Goal: Task Accomplishment & Management: Complete application form

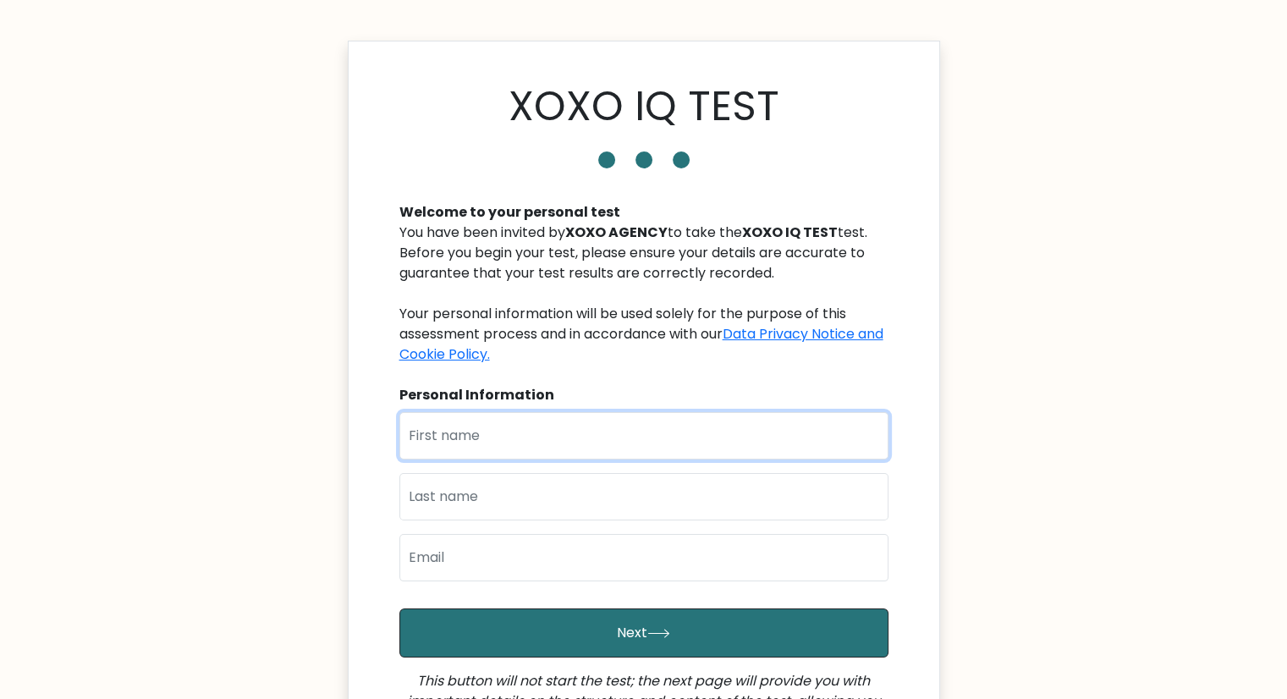
click at [550, 437] on input "text" at bounding box center [643, 435] width 489 height 47
type input "[PERSON_NAME]"
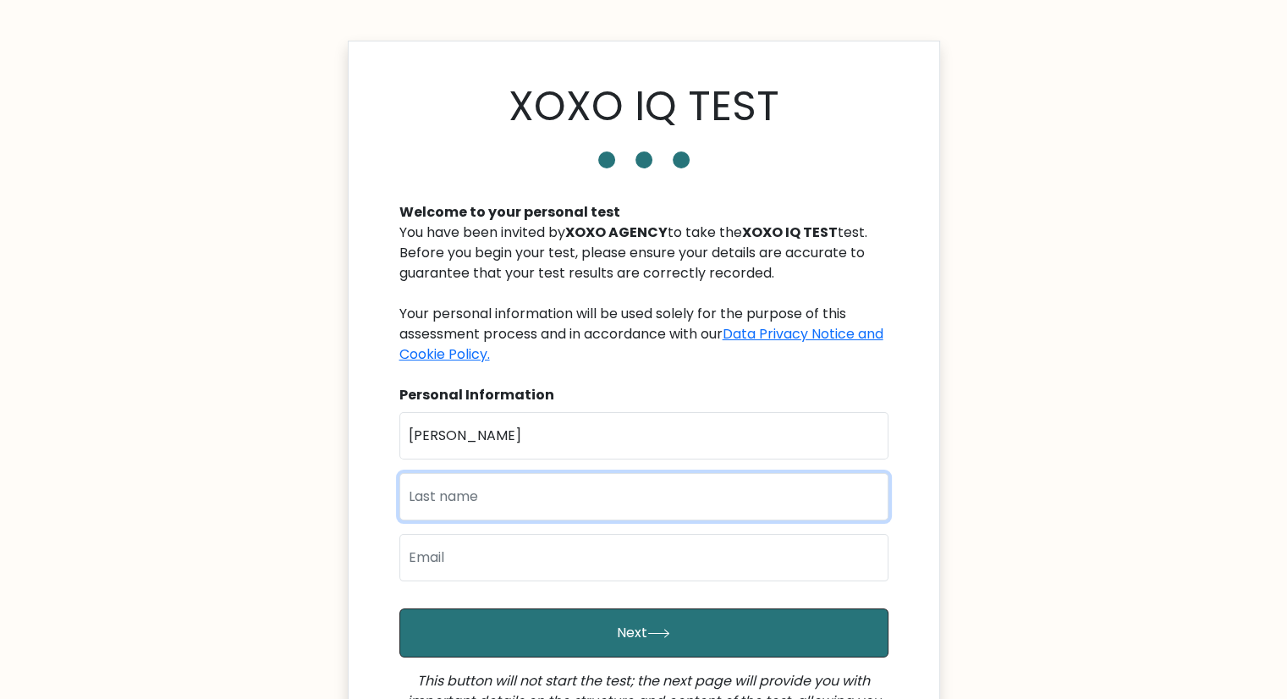
click at [440, 504] on input "text" at bounding box center [643, 496] width 489 height 47
type input "Jardeliza"
click at [442, 563] on input "email" at bounding box center [643, 557] width 489 height 47
type input "hotaroushiga@gmail.com"
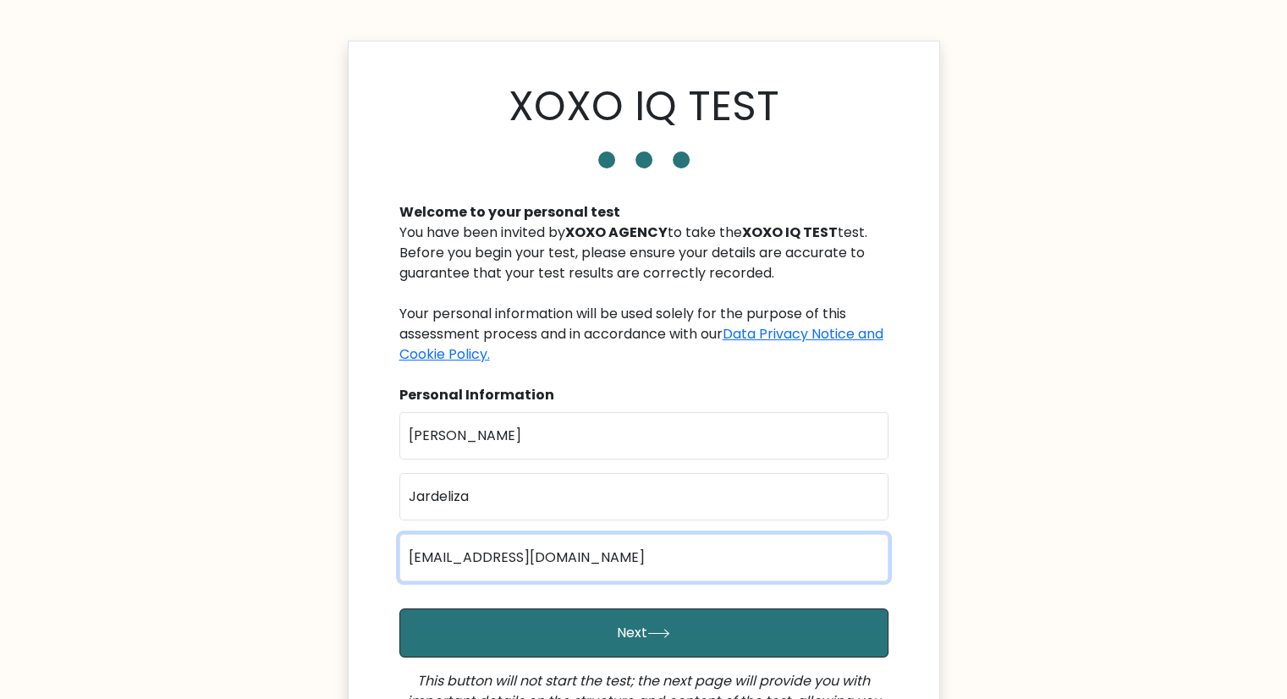
scroll to position [251, 0]
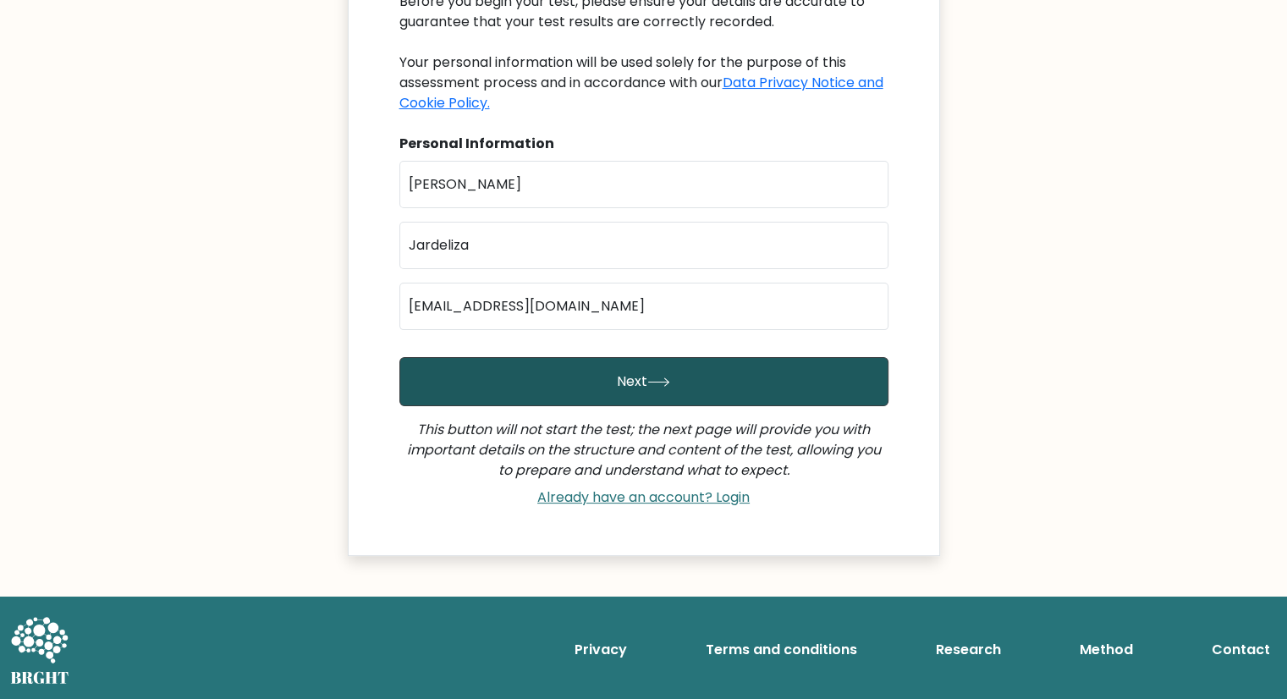
click at [673, 380] on button "Next" at bounding box center [643, 381] width 489 height 49
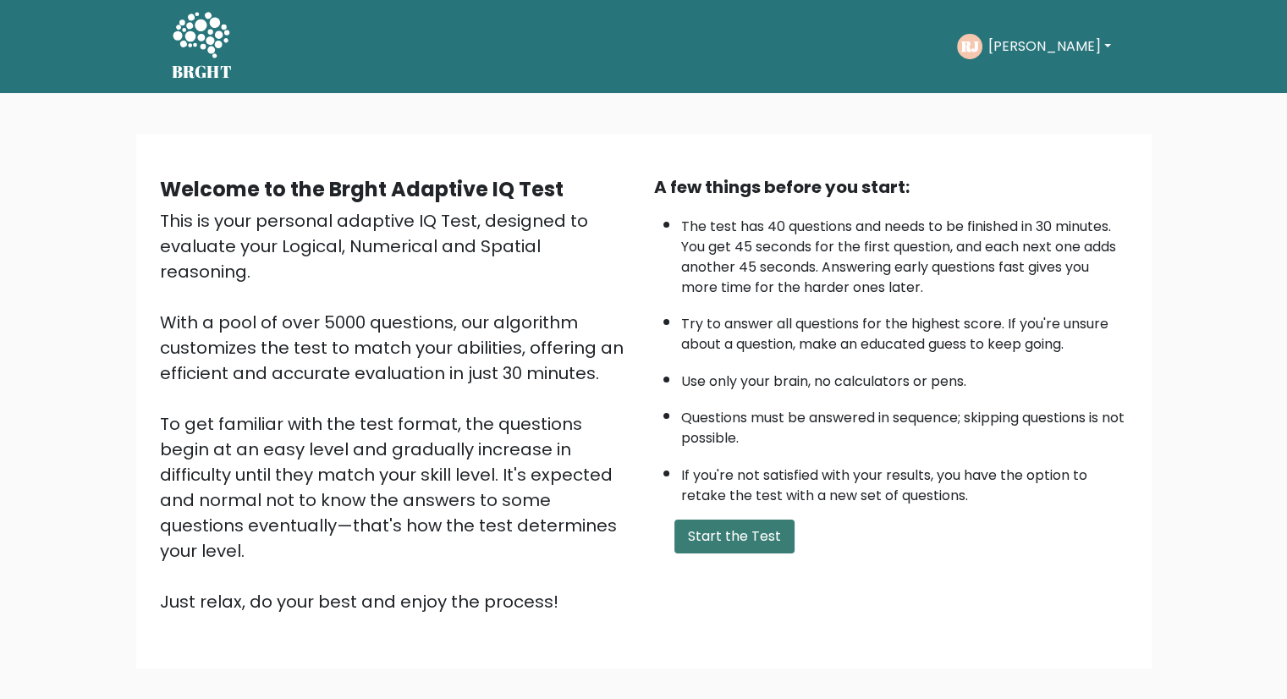
click at [717, 536] on button "Start the Test" at bounding box center [734, 536] width 120 height 34
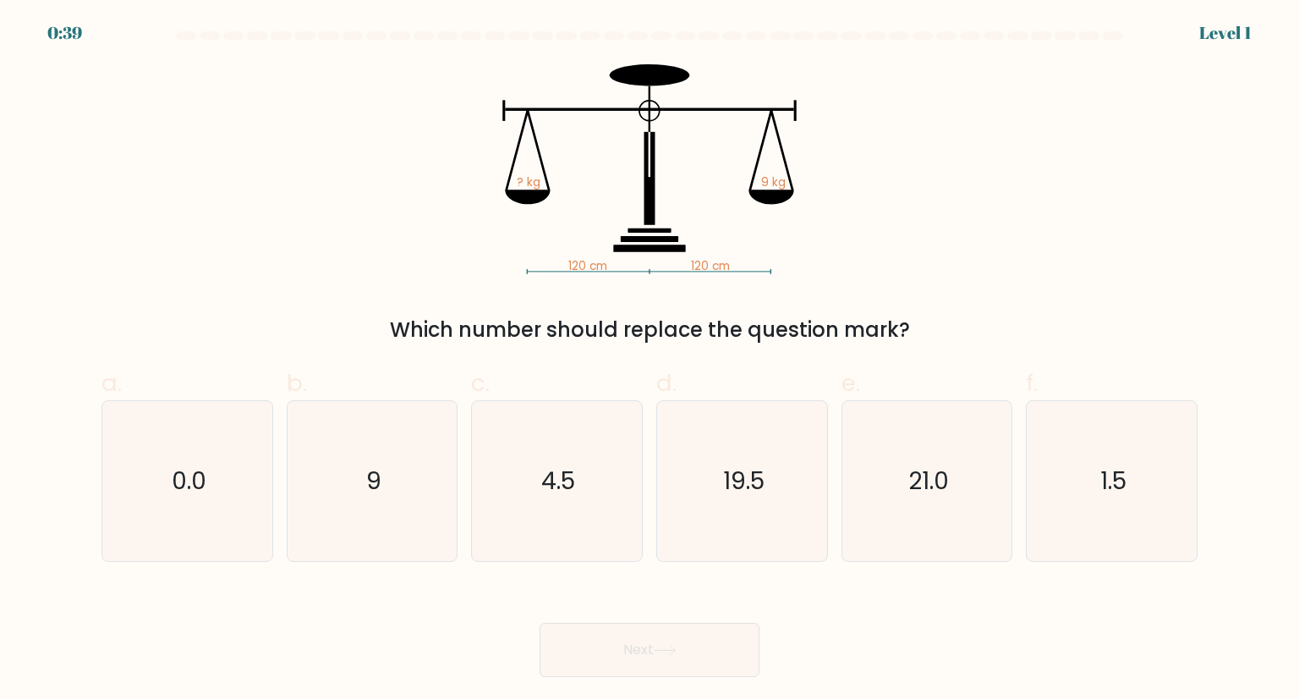
drag, startPoint x: 400, startPoint y: 327, endPoint x: 964, endPoint y: 325, distance: 564.3
click at [964, 325] on div "Which number should replace the question mark?" at bounding box center [650, 330] width 1076 height 30
copy div "Which number should replace the question mark?"
click at [347, 461] on icon "9" at bounding box center [372, 480] width 159 height 159
click at [650, 360] on input "b. 9" at bounding box center [650, 354] width 1 height 11
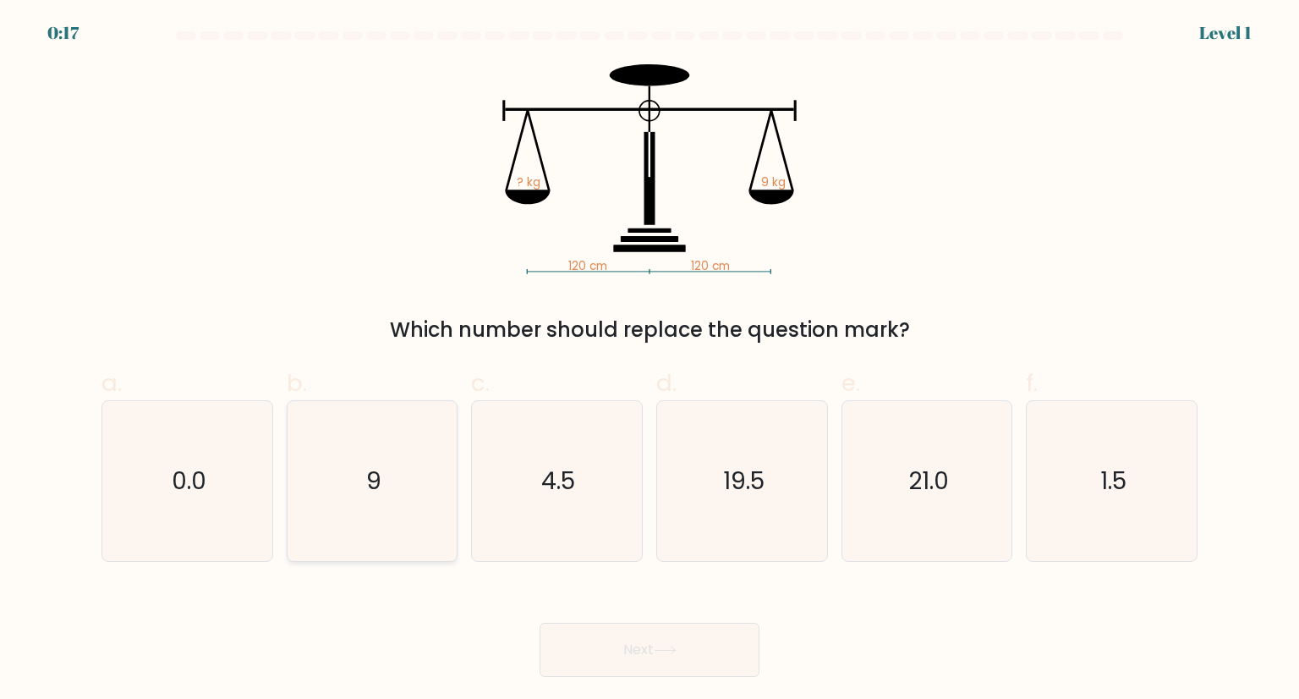
radio input "true"
click at [636, 655] on button "Next" at bounding box center [650, 650] width 220 height 54
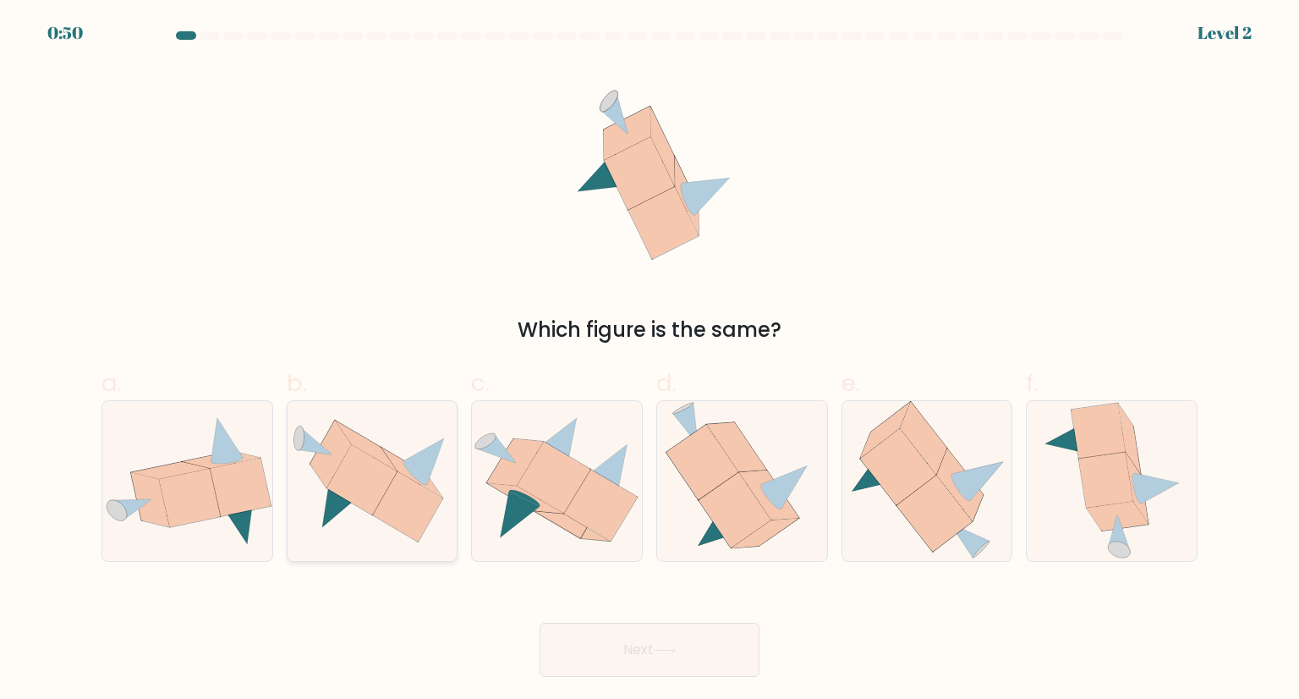
click at [359, 495] on icon at bounding box center [362, 479] width 70 height 70
click at [650, 360] on input "b." at bounding box center [650, 354] width 1 height 11
radio input "true"
click at [627, 658] on button "Next" at bounding box center [650, 650] width 220 height 54
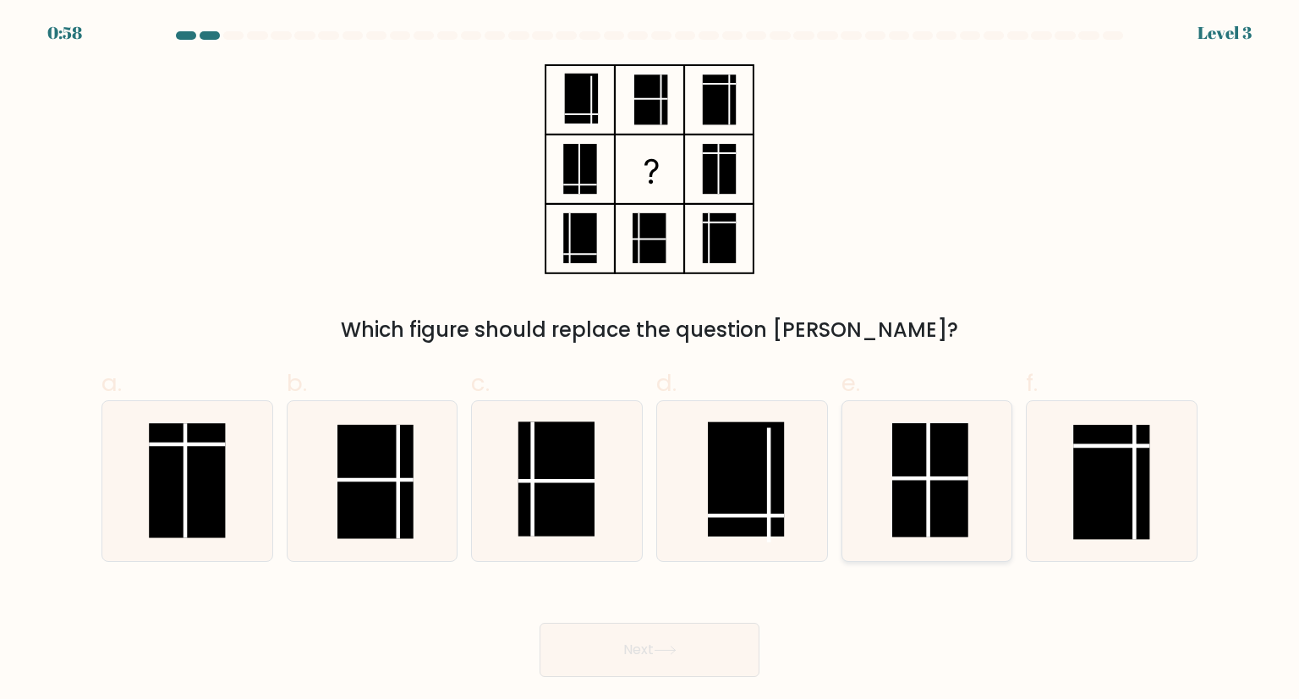
click at [915, 468] on rect at bounding box center [931, 480] width 76 height 114
click at [651, 360] on input "e." at bounding box center [650, 354] width 1 height 11
radio input "true"
click at [711, 641] on button "Next" at bounding box center [650, 650] width 220 height 54
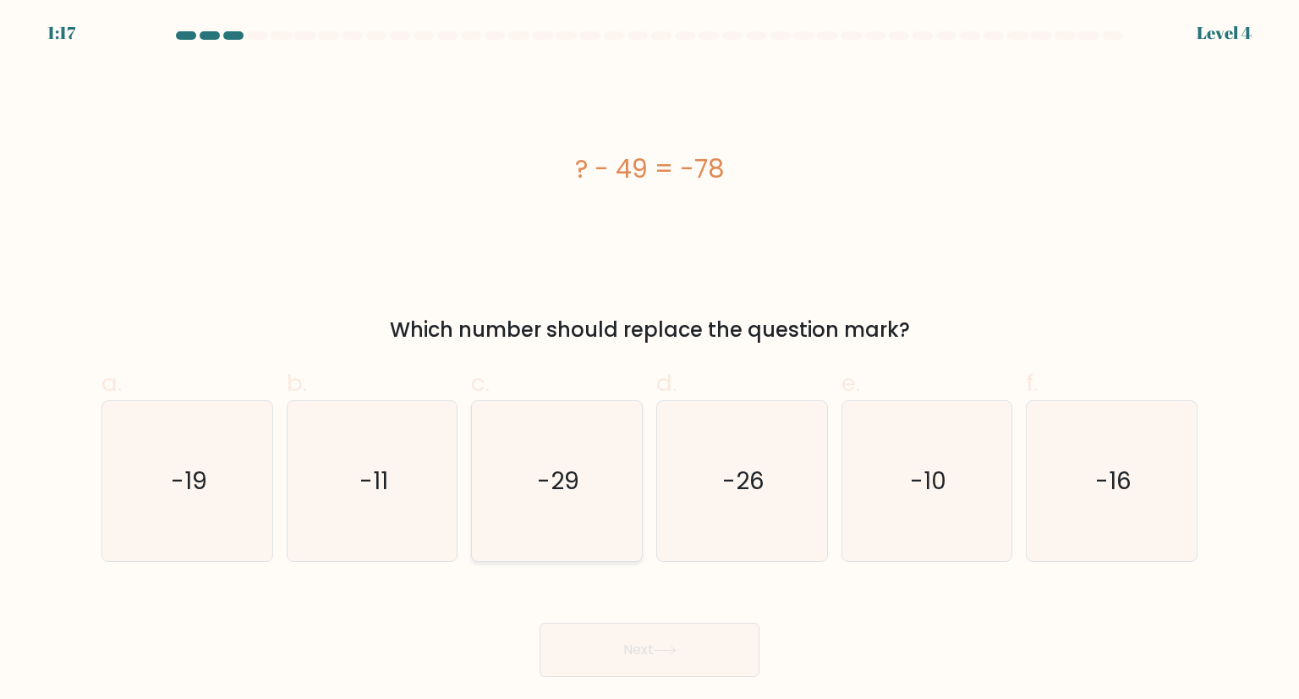
click at [588, 519] on icon "-29" at bounding box center [556, 480] width 159 height 159
click at [650, 360] on input "c. -29" at bounding box center [650, 354] width 1 height 11
radio input "true"
click at [588, 519] on icon "-29" at bounding box center [556, 480] width 157 height 157
click at [650, 360] on input "c. -29" at bounding box center [650, 354] width 1 height 11
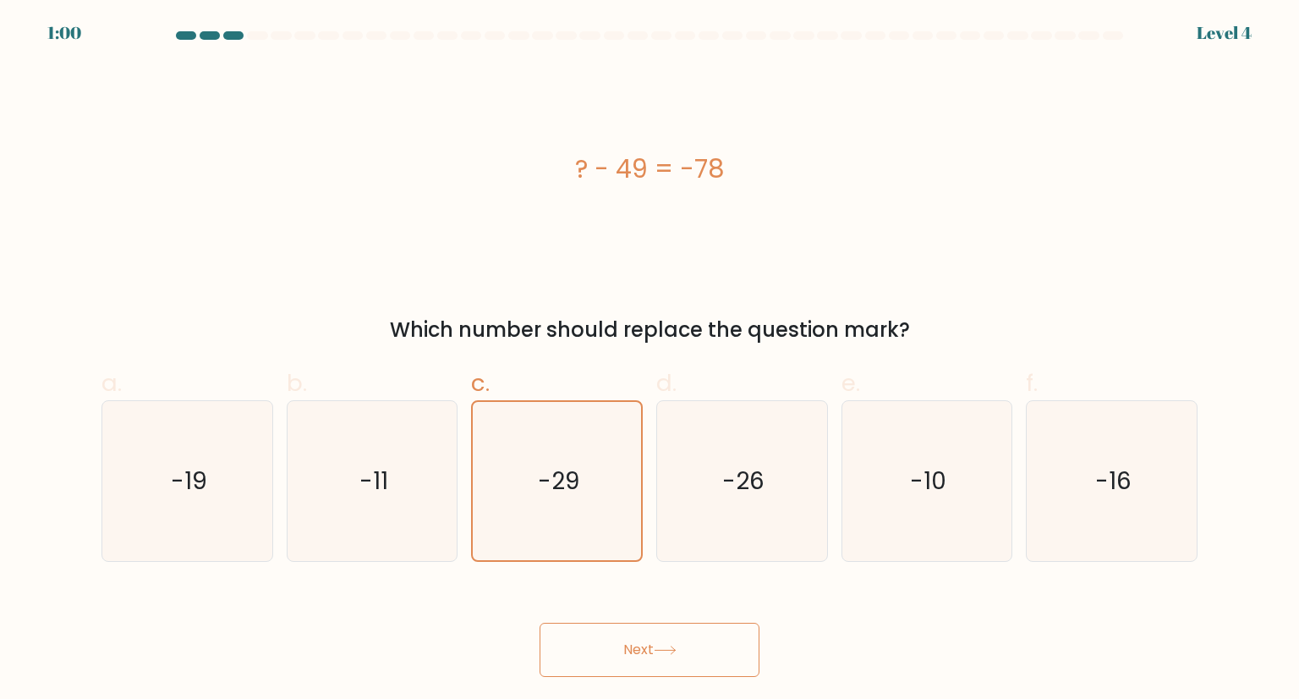
click at [690, 641] on button "Next" at bounding box center [650, 650] width 220 height 54
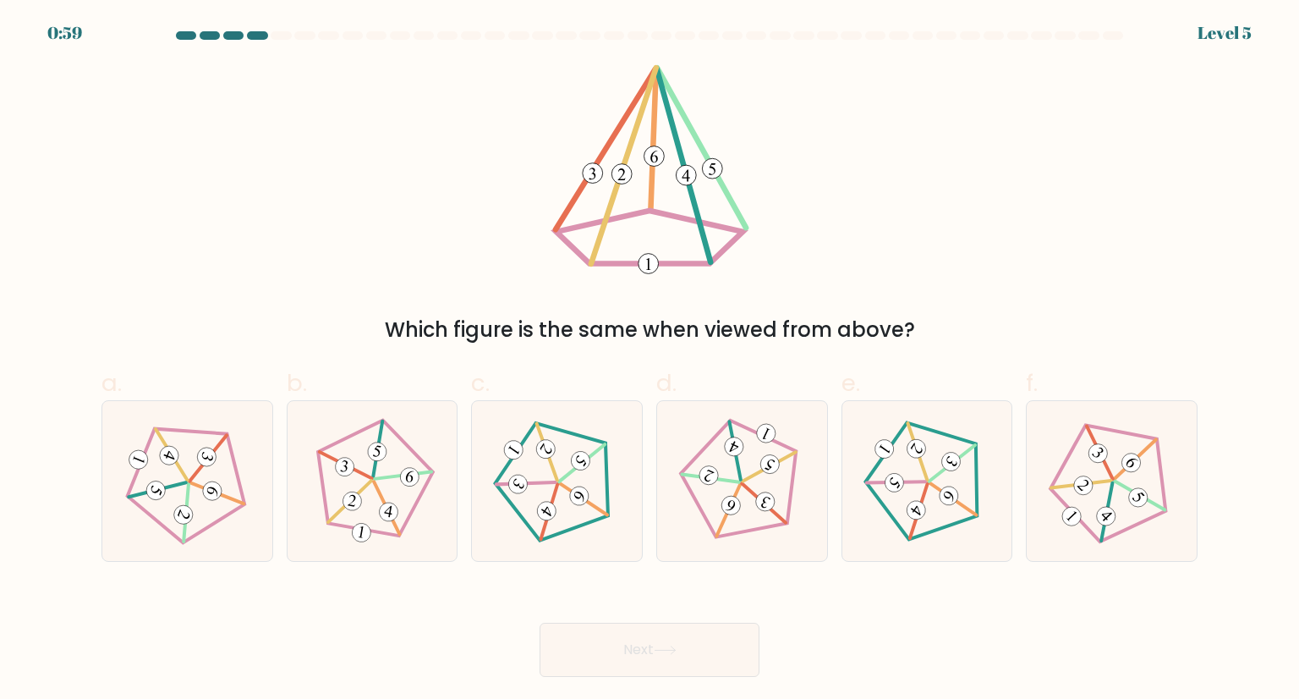
click at [677, 653] on icon at bounding box center [665, 650] width 23 height 9
click at [791, 282] on div "Which figure is the same when viewed from above?" at bounding box center [649, 204] width 1117 height 281
click at [1172, 481] on icon at bounding box center [1112, 481] width 128 height 128
click at [651, 360] on input "f." at bounding box center [650, 354] width 1 height 11
radio input "true"
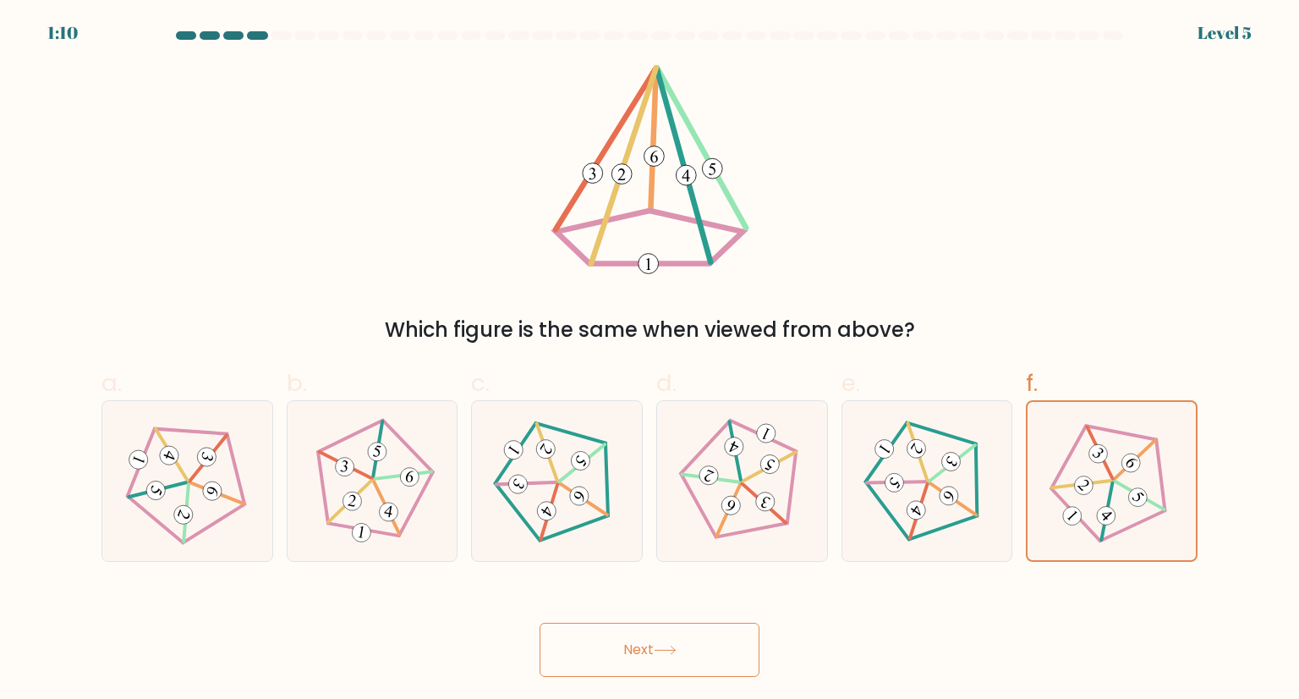
click at [704, 640] on button "Next" at bounding box center [650, 650] width 220 height 54
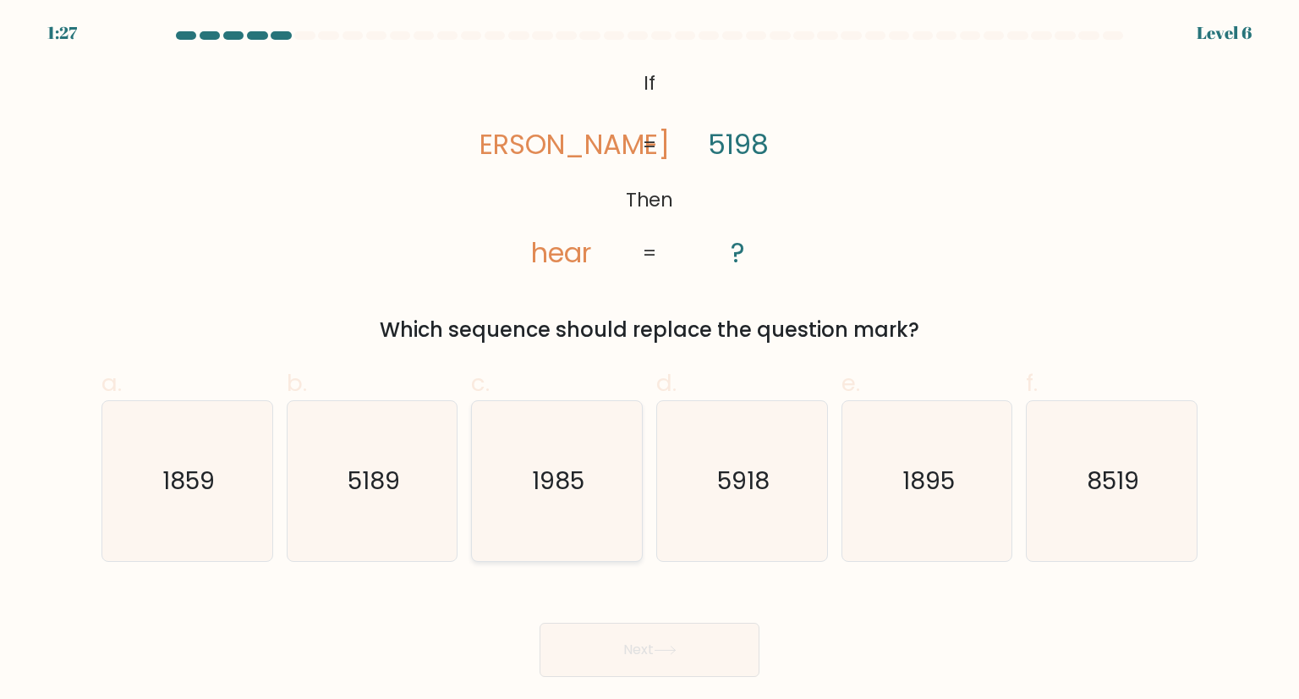
click at [589, 492] on icon "1985" at bounding box center [556, 480] width 159 height 159
click at [650, 360] on input "c. 1985" at bounding box center [650, 354] width 1 height 11
radio input "true"
click at [663, 646] on icon at bounding box center [665, 650] width 23 height 9
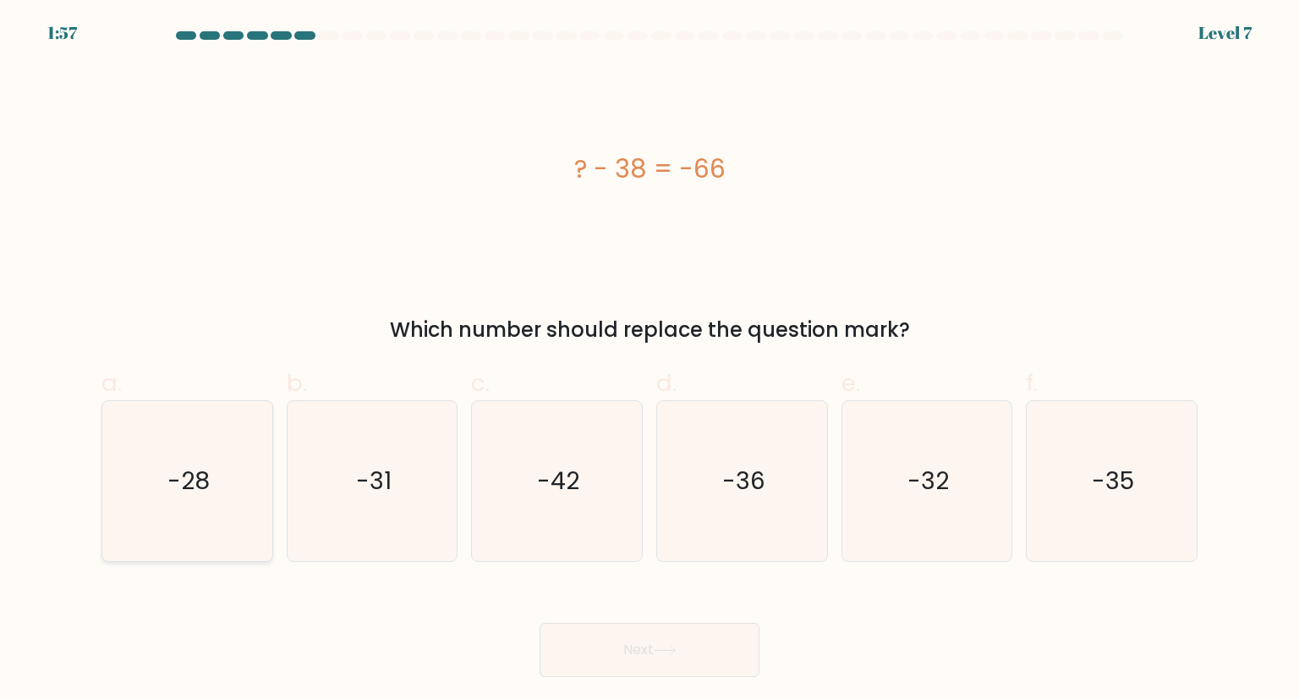
click at [206, 505] on icon "-28" at bounding box center [186, 480] width 159 height 159
click at [650, 360] on input "a. -28" at bounding box center [650, 354] width 1 height 11
radio input "true"
click at [667, 649] on icon at bounding box center [665, 650] width 23 height 9
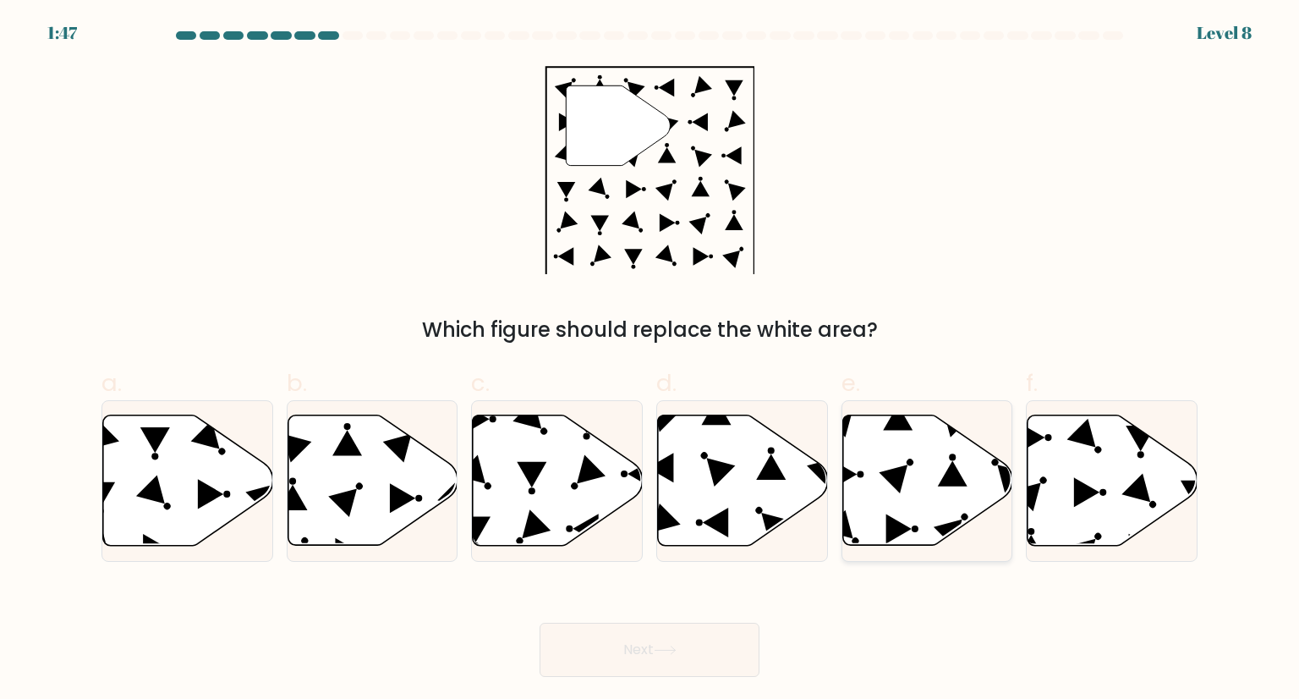
click at [885, 472] on icon at bounding box center [893, 478] width 29 height 29
click at [651, 360] on input "e." at bounding box center [650, 354] width 1 height 11
radio input "true"
click at [663, 643] on button "Next" at bounding box center [650, 650] width 220 height 54
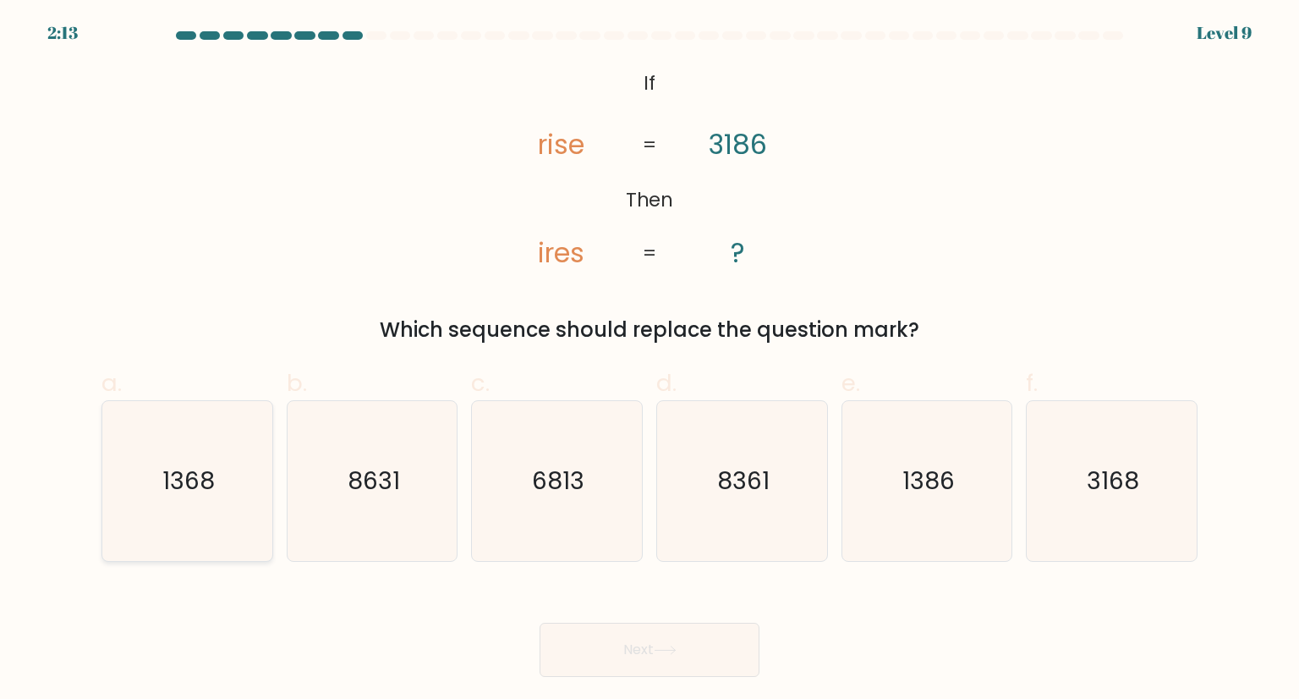
click at [190, 487] on text "1368" at bounding box center [188, 481] width 52 height 34
click at [650, 360] on input "a. 1368" at bounding box center [650, 354] width 1 height 11
radio input "true"
click at [694, 652] on button "Next" at bounding box center [650, 650] width 220 height 54
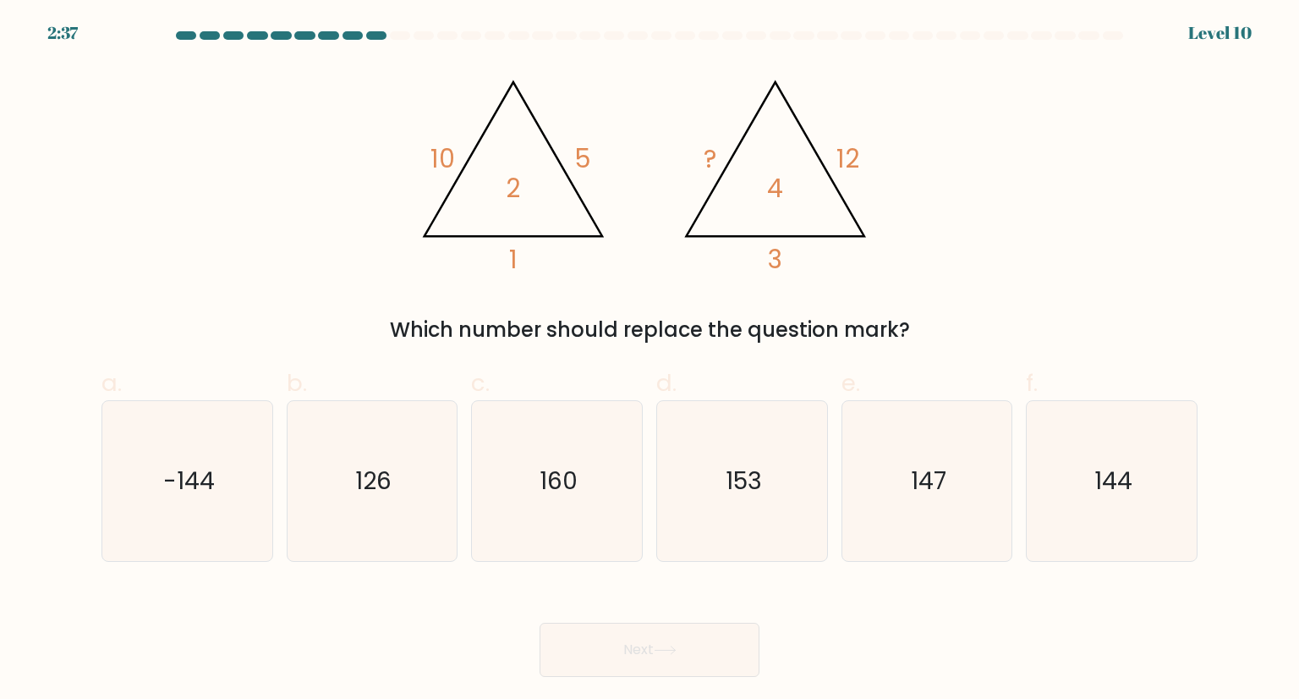
drag, startPoint x: 399, startPoint y: 329, endPoint x: 959, endPoint y: 329, distance: 560.1
click at [959, 329] on div "Which number should replace the question mark?" at bounding box center [650, 330] width 1076 height 30
copy div "Which number should replace the question mark?"
drag, startPoint x: 444, startPoint y: 63, endPoint x: 993, endPoint y: 324, distance: 608.1
click at [993, 324] on form at bounding box center [649, 354] width 1299 height 646
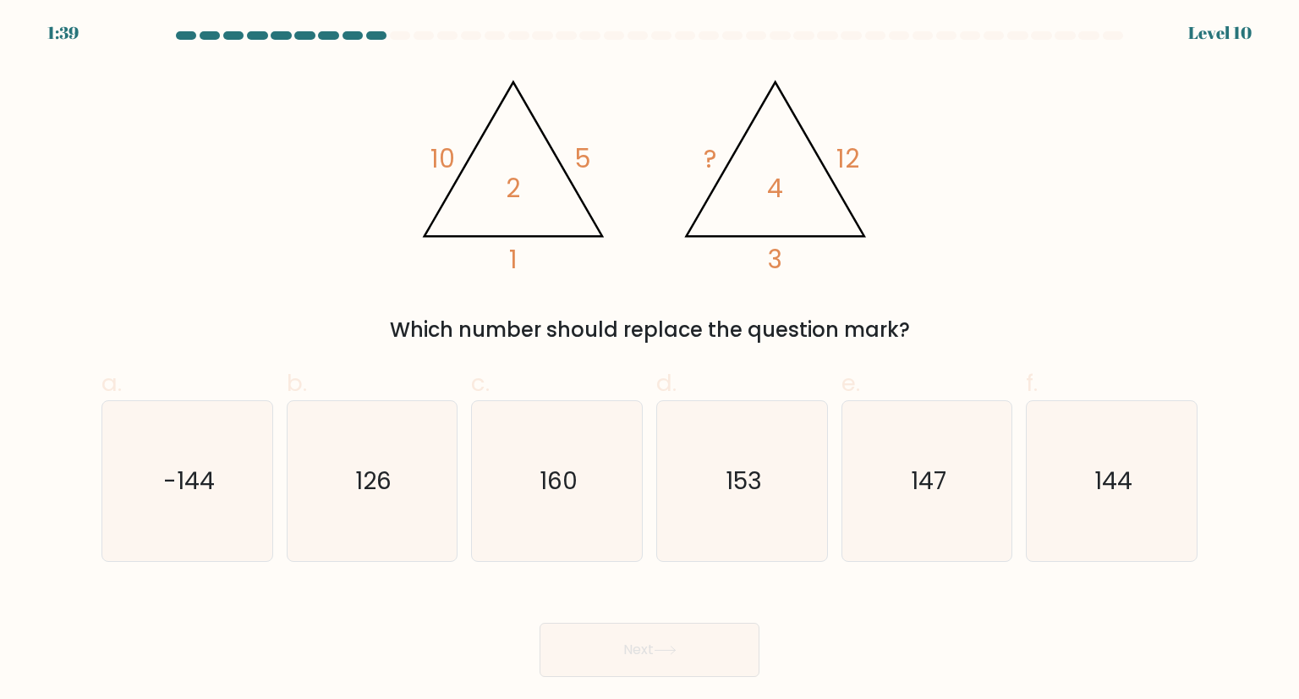
copy div "0 5 1 2 @import url('https://fonts.googleapis.com/css?family=Abril+Fatface:400,…"
drag, startPoint x: 986, startPoint y: 187, endPoint x: 961, endPoint y: 187, distance: 25.4
click at [987, 187] on div "@import url('https://fonts.googleapis.com/css?family=Abril+Fatface:400,100,100i…" at bounding box center [649, 204] width 1117 height 281
click at [713, 113] on icon "@import url('https://fonts.googleapis.com/css?family=Abril+Fatface:400,100,100i…" at bounding box center [650, 169] width 482 height 210
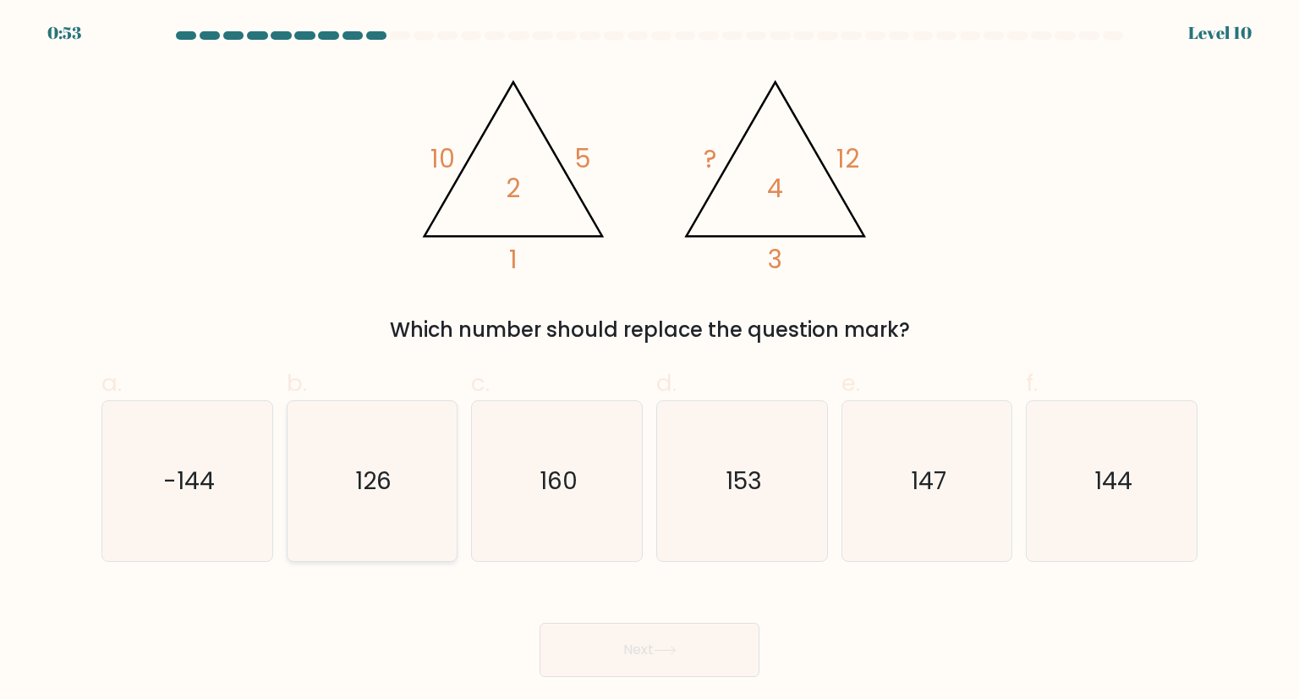
click at [403, 471] on icon "126" at bounding box center [372, 480] width 159 height 159
click at [650, 360] on input "b. 126" at bounding box center [650, 354] width 1 height 11
radio input "true"
click at [794, 498] on icon "153" at bounding box center [741, 480] width 159 height 159
click at [651, 360] on input "d. 153" at bounding box center [650, 354] width 1 height 11
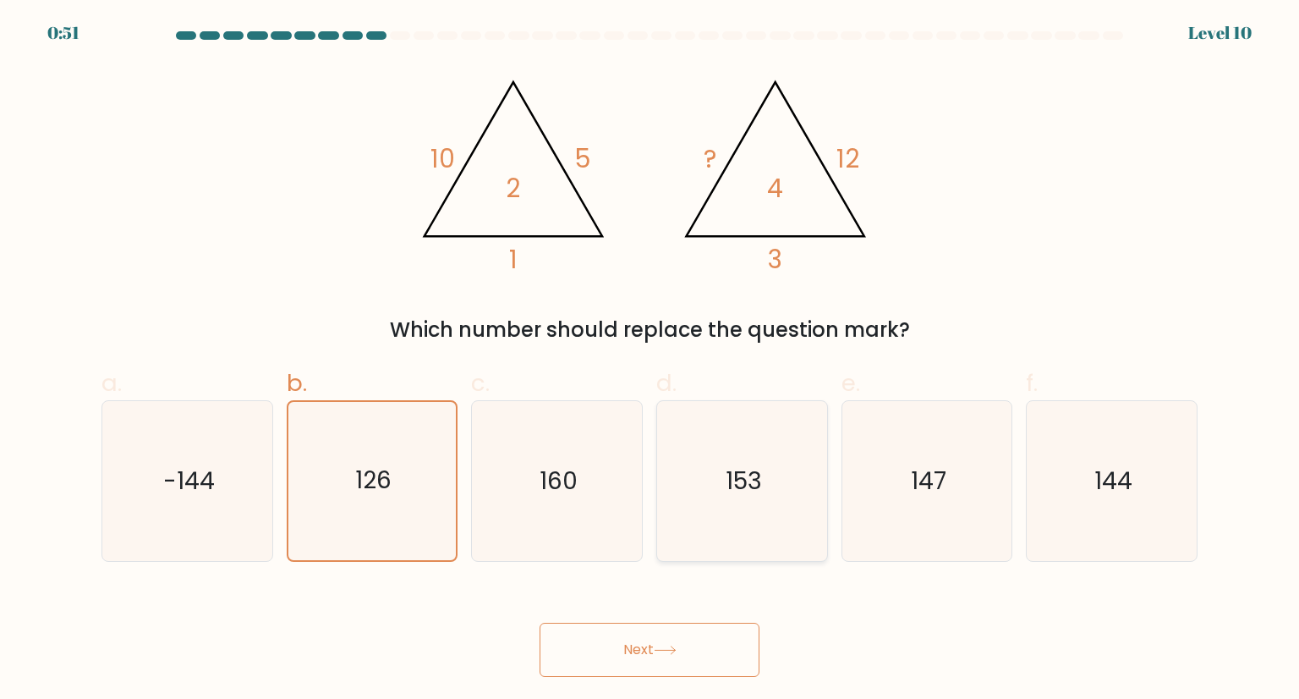
radio input "true"
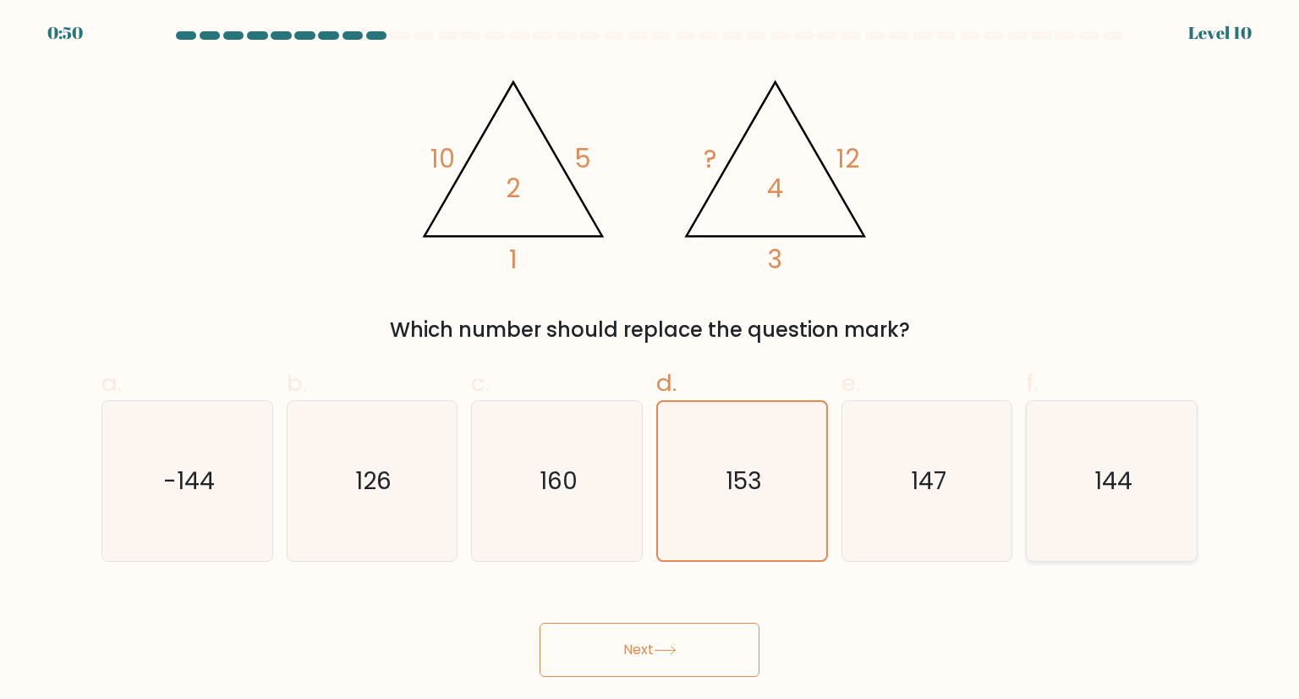
click at [1053, 486] on icon "144" at bounding box center [1111, 480] width 159 height 159
click at [651, 360] on input "f. 144" at bounding box center [650, 354] width 1 height 11
radio input "true"
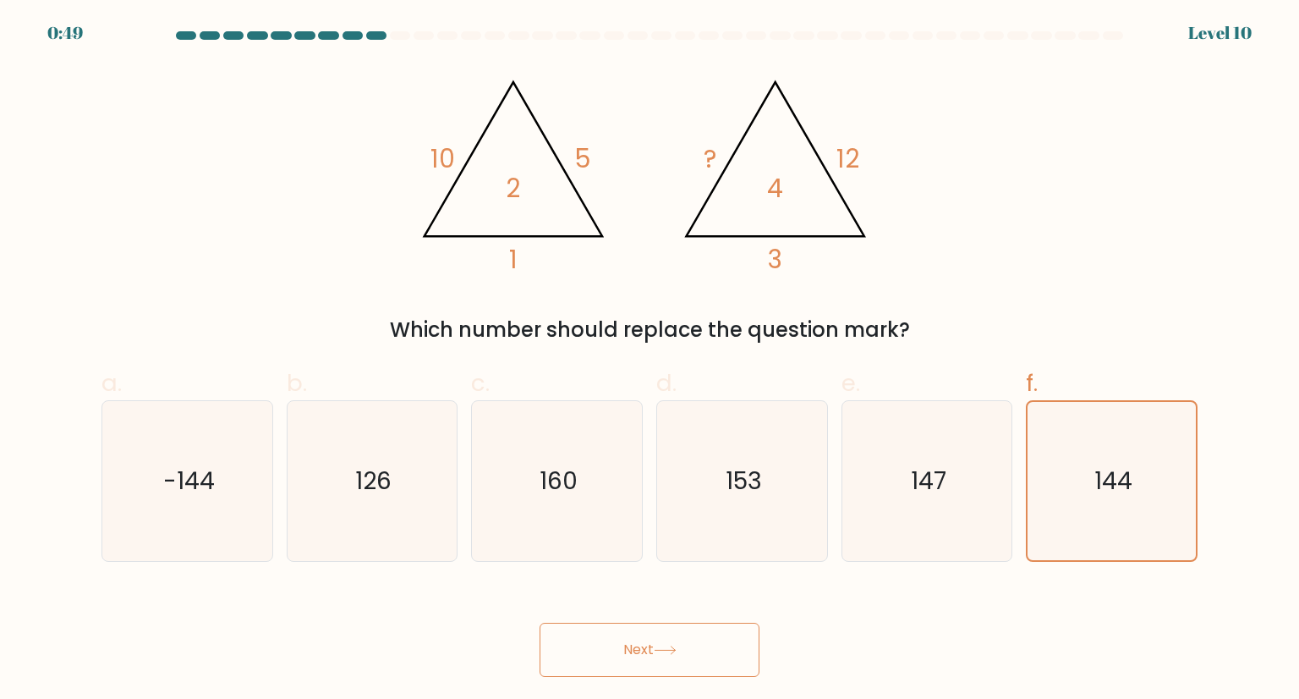
click at [716, 663] on button "Next" at bounding box center [650, 650] width 220 height 54
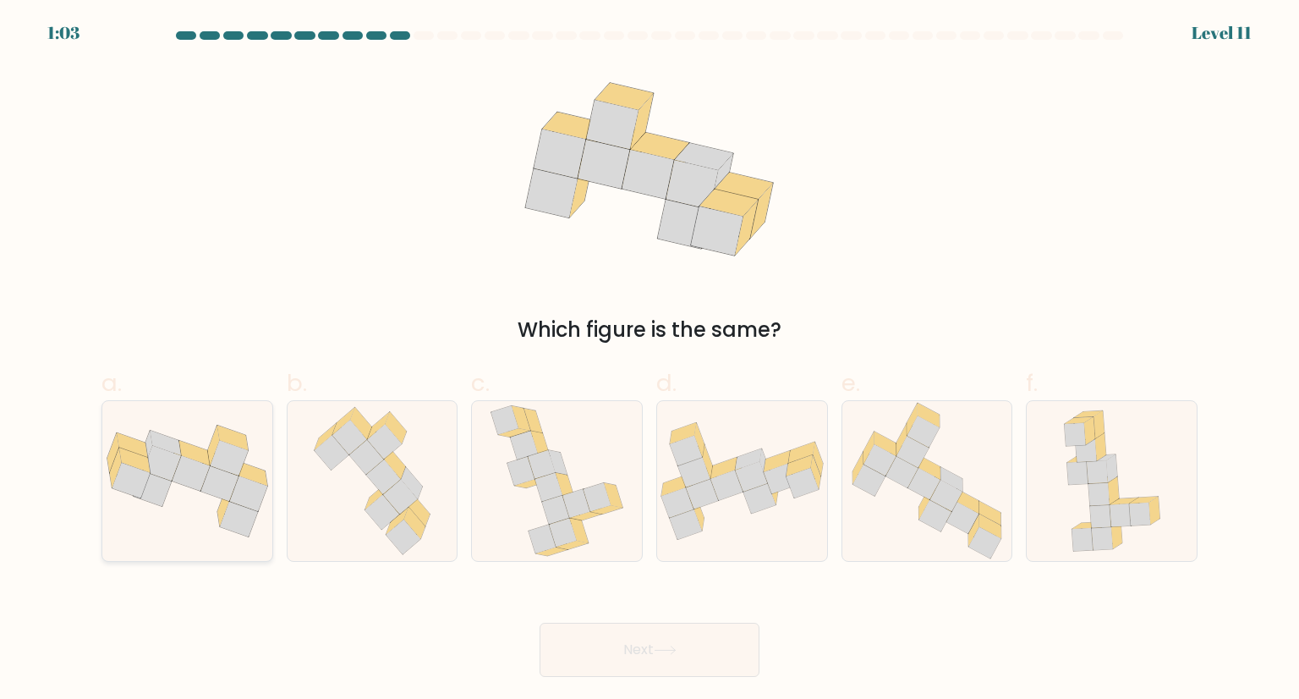
drag, startPoint x: 181, startPoint y: 477, endPoint x: 200, endPoint y: 487, distance: 21.2
click at [183, 476] on icon at bounding box center [191, 474] width 38 height 36
click at [650, 360] on input "a." at bounding box center [650, 354] width 1 height 11
radio input "true"
click at [667, 634] on button "Next" at bounding box center [650, 650] width 220 height 54
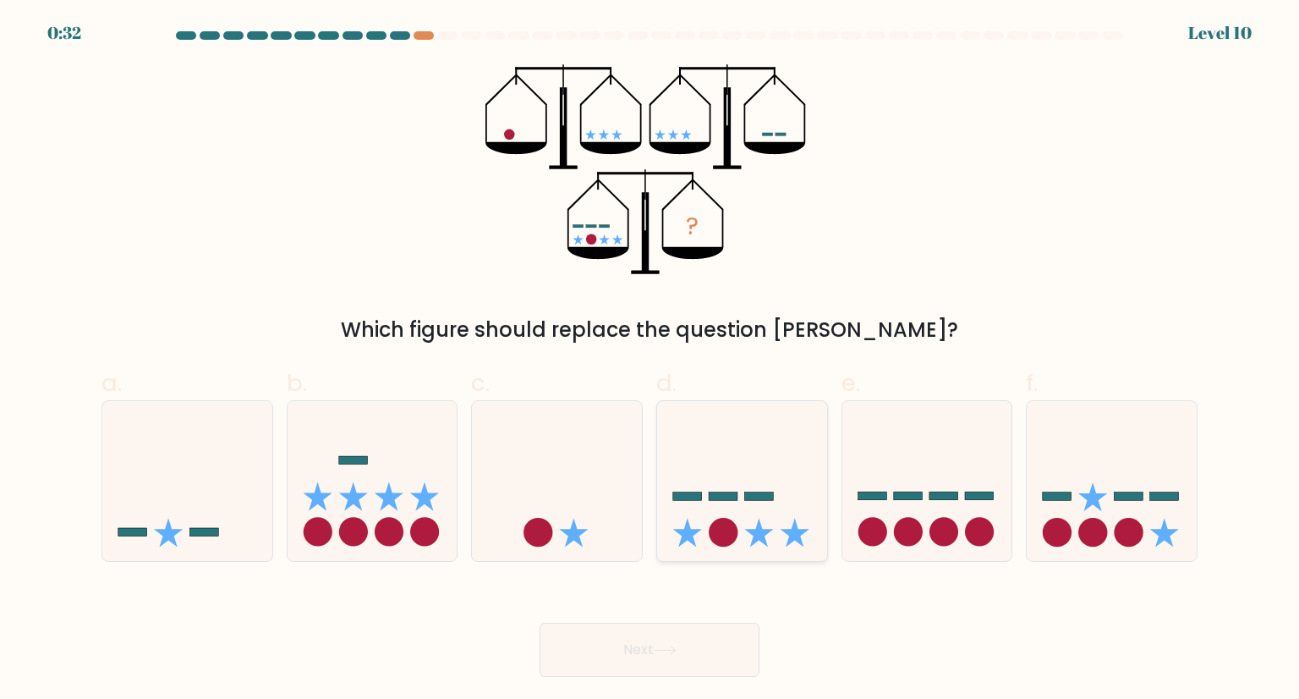
click at [771, 474] on icon at bounding box center [742, 480] width 170 height 140
click at [651, 360] on input "d." at bounding box center [650, 354] width 1 height 11
radio input "true"
click at [607, 661] on button "Next" at bounding box center [650, 650] width 220 height 54
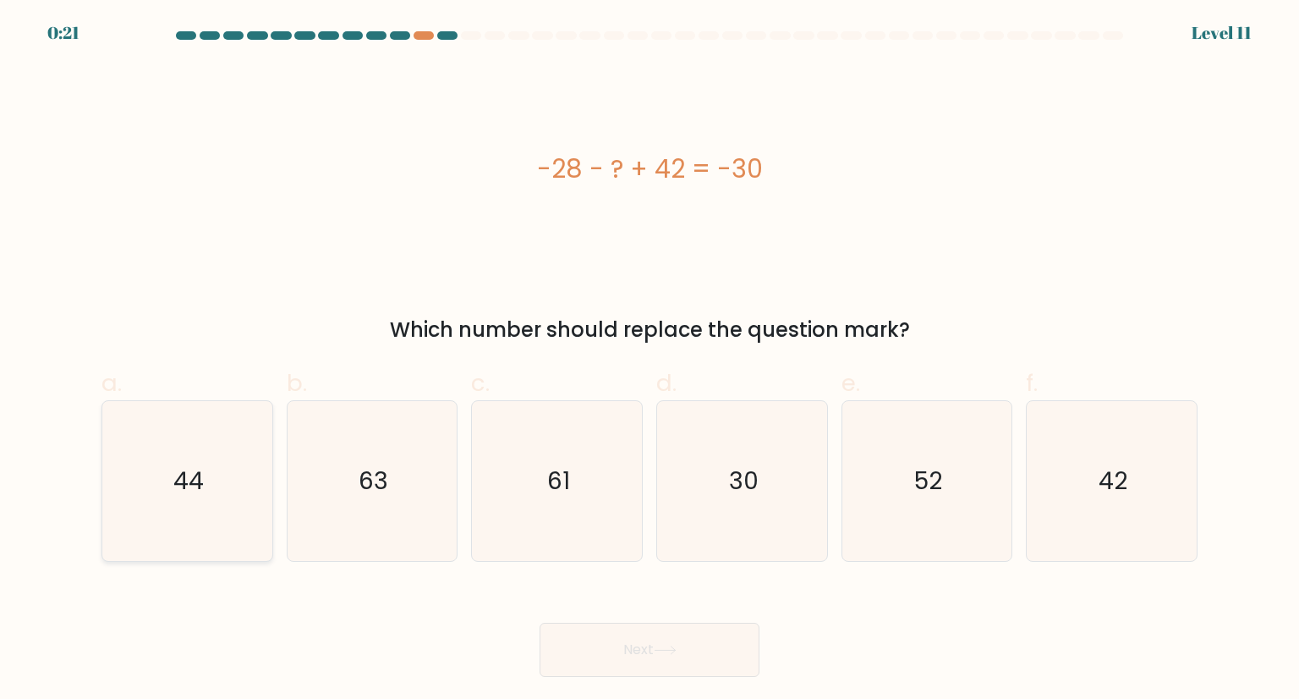
drag, startPoint x: 159, startPoint y: 481, endPoint x: 266, endPoint y: 530, distance: 118.1
click at [159, 481] on icon "44" at bounding box center [186, 480] width 159 height 159
click at [650, 360] on input "a. 44" at bounding box center [650, 354] width 1 height 11
radio input "true"
click at [623, 638] on button "Next" at bounding box center [650, 650] width 220 height 54
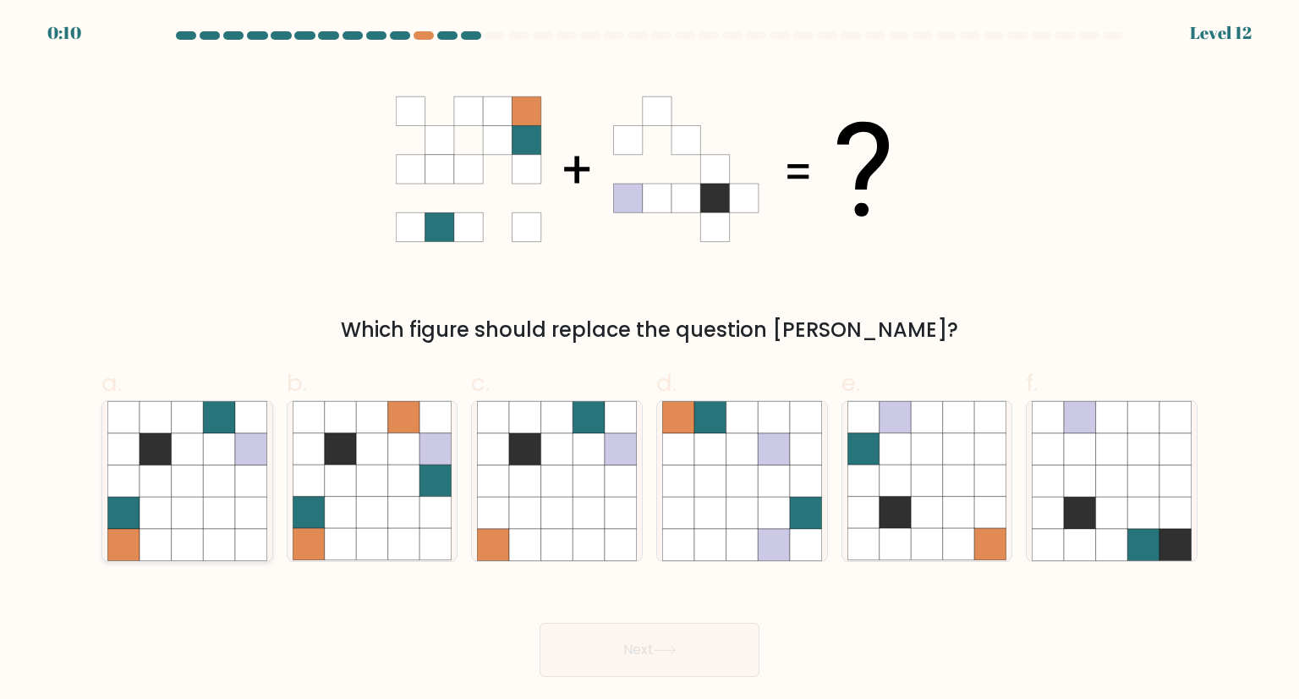
click at [183, 432] on icon at bounding box center [188, 417] width 32 height 32
click at [650, 360] on input "a." at bounding box center [650, 354] width 1 height 11
radio input "true"
click at [723, 646] on button "Next" at bounding box center [650, 650] width 220 height 54
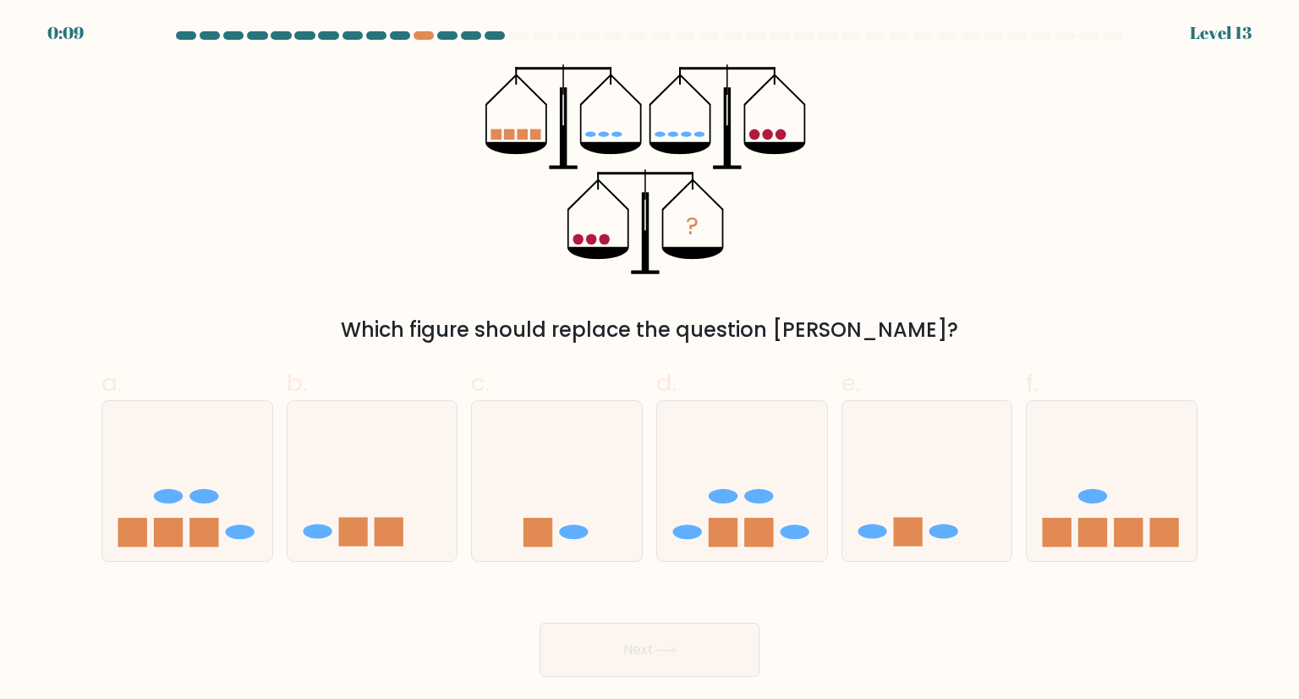
drag, startPoint x: 1176, startPoint y: 526, endPoint x: 1079, endPoint y: 574, distance: 108.6
click at [1177, 526] on rect at bounding box center [1164, 532] width 29 height 29
click at [651, 360] on input "f." at bounding box center [650, 354] width 1 height 11
radio input "true"
click at [679, 641] on button "Next" at bounding box center [650, 650] width 220 height 54
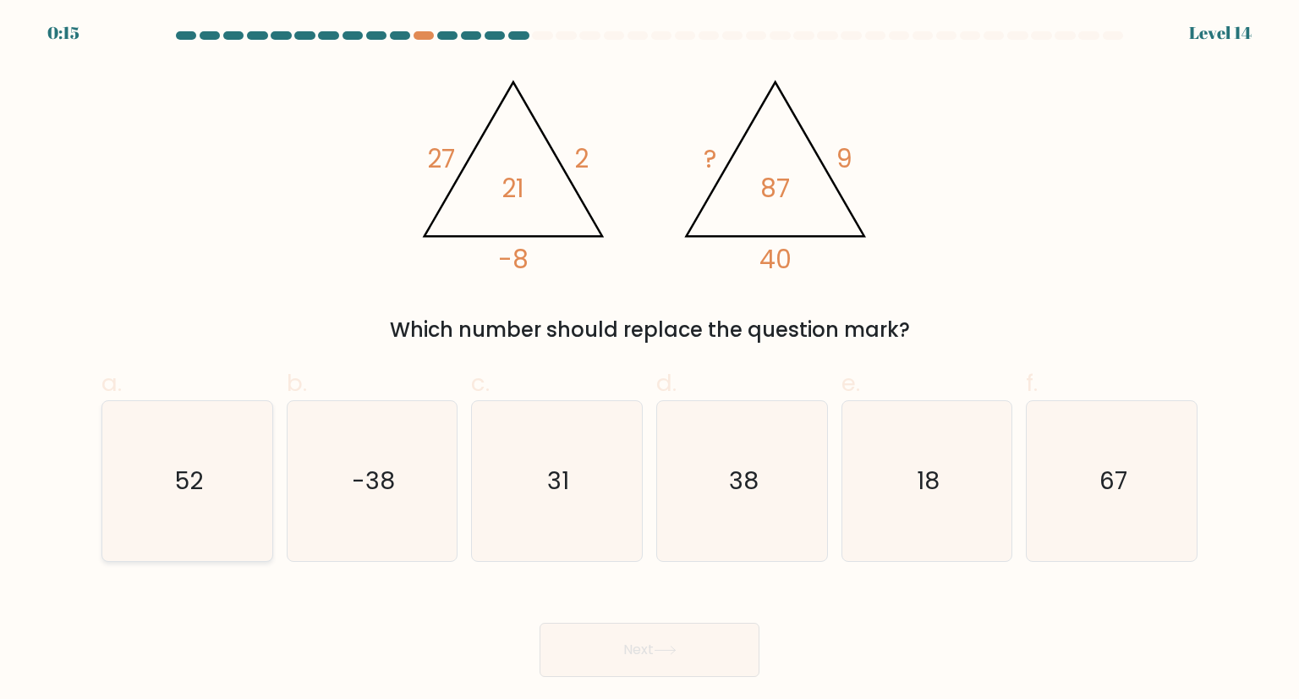
click at [245, 475] on icon "52" at bounding box center [186, 480] width 159 height 159
click at [650, 360] on input "a. 52" at bounding box center [650, 354] width 1 height 11
radio input "true"
click at [621, 668] on button "Next" at bounding box center [650, 650] width 220 height 54
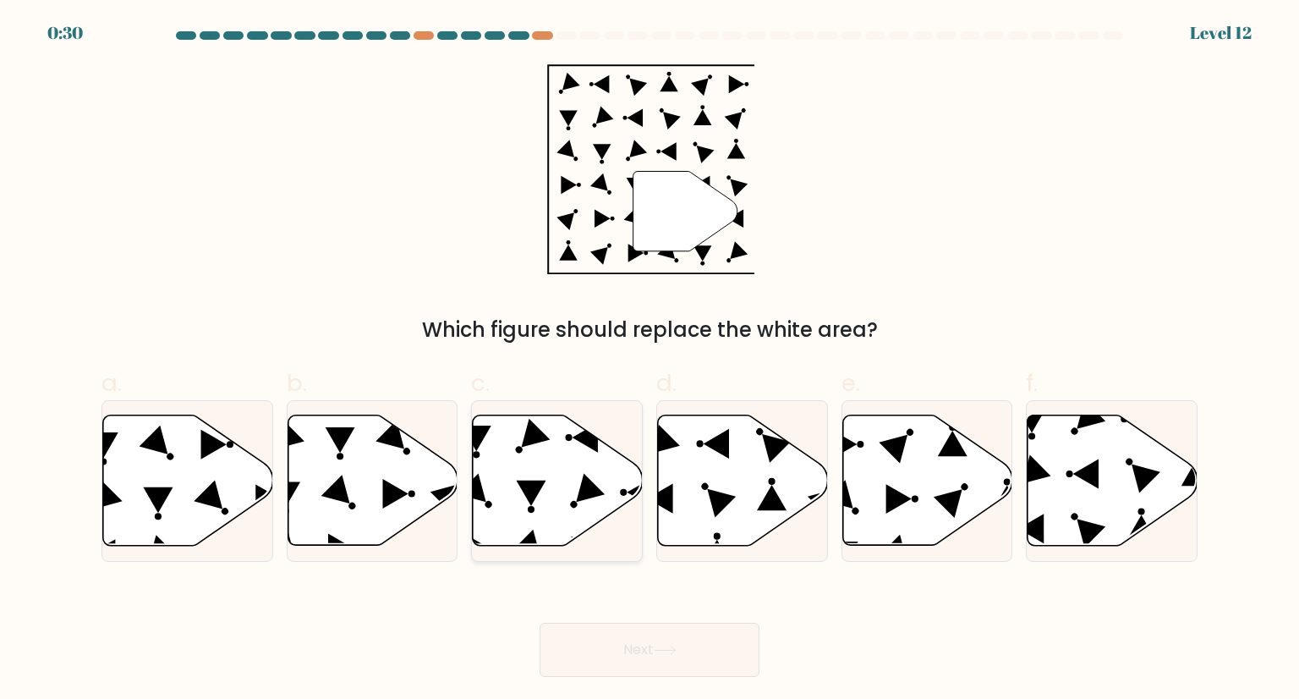
click at [488, 431] on icon at bounding box center [558, 480] width 170 height 130
click at [650, 360] on input "c." at bounding box center [650, 354] width 1 height 11
radio input "true"
click at [704, 654] on button "Next" at bounding box center [650, 650] width 220 height 54
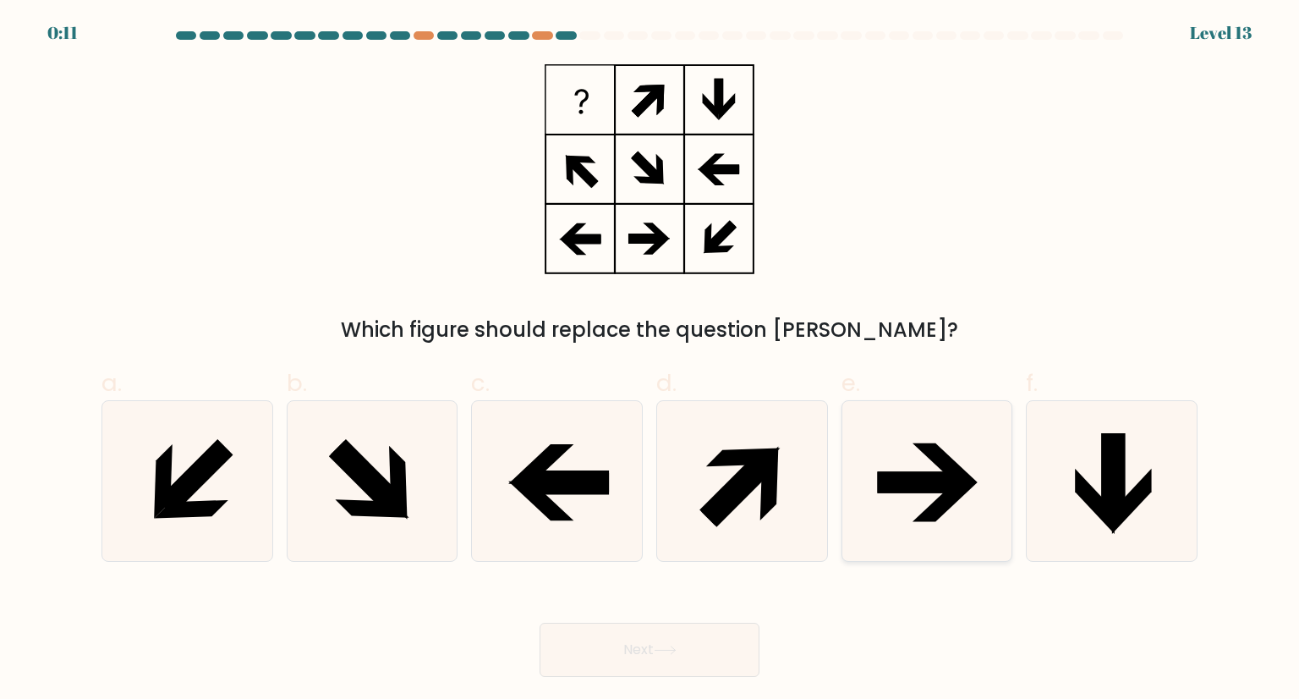
click at [898, 494] on icon at bounding box center [927, 480] width 159 height 159
click at [651, 360] on input "e." at bounding box center [650, 354] width 1 height 11
radio input "true"
click at [695, 644] on button "Next" at bounding box center [650, 650] width 220 height 54
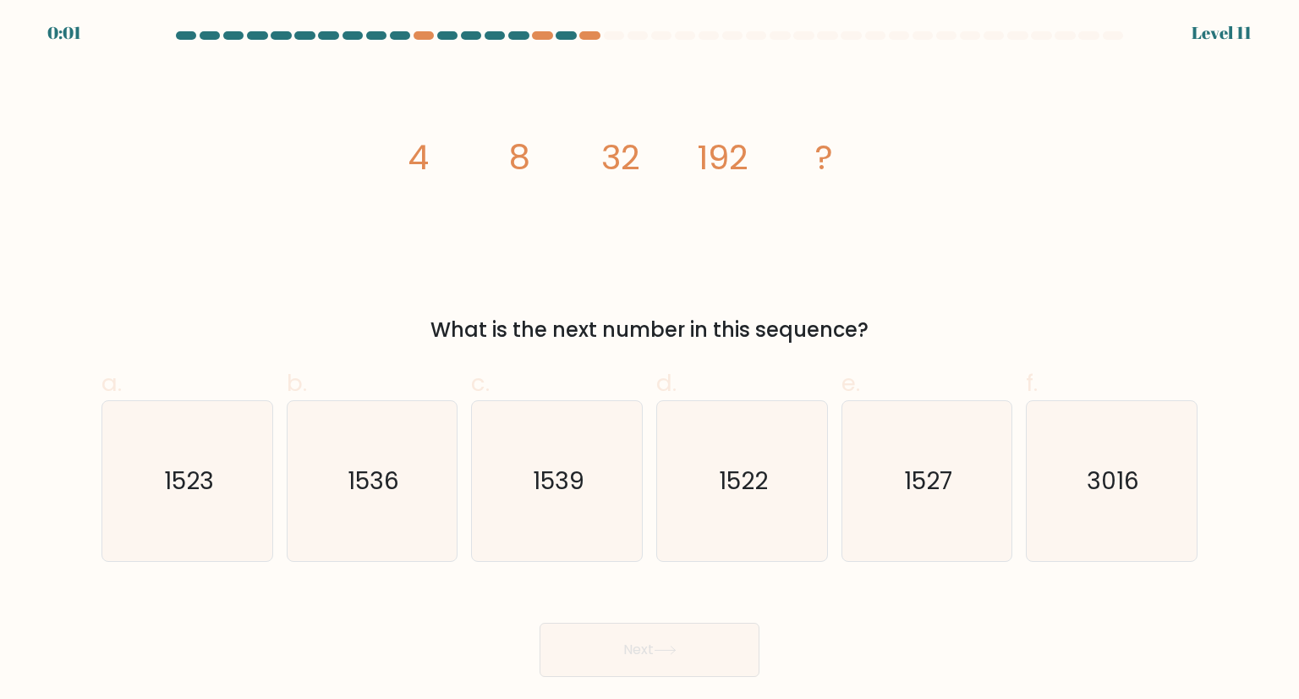
drag, startPoint x: 426, startPoint y: 625, endPoint x: 651, endPoint y: 607, distance: 225.8
click at [426, 625] on div "Next" at bounding box center [649, 629] width 1117 height 95
click at [1071, 502] on icon "3016" at bounding box center [1111, 480] width 159 height 159
click at [651, 360] on input "f. 3016" at bounding box center [650, 354] width 1 height 11
radio input "true"
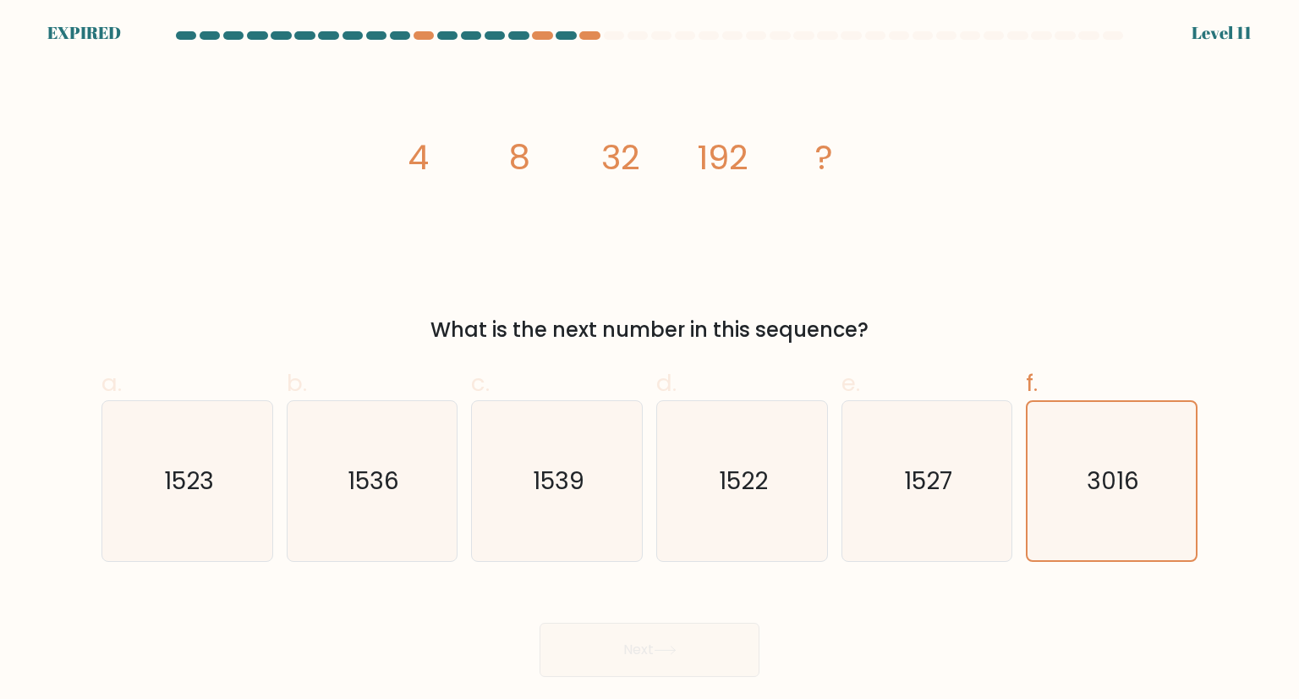
click at [694, 651] on div "Next" at bounding box center [649, 629] width 1117 height 95
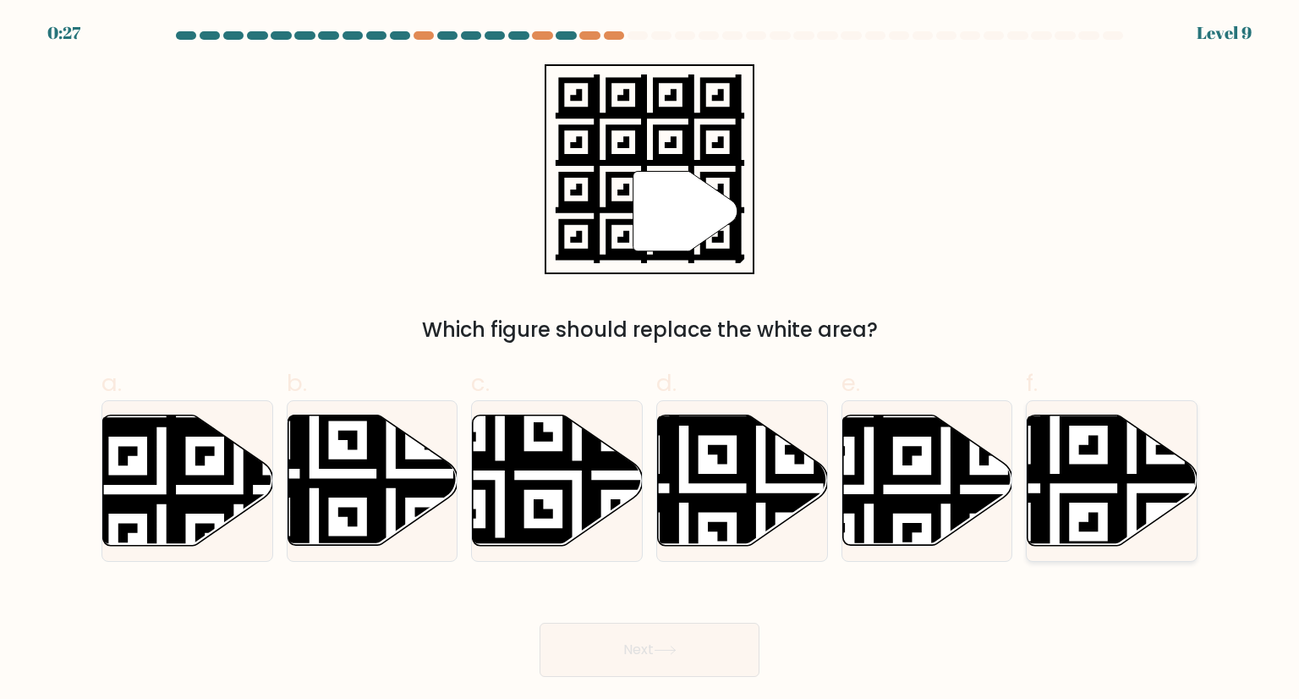
click at [1096, 457] on icon at bounding box center [1113, 480] width 170 height 130
click at [651, 360] on input "f." at bounding box center [650, 354] width 1 height 11
radio input "true"
click at [705, 646] on button "Next" at bounding box center [650, 650] width 220 height 54
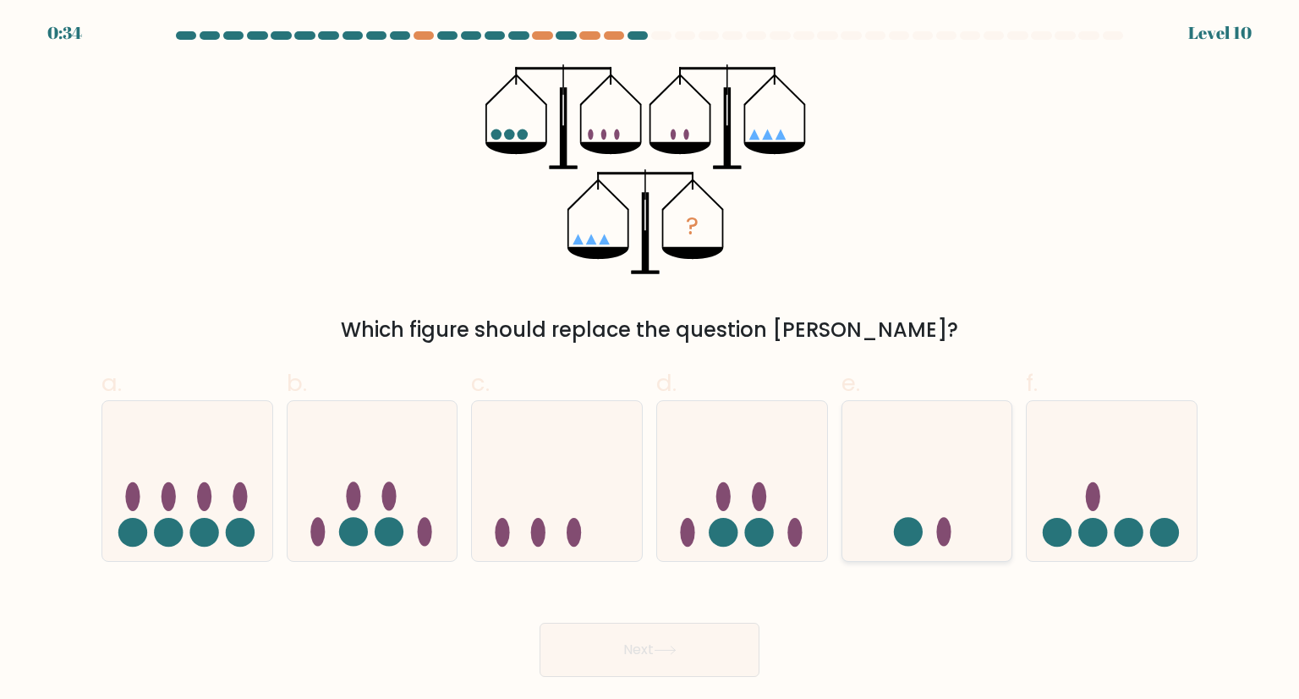
click at [937, 512] on icon at bounding box center [928, 480] width 170 height 140
click at [651, 360] on input "e." at bounding box center [650, 354] width 1 height 11
radio input "true"
drag, startPoint x: 668, startPoint y: 661, endPoint x: 679, endPoint y: 654, distance: 12.9
click at [679, 655] on button "Next" at bounding box center [650, 650] width 220 height 54
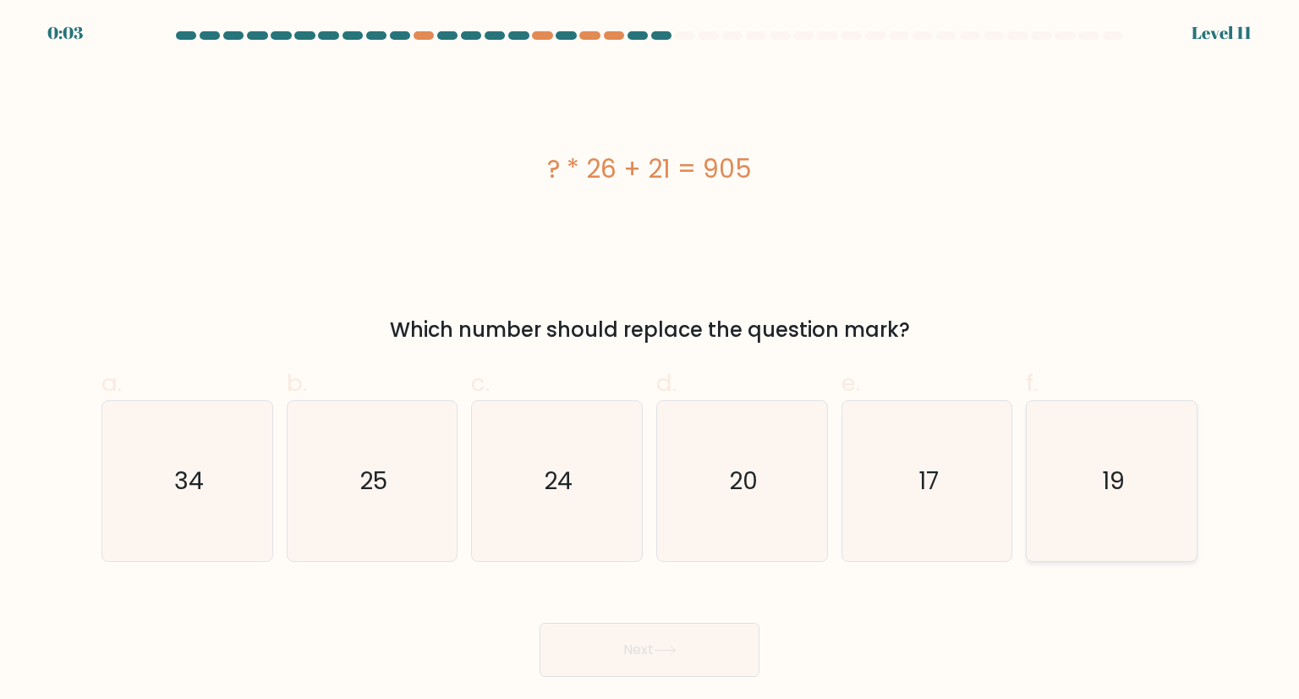
drag, startPoint x: 915, startPoint y: 498, endPoint x: 1038, endPoint y: 426, distance: 142.2
click at [915, 498] on icon "17" at bounding box center [927, 480] width 159 height 159
click at [651, 360] on input "e. 17" at bounding box center [650, 354] width 1 height 11
radio input "true"
click at [670, 644] on button "Next" at bounding box center [650, 650] width 220 height 54
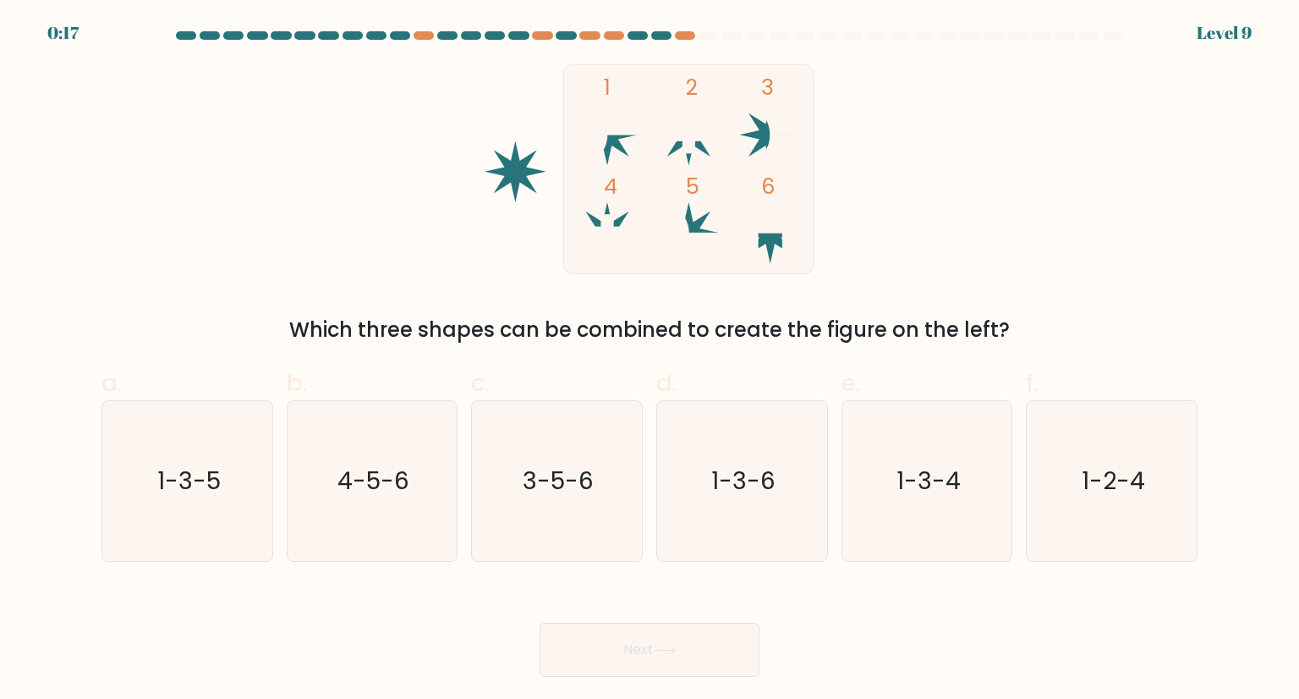
drag, startPoint x: 193, startPoint y: 430, endPoint x: 464, endPoint y: 563, distance: 301.6
click at [197, 434] on icon "1-3-5" at bounding box center [186, 480] width 159 height 159
click at [650, 360] on input "a. 1-3-5" at bounding box center [650, 354] width 1 height 11
radio input "true"
drag, startPoint x: 657, startPoint y: 624, endPoint x: 657, endPoint y: 639, distance: 14.4
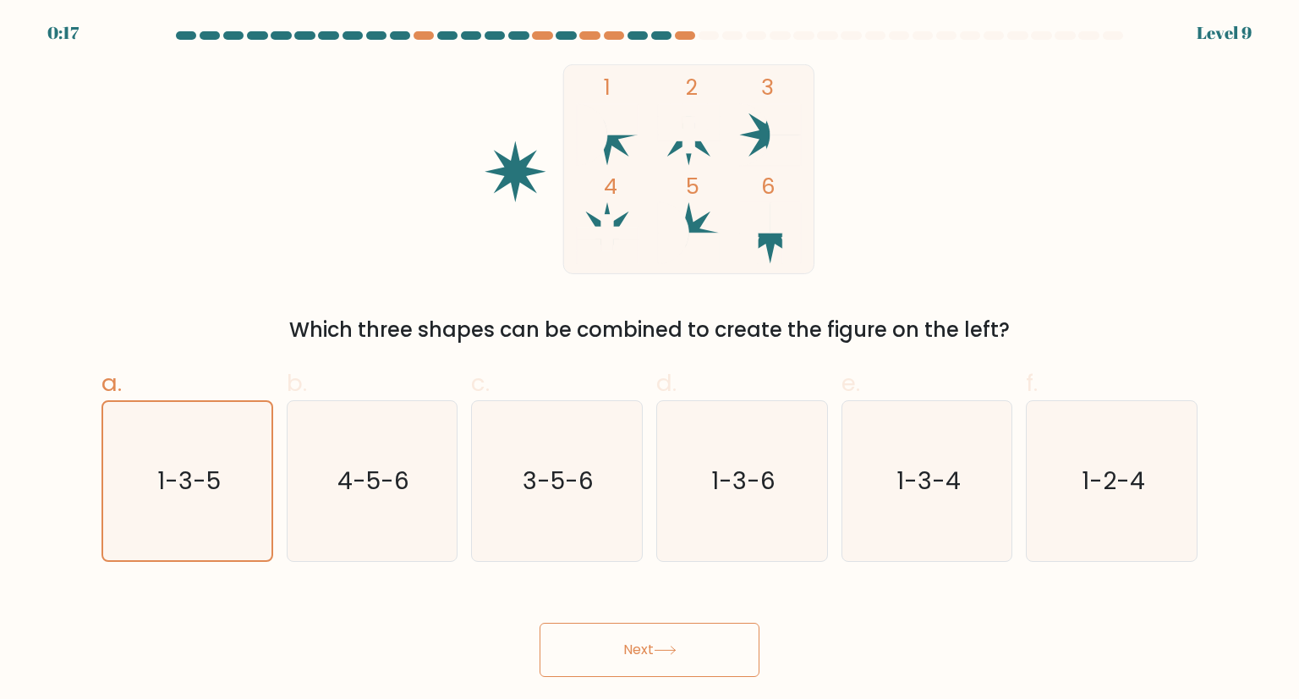
click at [657, 635] on button "Next" at bounding box center [650, 650] width 220 height 54
click at [657, 639] on button "Next" at bounding box center [650, 650] width 220 height 54
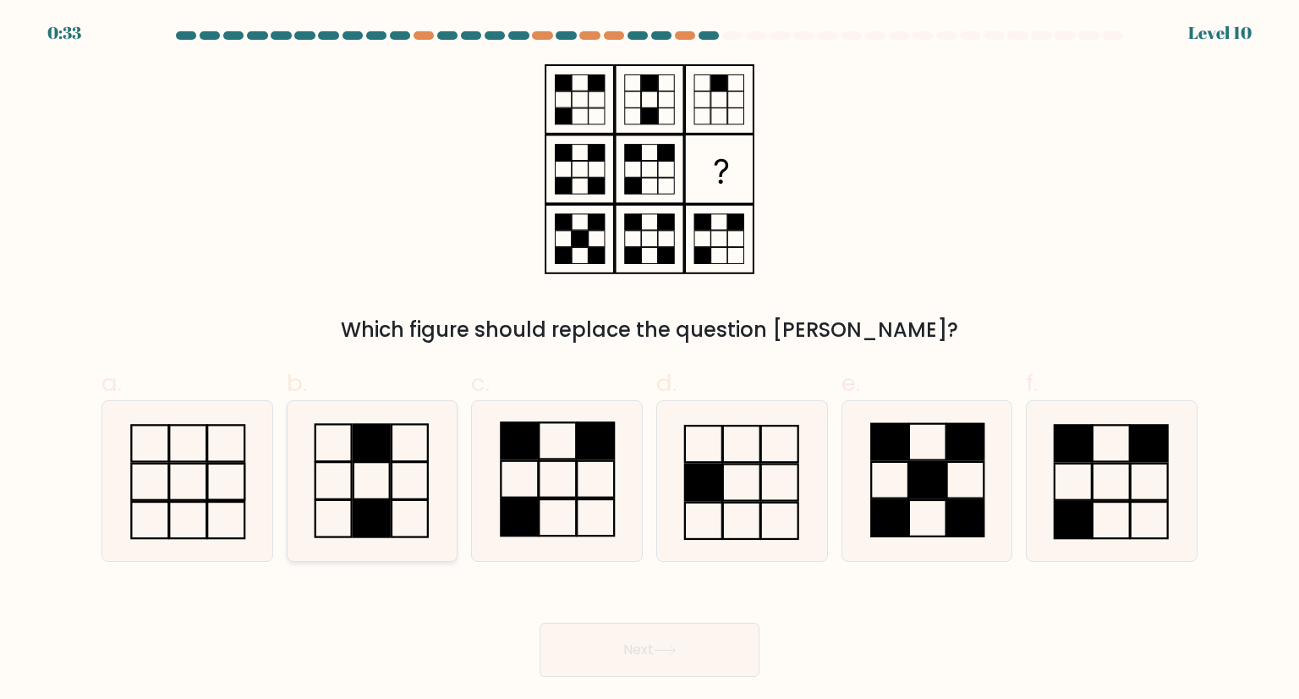
click at [387, 474] on icon at bounding box center [372, 480] width 159 height 159
click at [650, 360] on input "b." at bounding box center [650, 354] width 1 height 11
radio input "true"
click at [649, 657] on button "Next" at bounding box center [650, 650] width 220 height 54
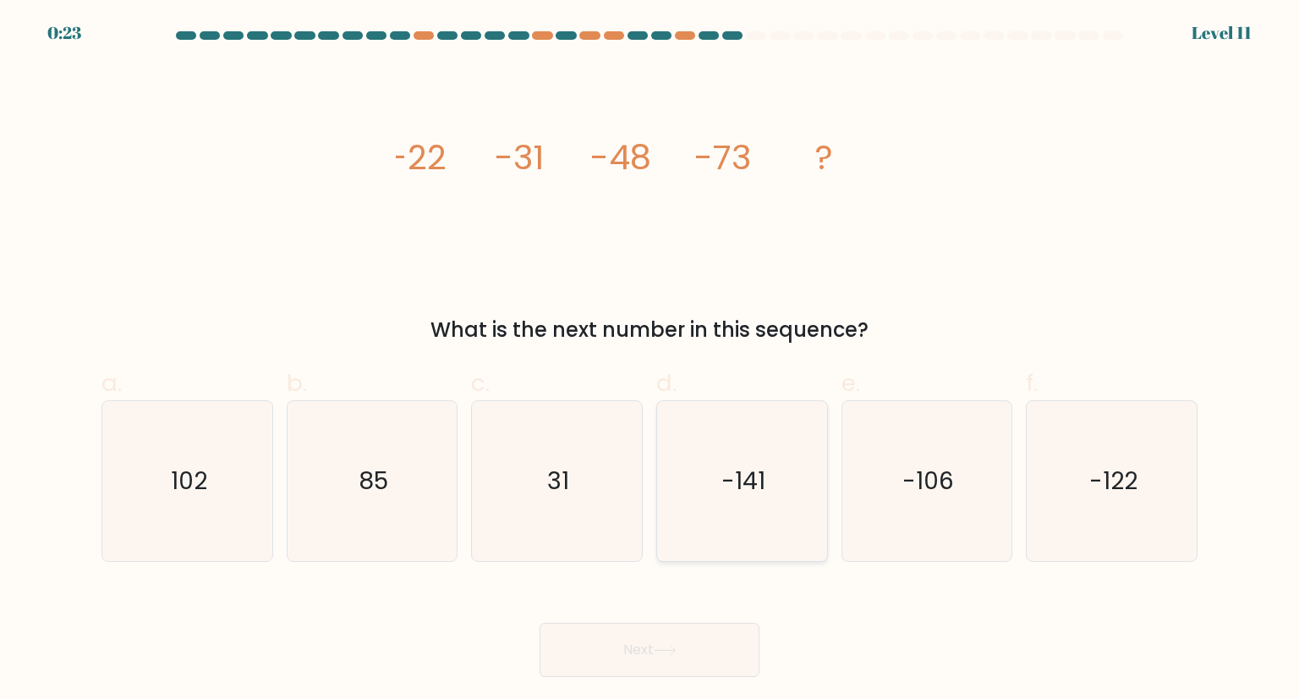
drag, startPoint x: 761, startPoint y: 462, endPoint x: 780, endPoint y: 485, distance: 29.5
click at [761, 462] on icon "-141" at bounding box center [741, 480] width 159 height 159
click at [651, 360] on input "d. -141" at bounding box center [650, 354] width 1 height 11
radio input "true"
drag, startPoint x: 679, startPoint y: 647, endPoint x: 656, endPoint y: 635, distance: 25.7
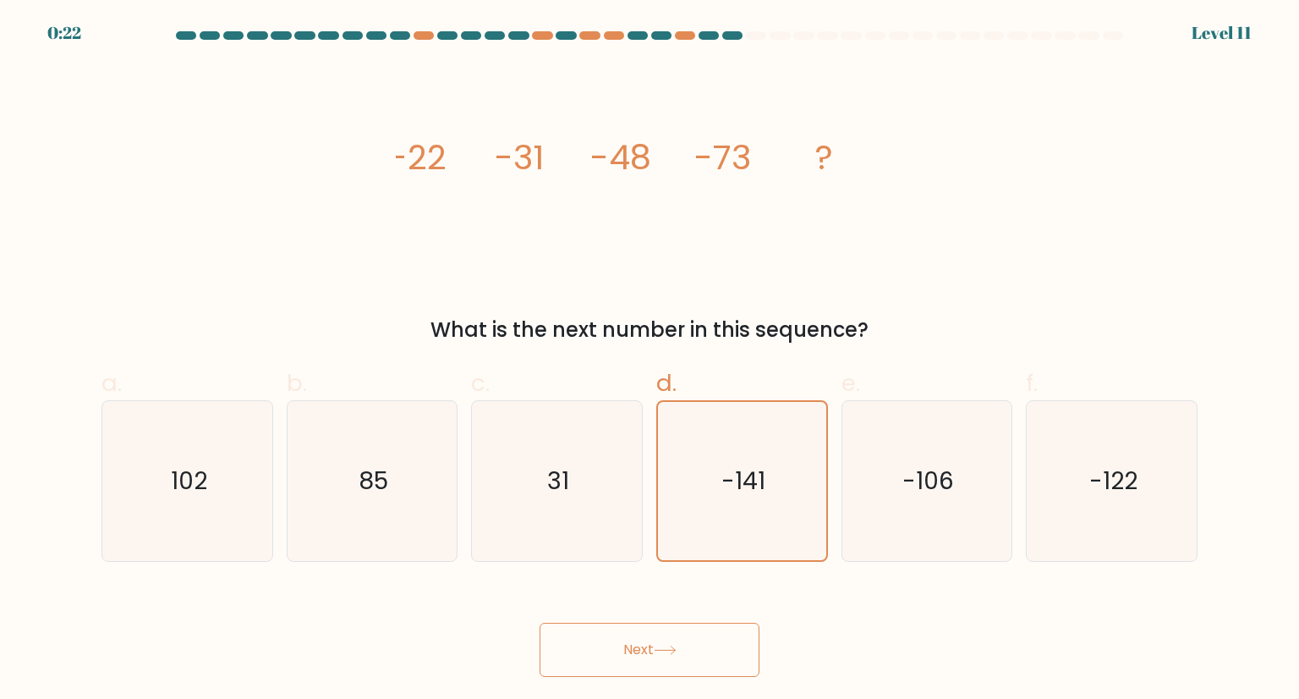
click at [674, 646] on icon at bounding box center [665, 650] width 23 height 9
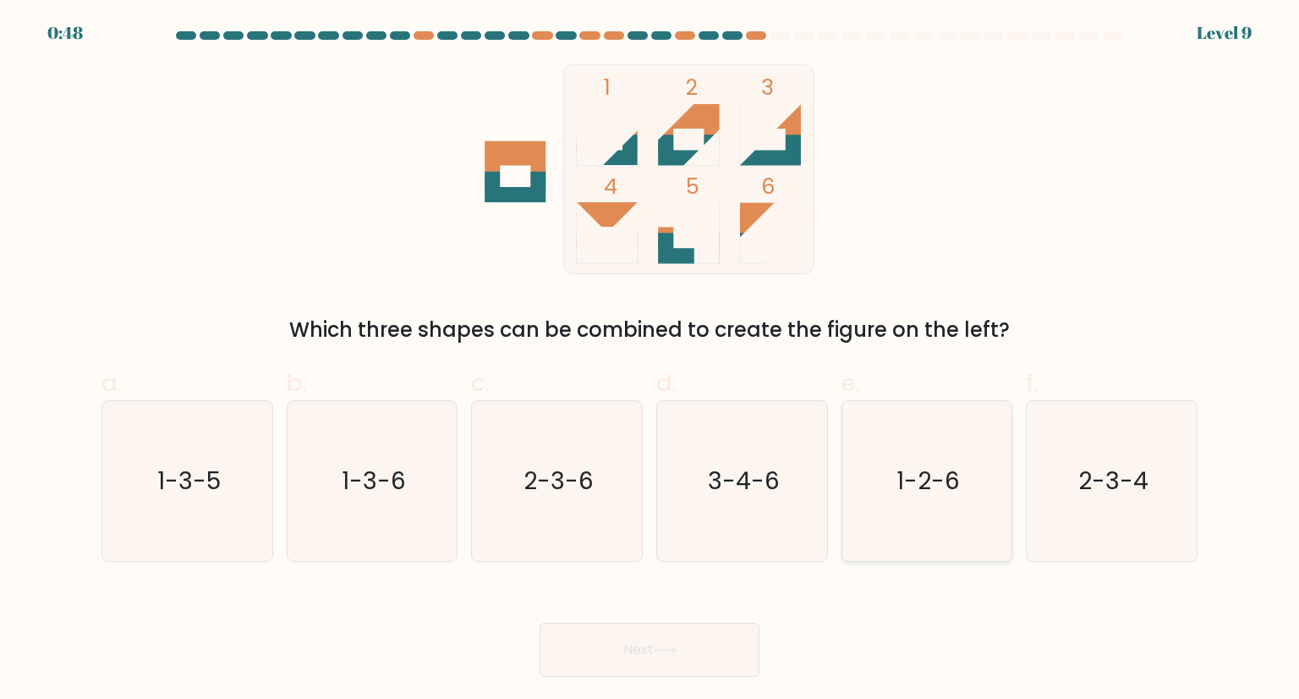
click at [934, 508] on icon "1-2-6" at bounding box center [927, 480] width 159 height 159
click at [651, 360] on input "e. 1-2-6" at bounding box center [650, 354] width 1 height 11
radio input "true"
click at [706, 668] on button "Next" at bounding box center [650, 650] width 220 height 54
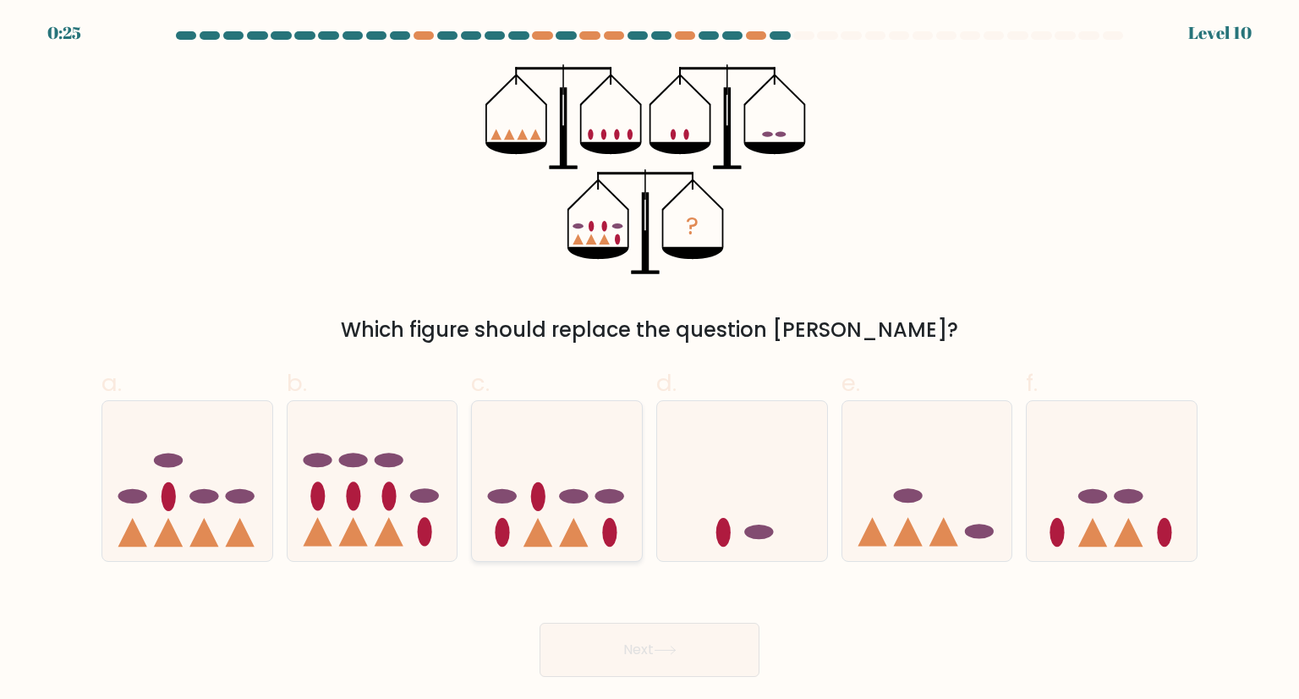
click at [545, 513] on icon at bounding box center [557, 480] width 170 height 140
click at [650, 360] on input "c." at bounding box center [650, 354] width 1 height 11
radio input "true"
click at [644, 659] on button "Next" at bounding box center [650, 650] width 220 height 54
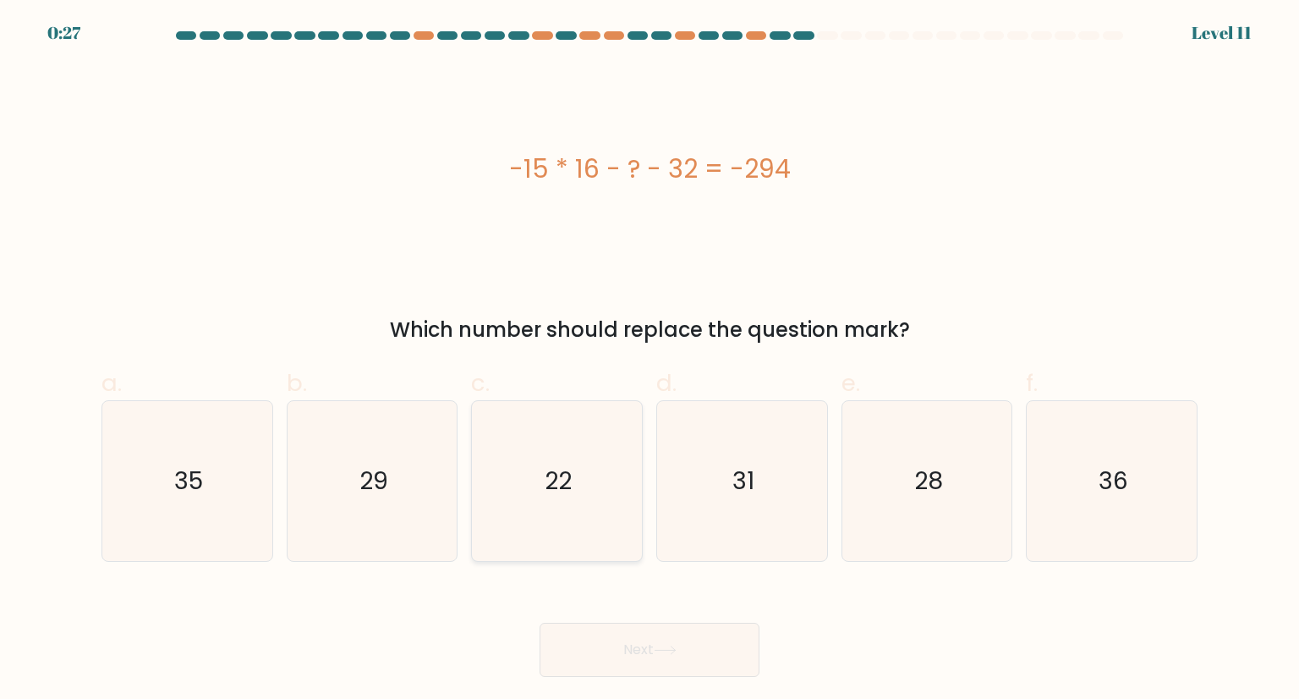
drag, startPoint x: 565, startPoint y: 486, endPoint x: 602, endPoint y: 524, distance: 52.6
click at [565, 486] on text "22" at bounding box center [559, 481] width 27 height 34
click at [650, 360] on input "c. 22" at bounding box center [650, 354] width 1 height 11
radio input "true"
click at [690, 642] on button "Next" at bounding box center [650, 650] width 220 height 54
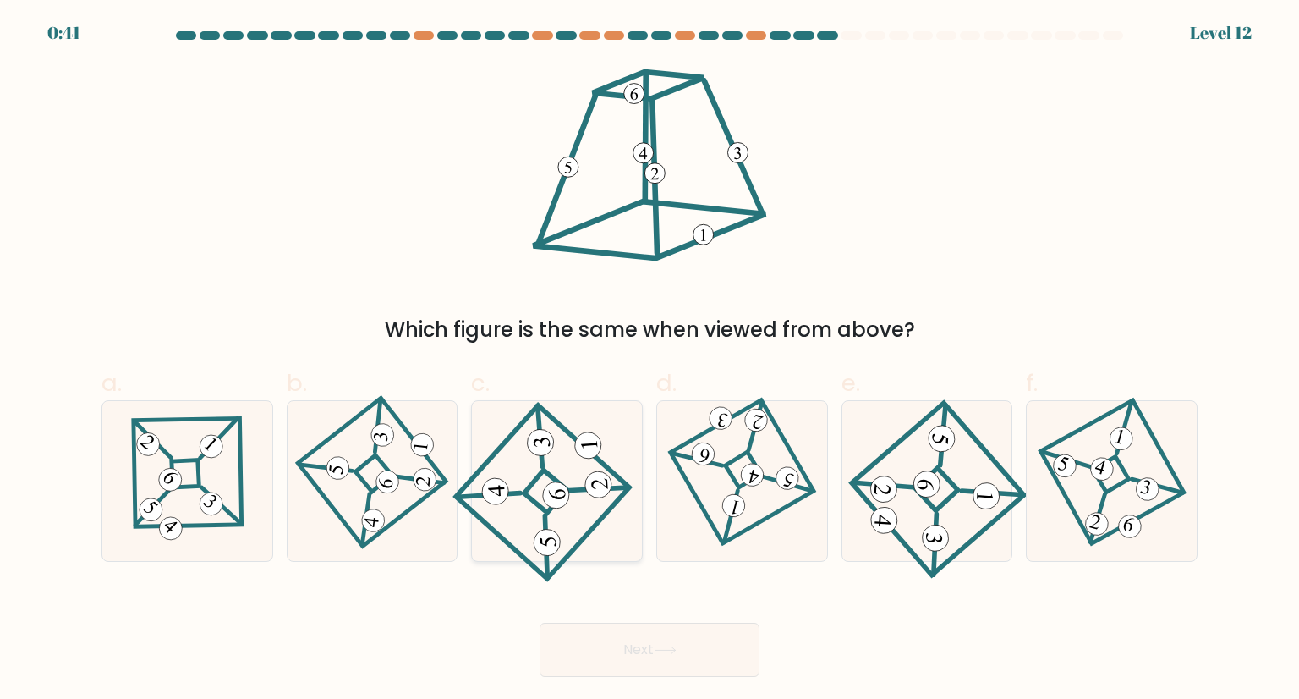
click at [555, 498] on 841 at bounding box center [556, 495] width 28 height 28
click at [650, 360] on input "c." at bounding box center [650, 354] width 1 height 11
radio input "true"
click at [670, 651] on icon at bounding box center [665, 650] width 23 height 9
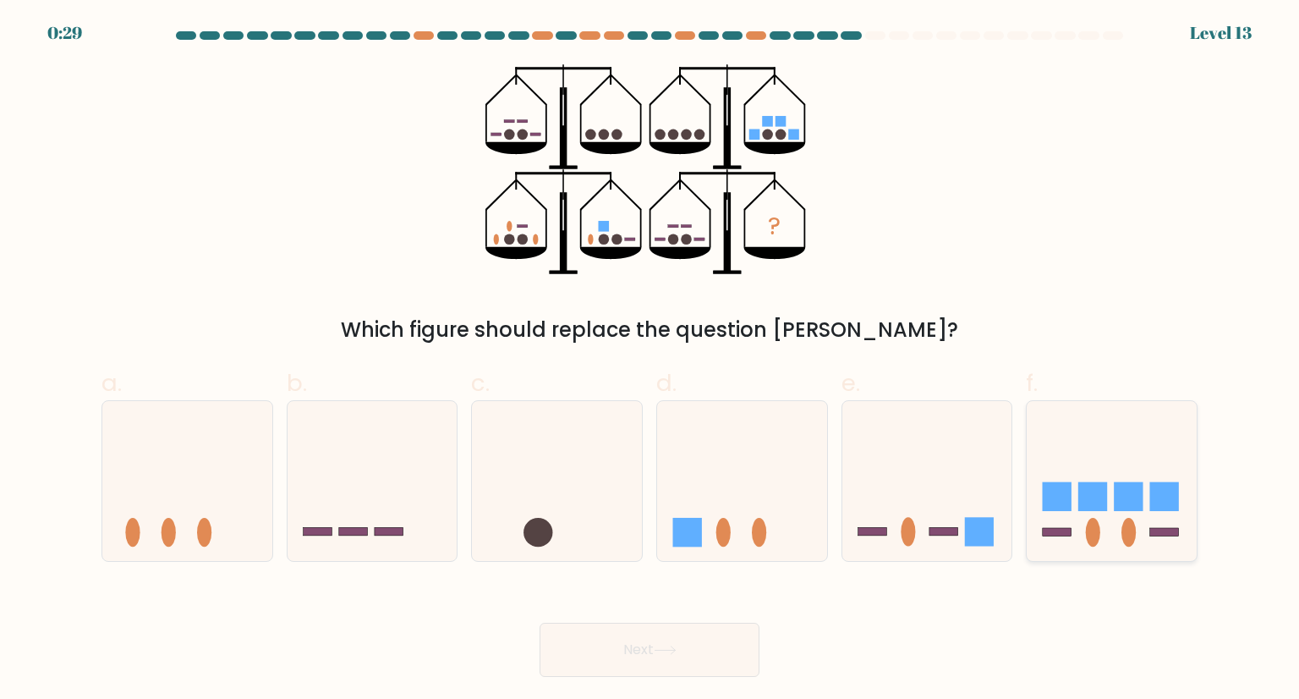
click at [1093, 518] on ellipse at bounding box center [1093, 532] width 14 height 29
click at [651, 360] on input "f." at bounding box center [650, 354] width 1 height 11
radio input "true"
click at [669, 646] on icon at bounding box center [665, 650] width 23 height 9
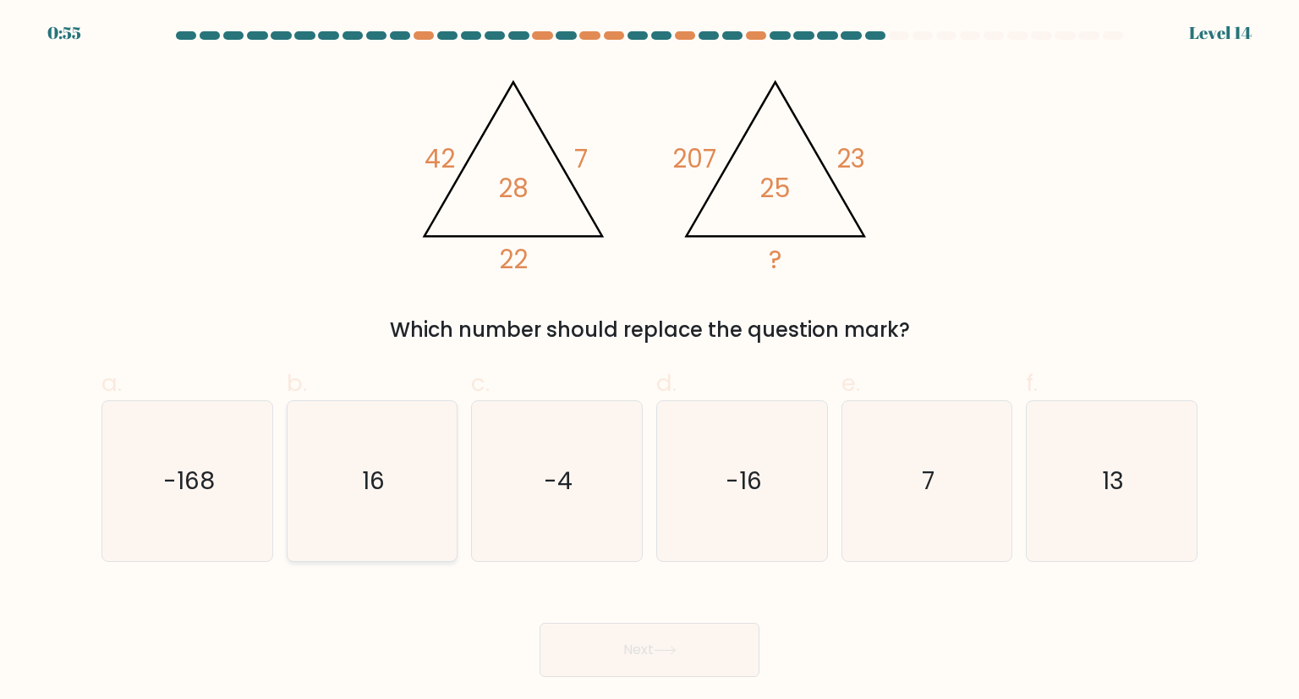
click at [391, 473] on icon "16" at bounding box center [372, 480] width 159 height 159
click at [650, 360] on input "b. 16" at bounding box center [650, 354] width 1 height 11
radio input "true"
click at [602, 642] on button "Next" at bounding box center [650, 650] width 220 height 54
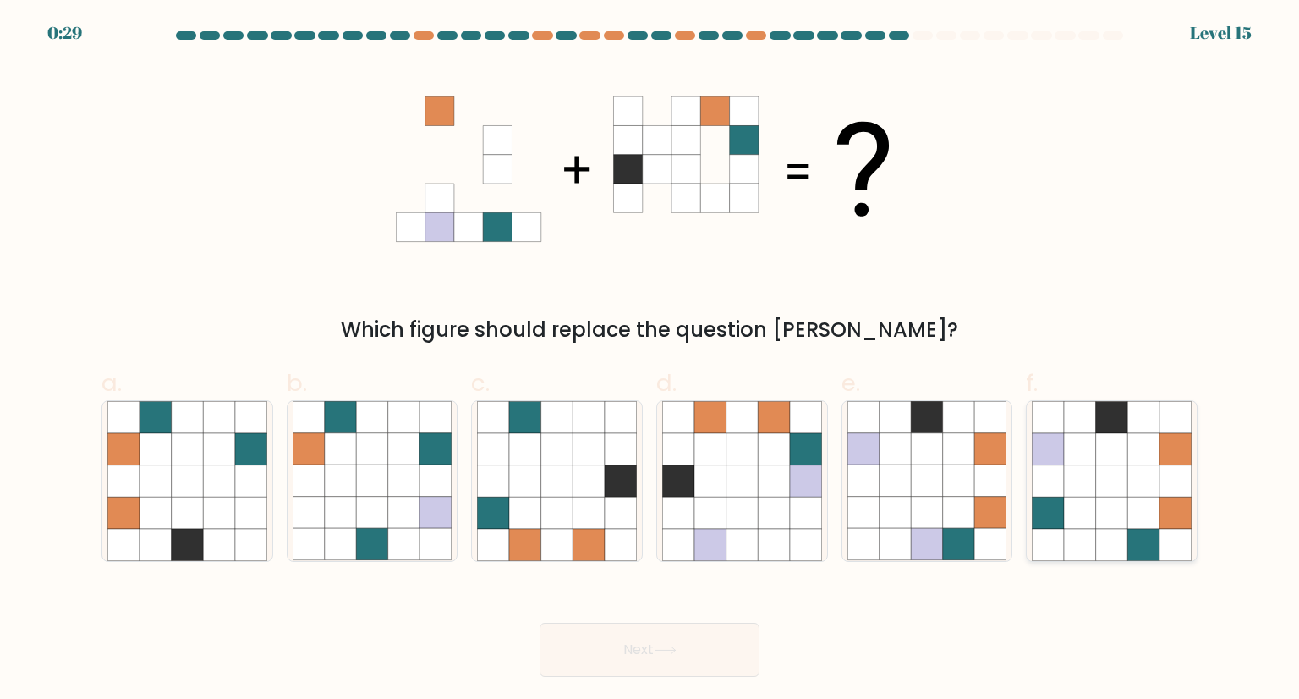
click at [1140, 451] on icon at bounding box center [1144, 449] width 32 height 32
click at [651, 360] on input "f." at bounding box center [650, 354] width 1 height 11
radio input "true"
click at [632, 644] on button "Next" at bounding box center [650, 650] width 220 height 54
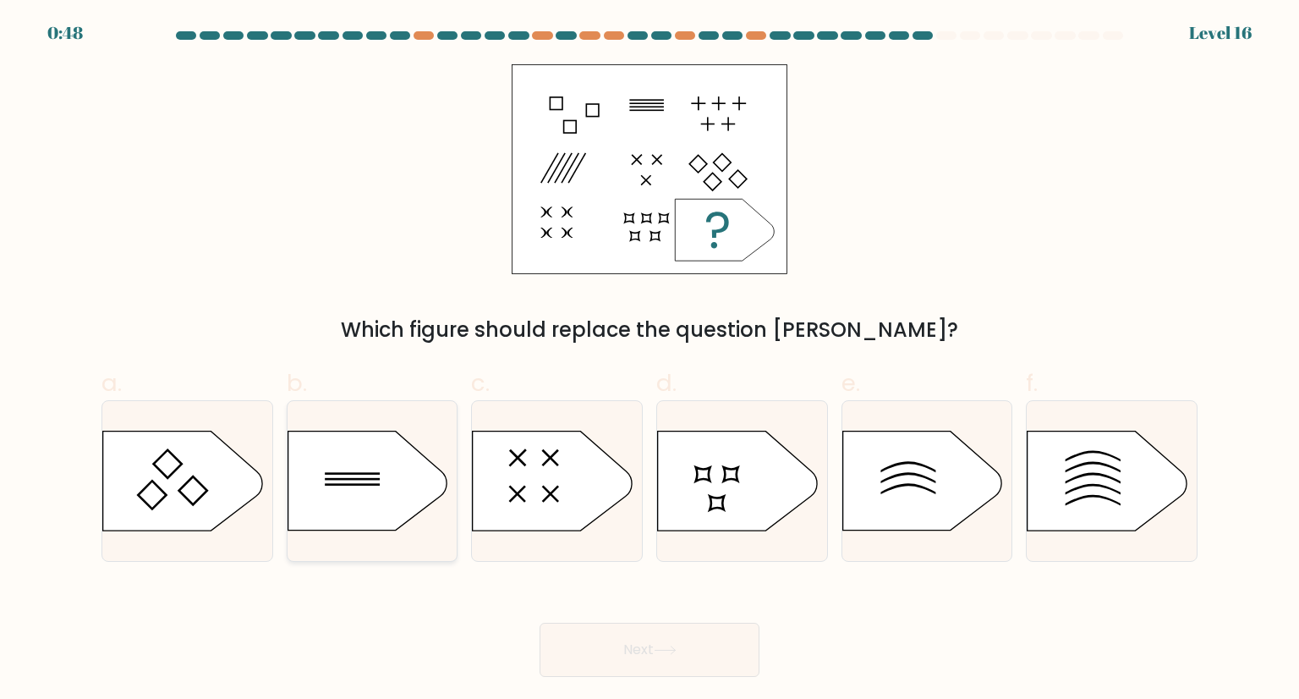
click at [359, 481] on icon at bounding box center [367, 480] width 159 height 99
click at [650, 360] on input "b." at bounding box center [650, 354] width 1 height 11
radio input "true"
click at [359, 468] on icon at bounding box center [366, 480] width 157 height 98
click at [650, 360] on input "b." at bounding box center [650, 354] width 1 height 11
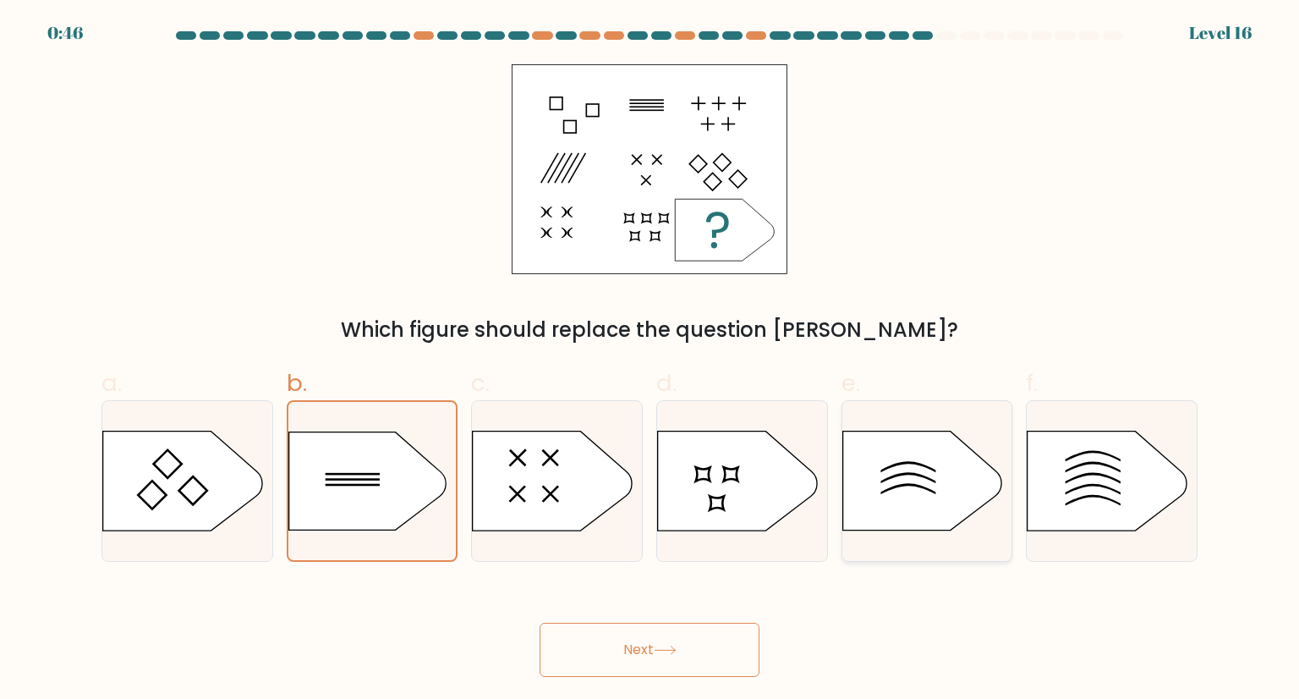
click at [931, 492] on icon at bounding box center [908, 489] width 55 height 11
click at [651, 360] on input "e." at bounding box center [650, 354] width 1 height 11
radio input "true"
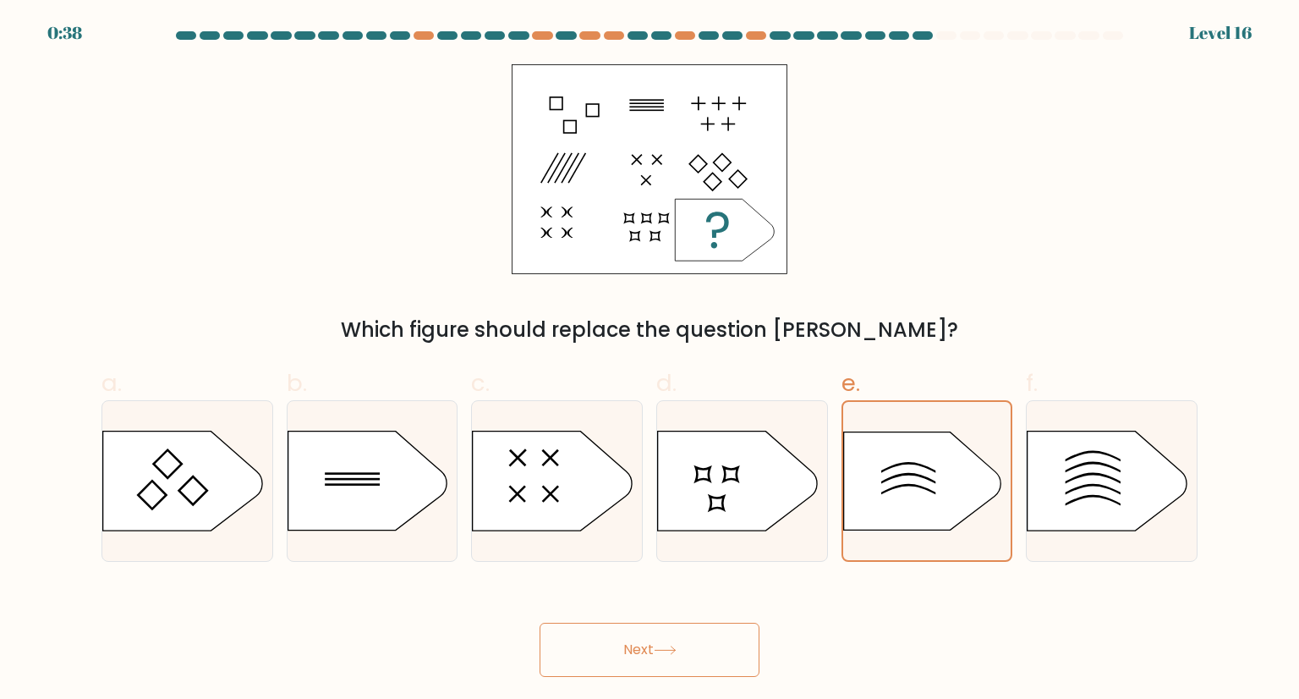
click at [651, 642] on button "Next" at bounding box center [650, 650] width 220 height 54
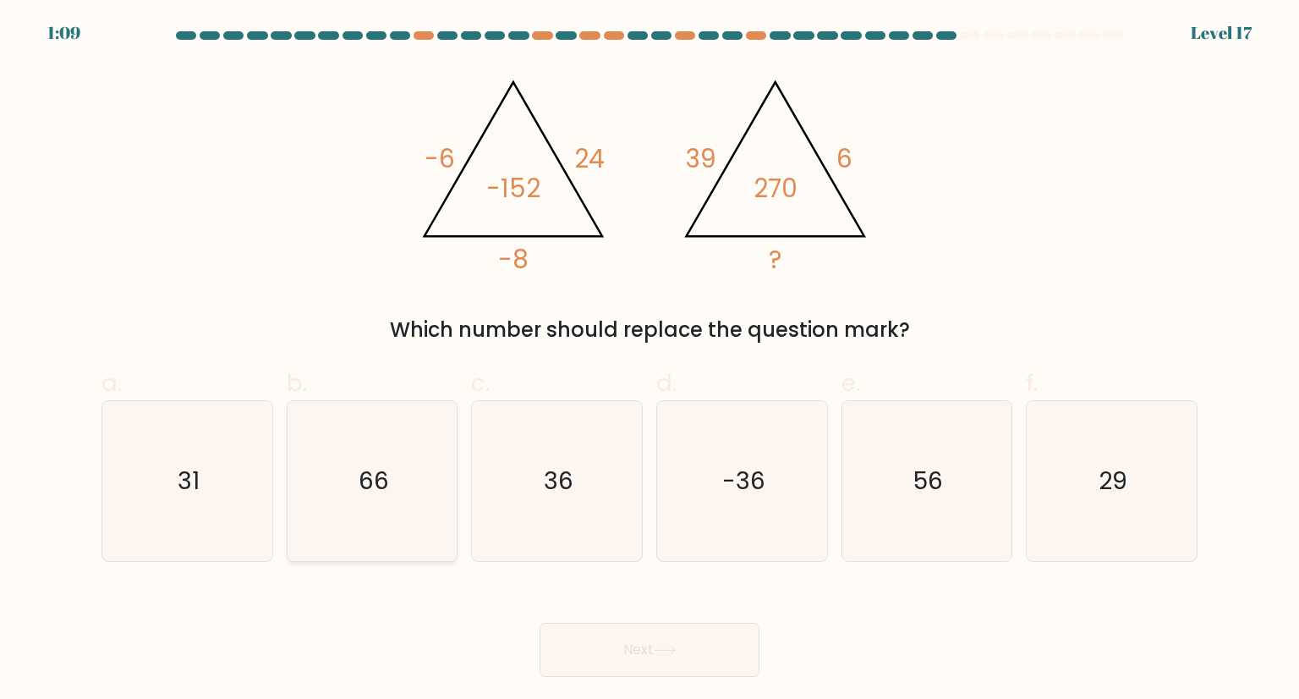
click at [375, 433] on icon "66" at bounding box center [372, 480] width 159 height 159
click at [650, 360] on input "b. 66" at bounding box center [650, 354] width 1 height 11
radio input "true"
click at [915, 479] on text "56" at bounding box center [929, 481] width 30 height 34
click at [651, 360] on input "e. 56" at bounding box center [650, 354] width 1 height 11
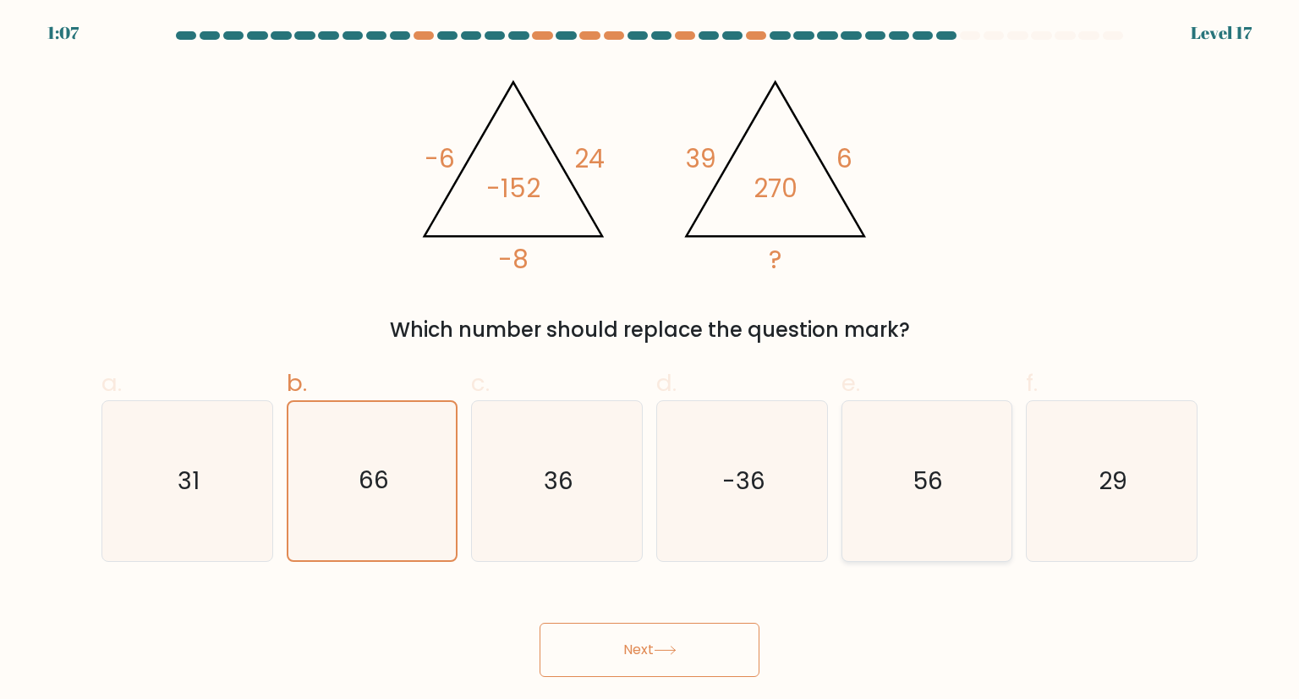
radio input "true"
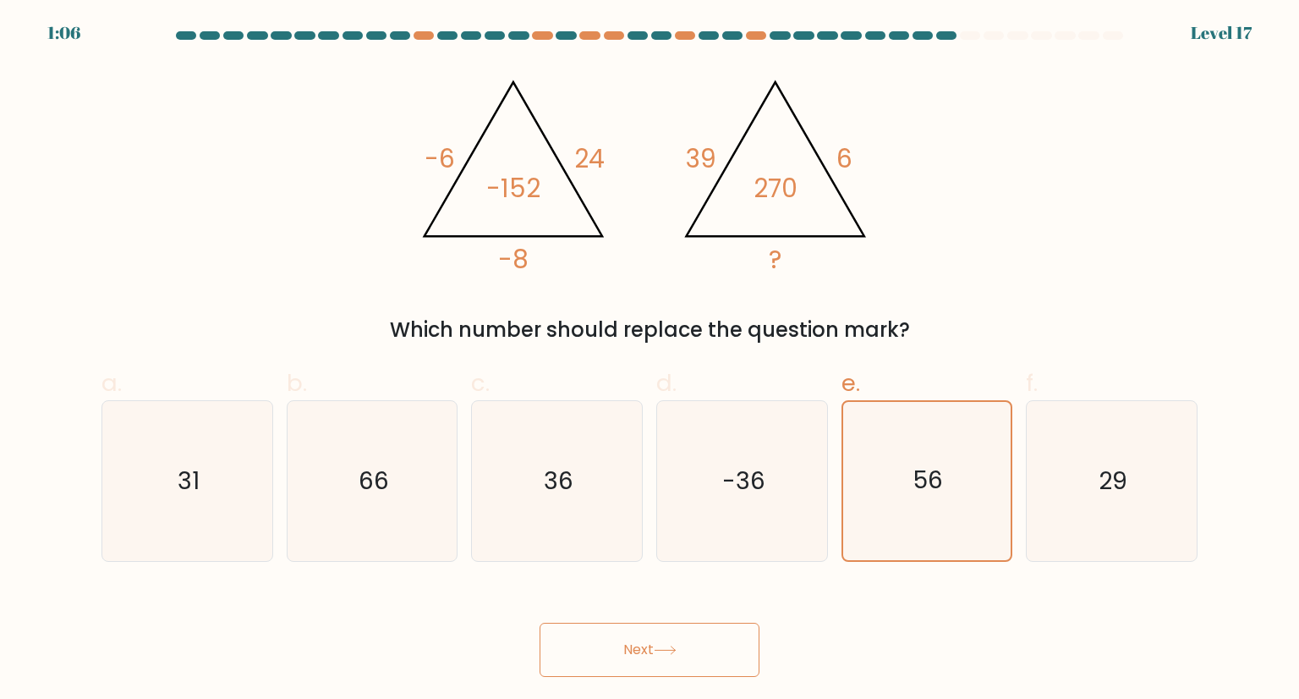
click at [709, 634] on button "Next" at bounding box center [650, 650] width 220 height 54
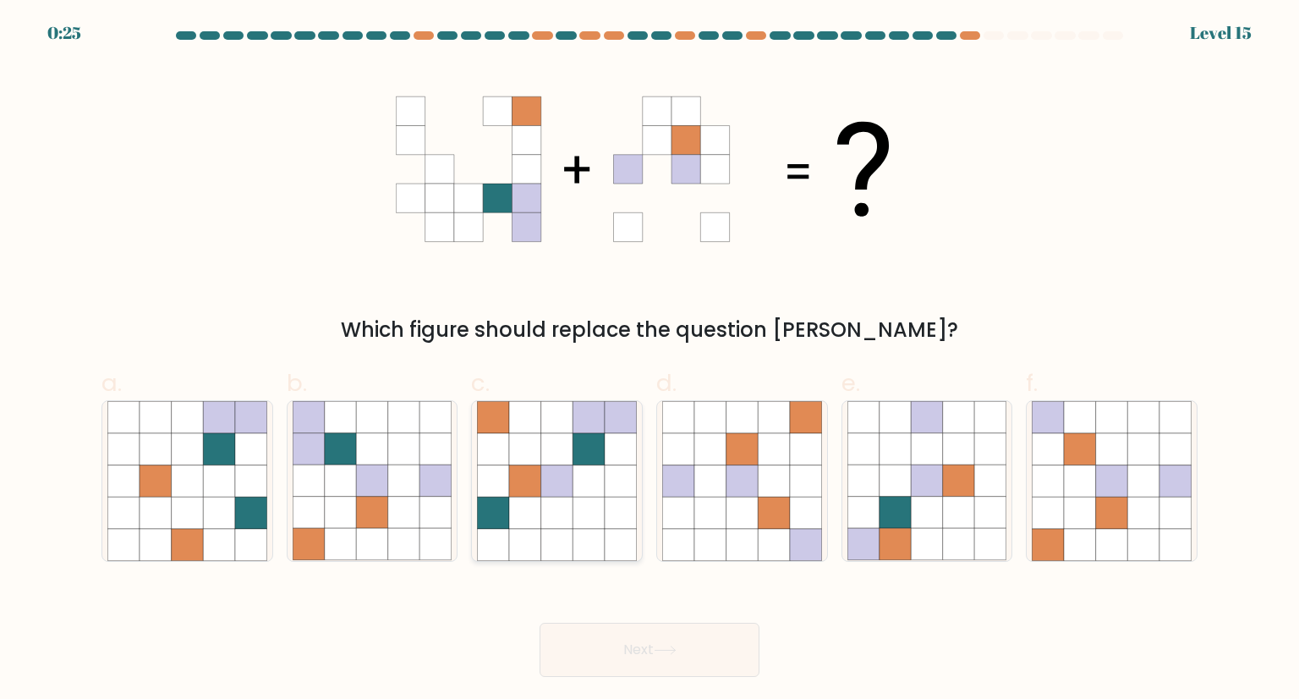
click at [518, 495] on icon at bounding box center [525, 481] width 32 height 32
click at [650, 360] on input "c." at bounding box center [650, 354] width 1 height 11
radio input "true"
click at [646, 648] on button "Next" at bounding box center [650, 650] width 220 height 54
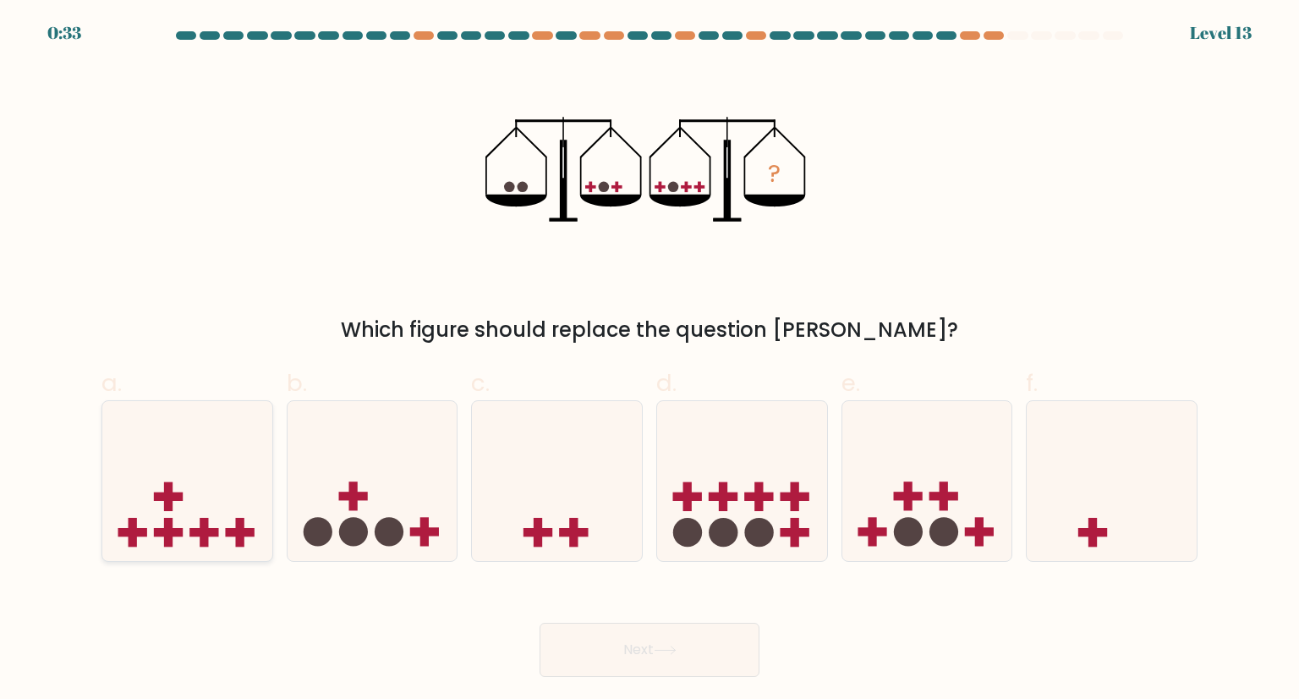
click at [165, 535] on rect at bounding box center [168, 532] width 29 height 8
click at [650, 360] on input "a." at bounding box center [650, 354] width 1 height 11
radio input "true"
click at [664, 630] on button "Next" at bounding box center [650, 650] width 220 height 54
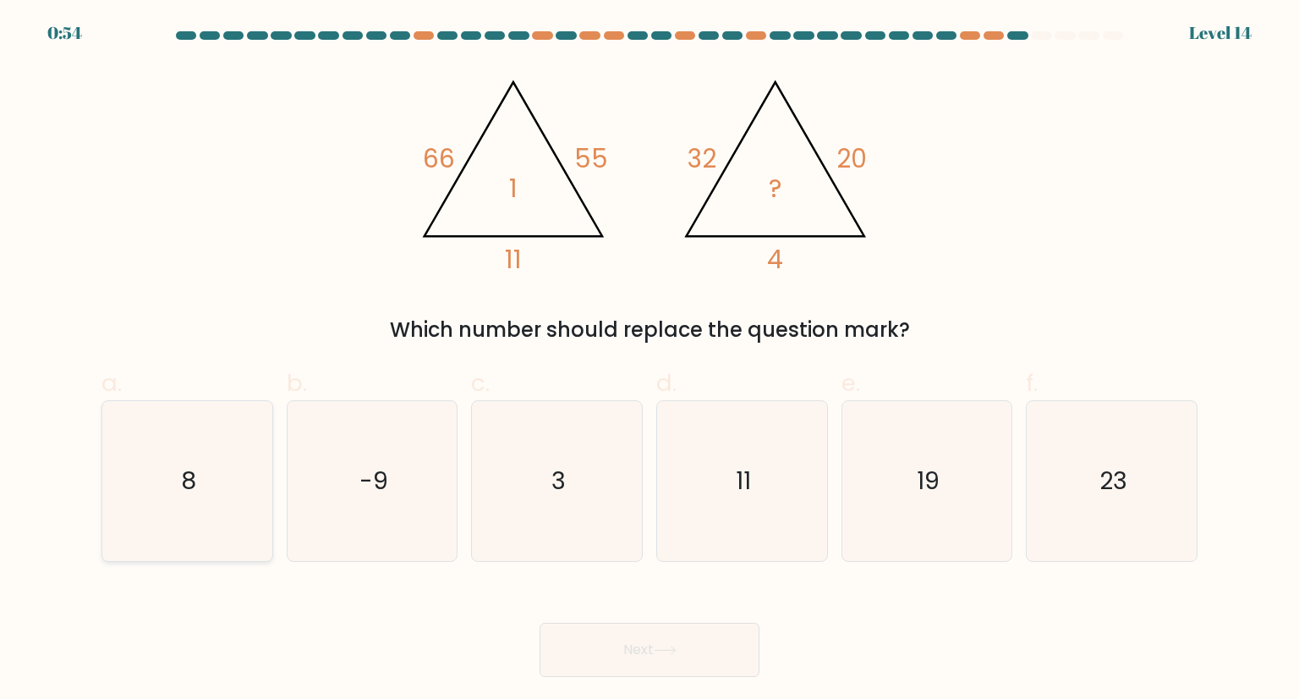
click at [114, 449] on icon "8" at bounding box center [186, 480] width 159 height 159
click at [650, 360] on input "a. 8" at bounding box center [650, 354] width 1 height 11
radio input "true"
click at [583, 651] on button "Next" at bounding box center [650, 650] width 220 height 54
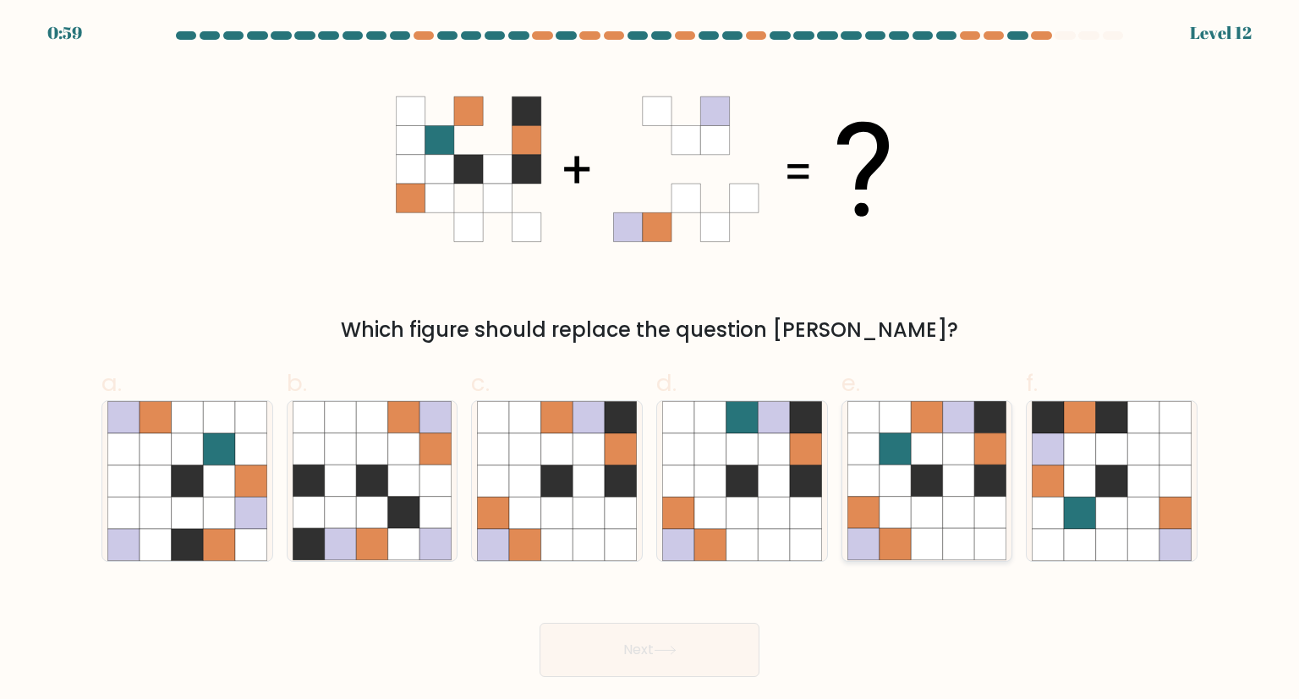
click at [924, 541] on icon at bounding box center [927, 545] width 32 height 32
click at [651, 360] on input "e." at bounding box center [650, 354] width 1 height 11
radio input "true"
click at [683, 647] on button "Next" at bounding box center [650, 650] width 220 height 54
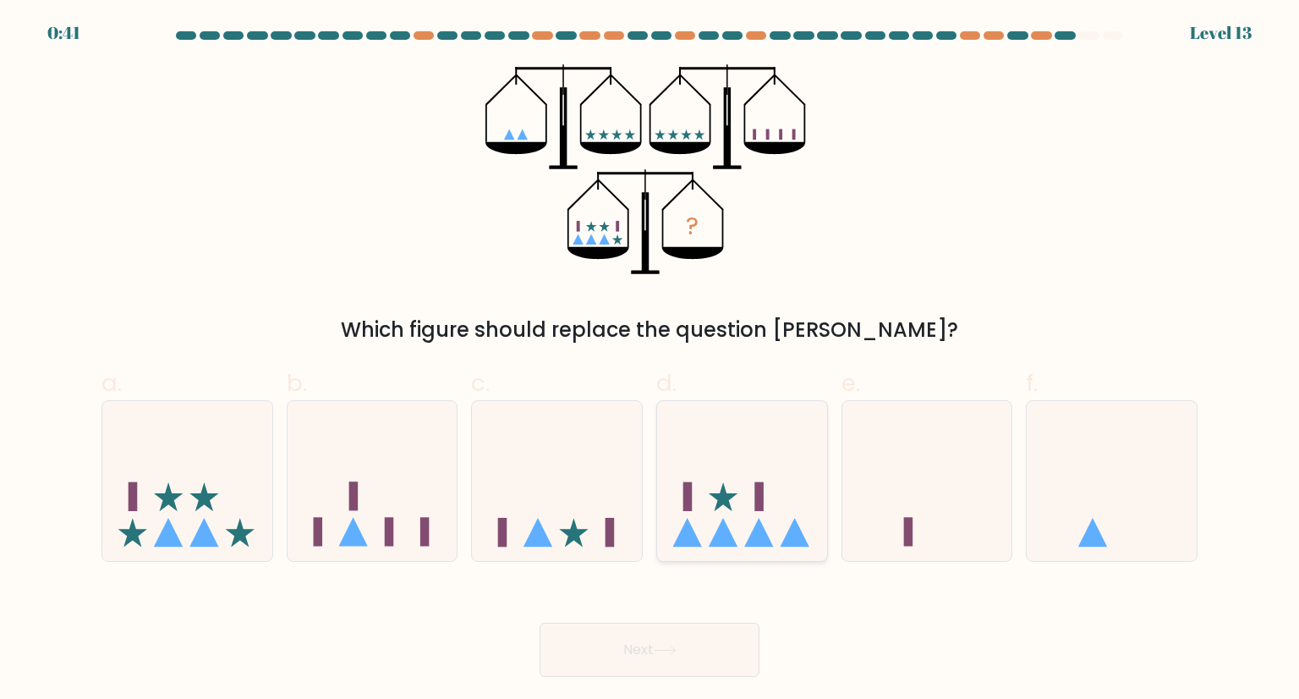
click at [760, 502] on rect at bounding box center [759, 496] width 9 height 29
click at [651, 360] on input "d." at bounding box center [650, 354] width 1 height 11
radio input "true"
click at [688, 673] on button "Next" at bounding box center [650, 650] width 220 height 54
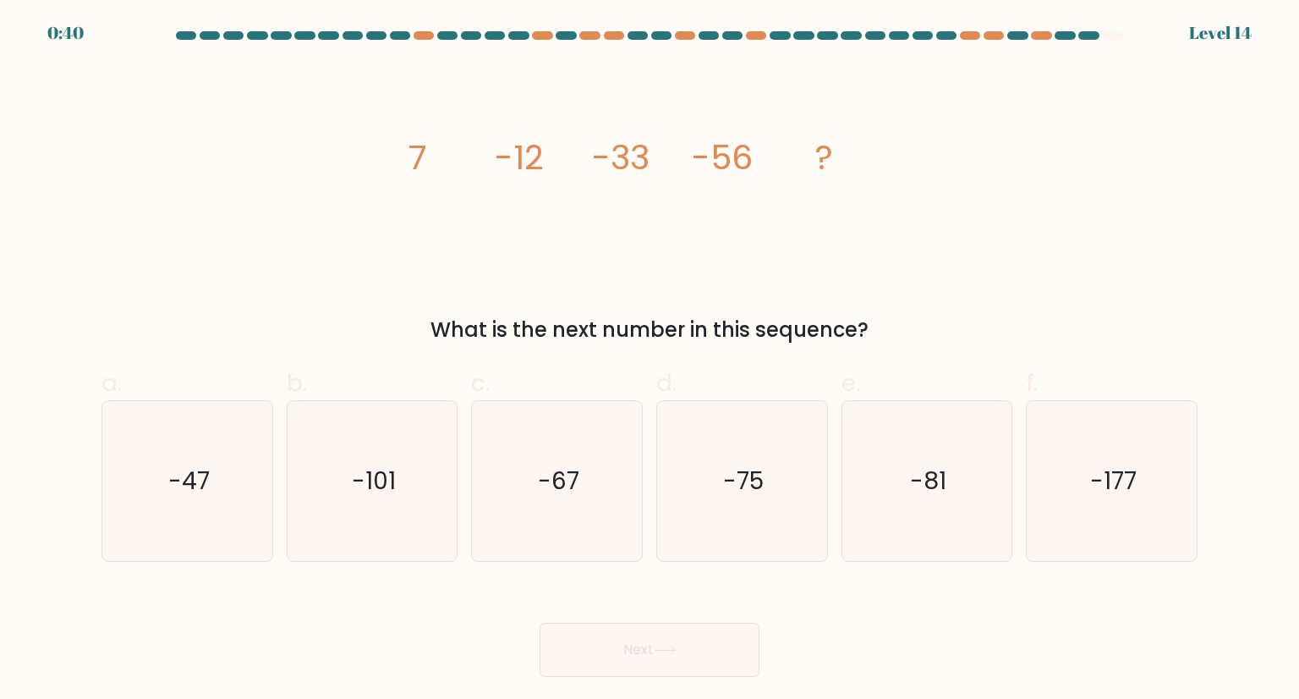
click at [690, 647] on button "Next" at bounding box center [650, 650] width 220 height 54
click at [717, 519] on icon "-75" at bounding box center [741, 480] width 159 height 159
click at [651, 360] on input "d. -75" at bounding box center [650, 354] width 1 height 11
radio input "true"
click at [697, 651] on button "Next" at bounding box center [650, 650] width 220 height 54
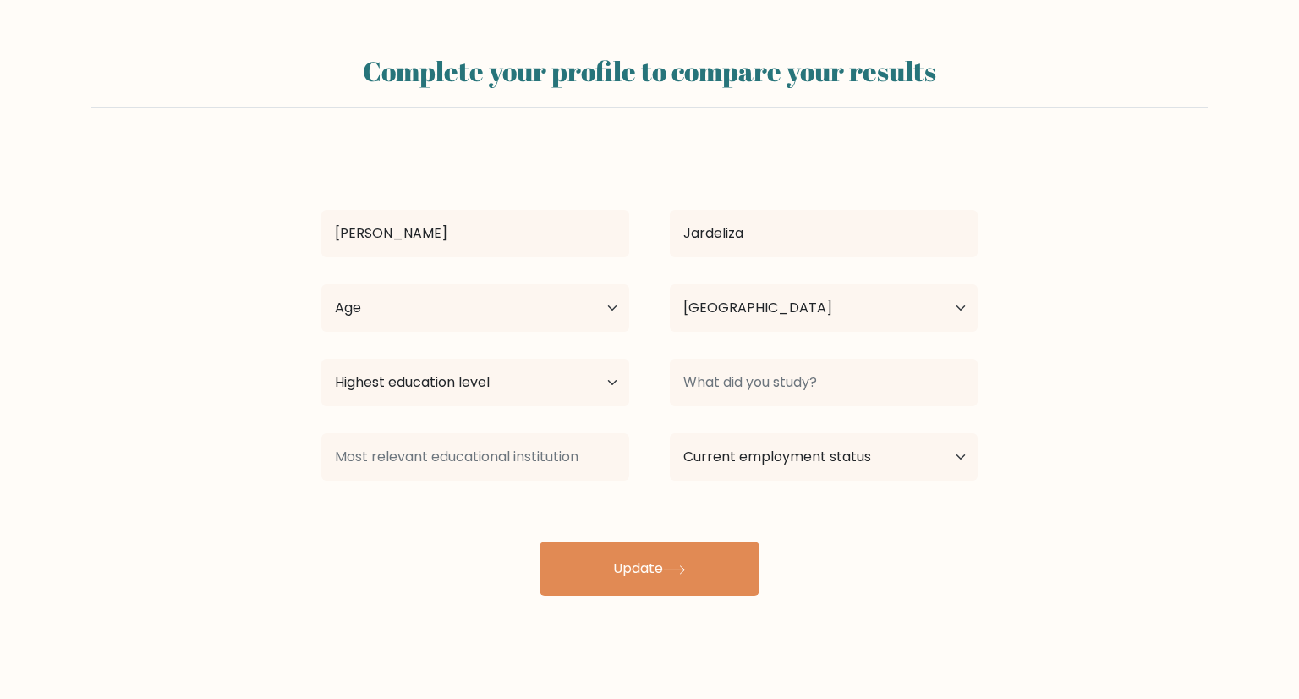
select select "PH"
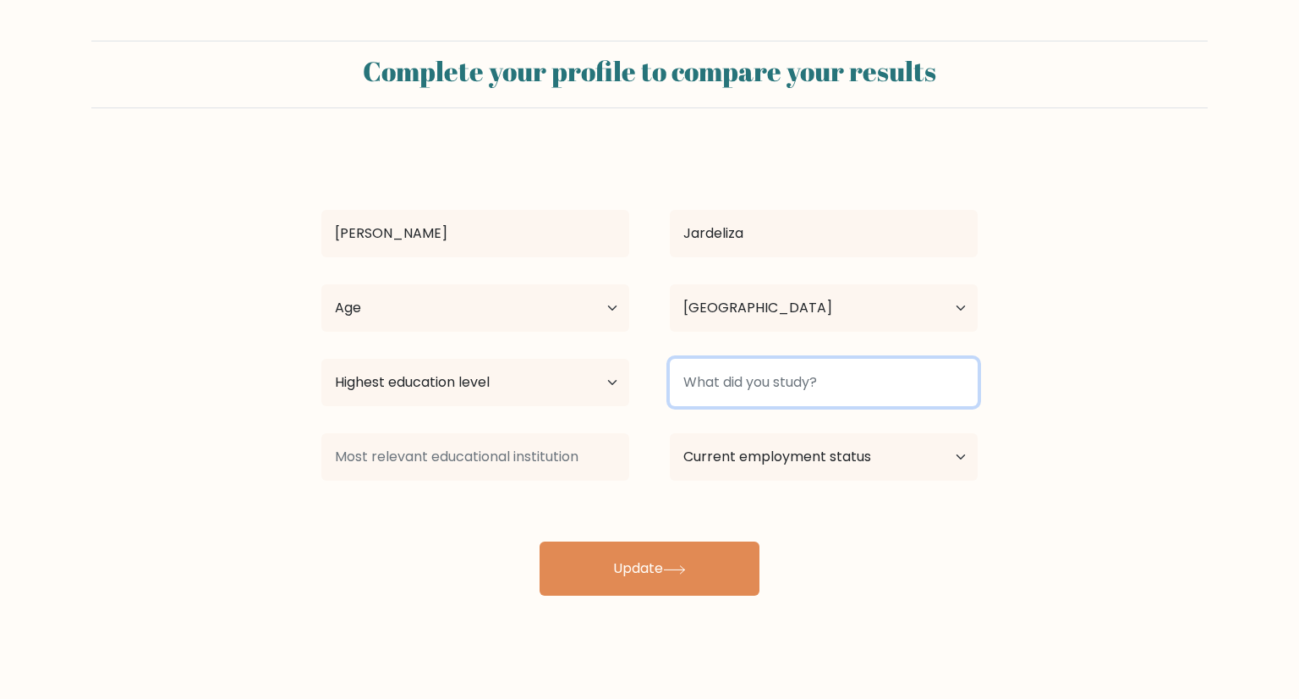
click at [795, 380] on input at bounding box center [824, 382] width 308 height 47
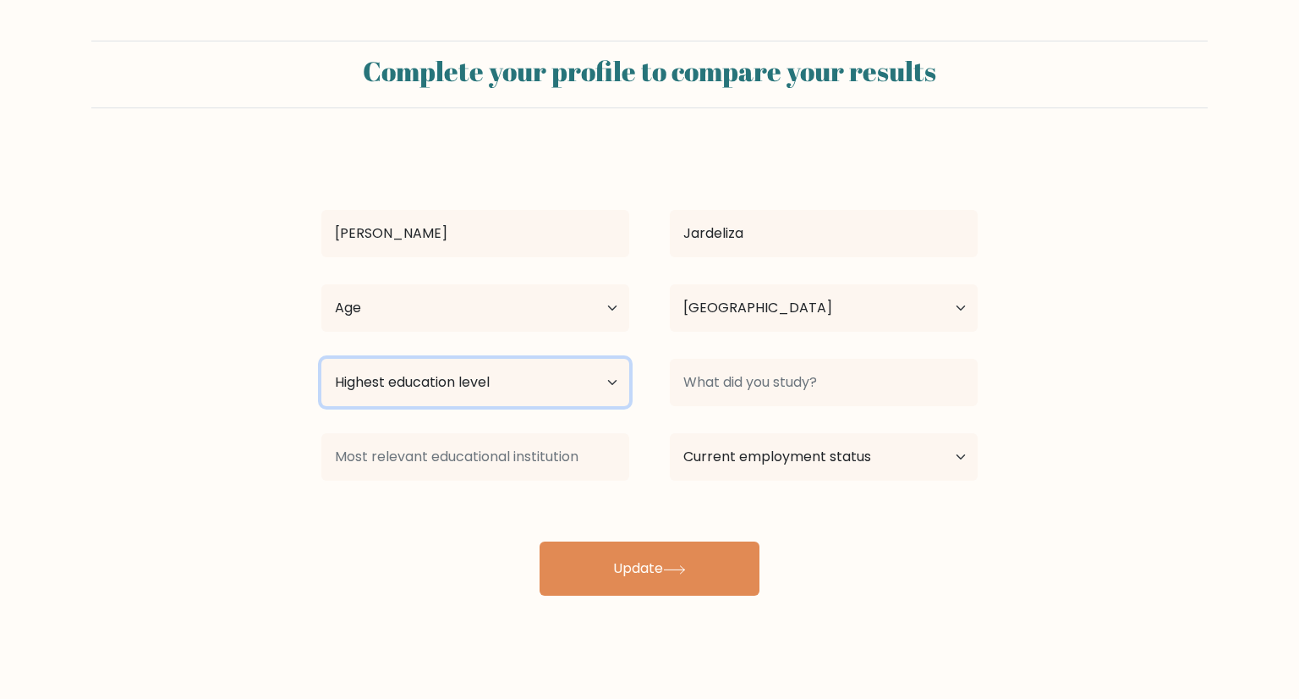
click at [552, 380] on select "Highest education level No schooling Primary Lower Secondary Upper Secondary Oc…" at bounding box center [475, 382] width 308 height 47
click at [514, 361] on select "Highest education level No schooling Primary Lower Secondary Upper Secondary Oc…" at bounding box center [475, 382] width 308 height 47
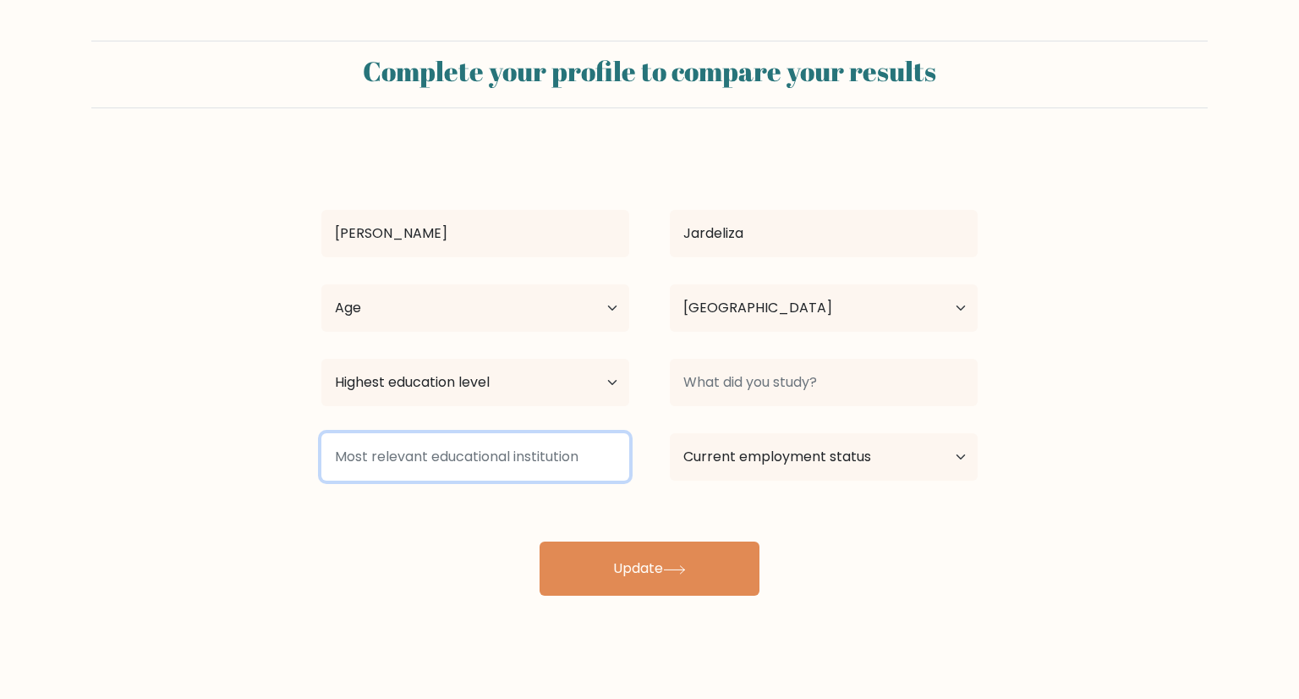
click at [575, 457] on input at bounding box center [475, 456] width 308 height 47
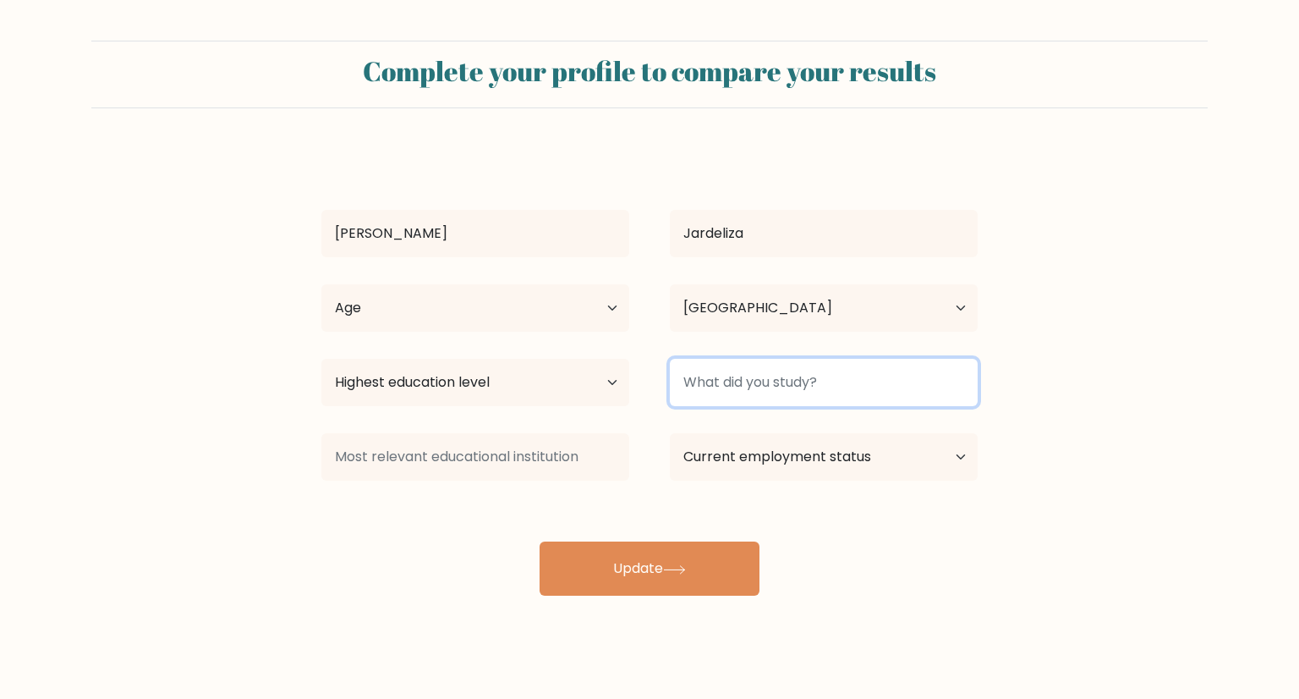
click at [838, 383] on input at bounding box center [824, 382] width 308 height 47
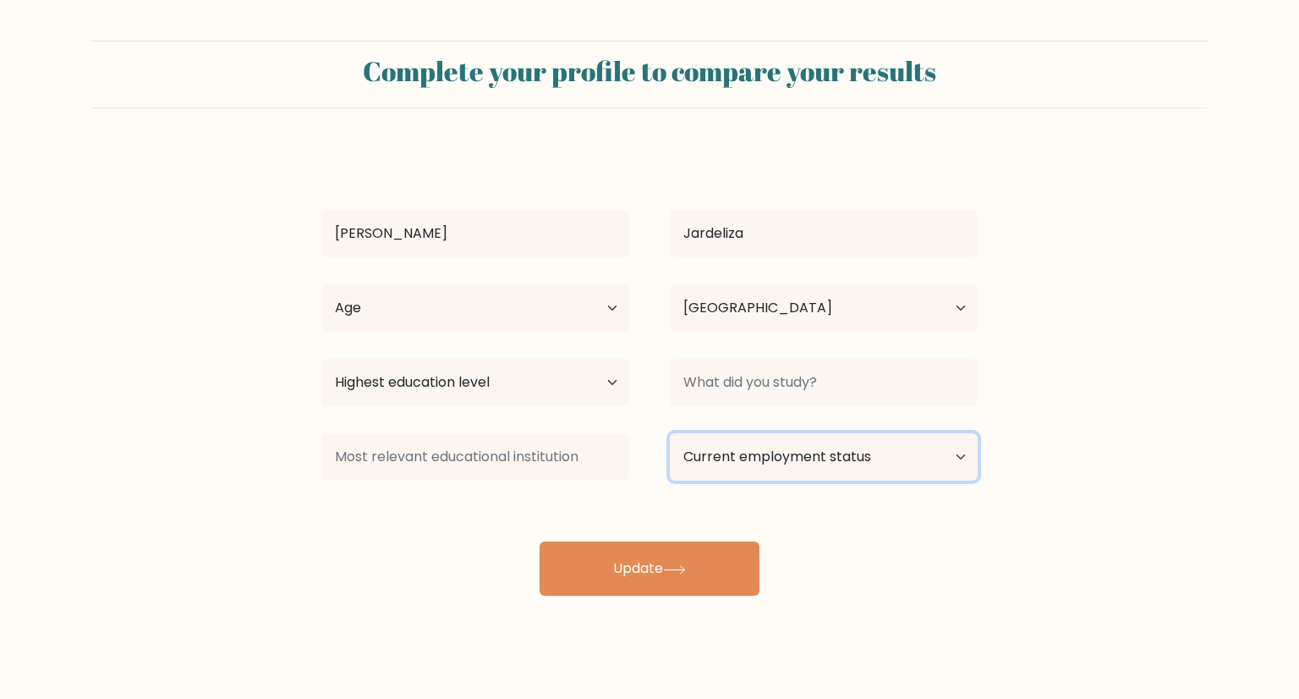
click at [849, 455] on select "Current employment status Employed Student Retired Other / prefer not to answer" at bounding box center [824, 456] width 308 height 47
click at [1101, 450] on form "Complete your profile to compare your results Rj Gerald Jardeliza Age Under 18 …" at bounding box center [649, 318] width 1299 height 555
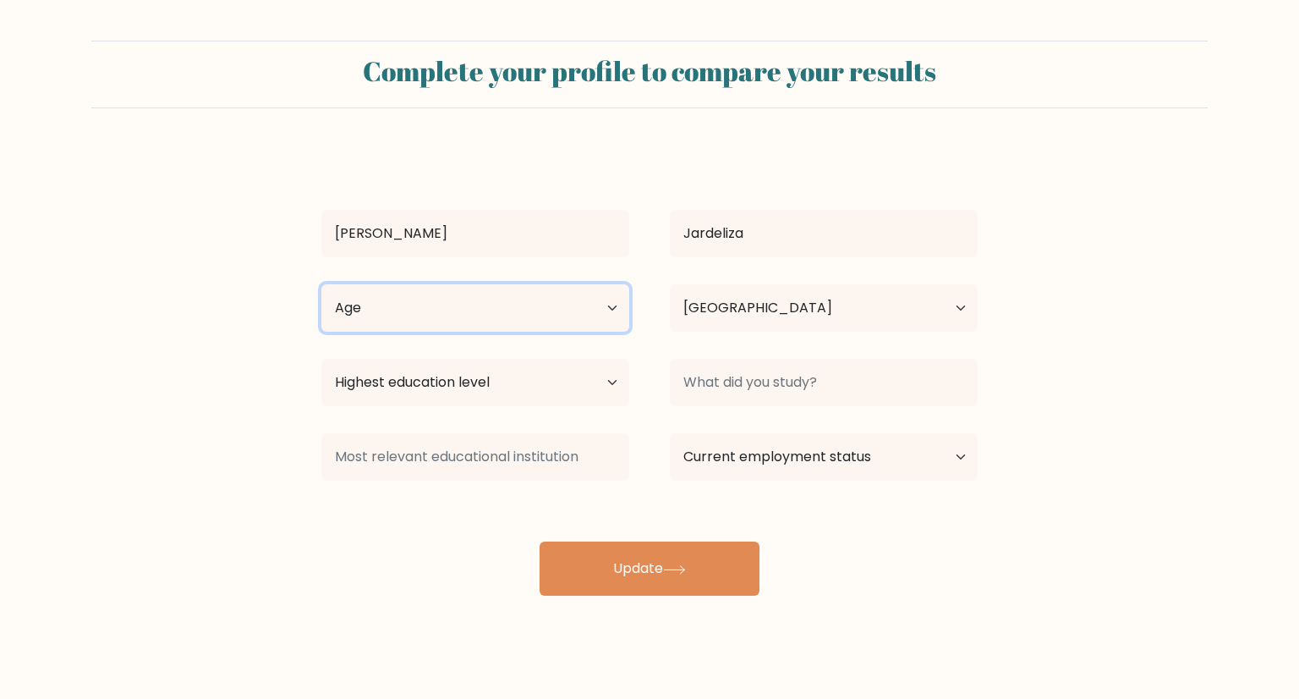
click at [556, 321] on select "Age Under 18 years old 18-24 years old 25-34 years old 35-44 years old 45-54 ye…" at bounding box center [475, 307] width 308 height 47
select select "18_24"
click at [321, 284] on select "Age Under 18 years old 18-24 years old 25-34 years old 35-44 years old 45-54 ye…" at bounding box center [475, 307] width 308 height 47
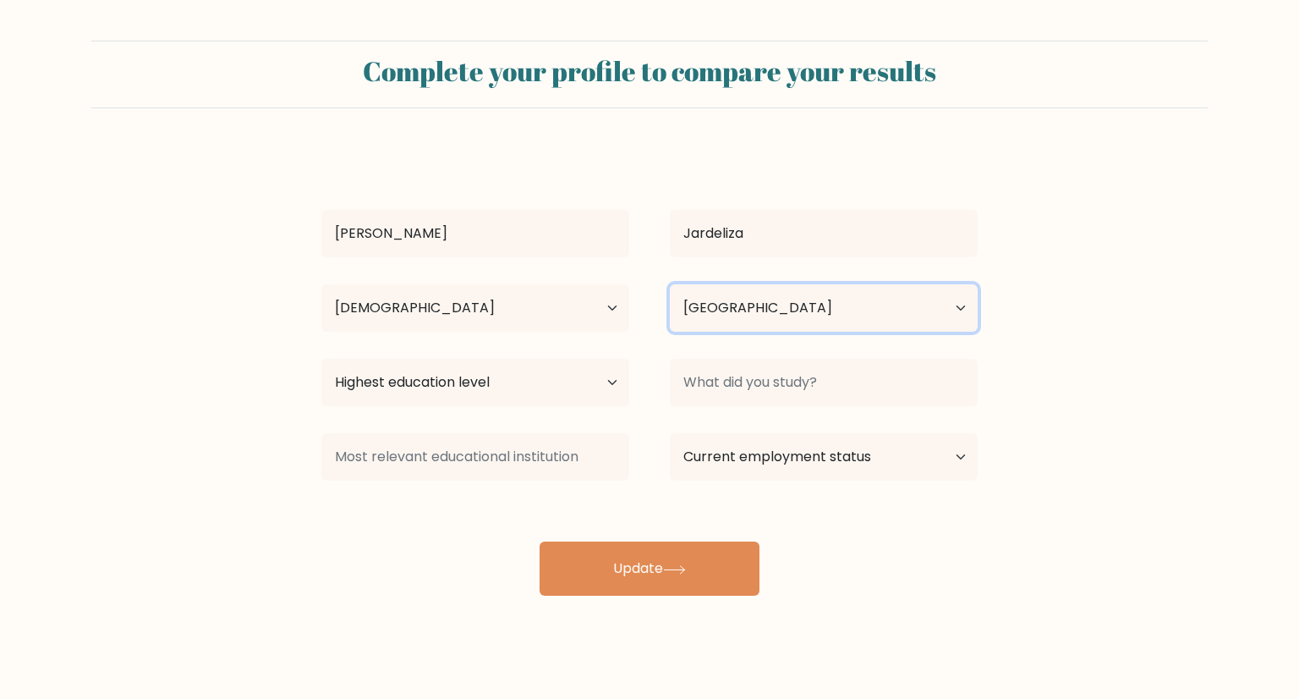
click at [795, 310] on select "Country Afghanistan Albania Algeria American Samoa Andorra Angola Anguilla Anta…" at bounding box center [824, 307] width 308 height 47
click at [1149, 219] on form "Complete your profile to compare your results Rj Gerald Jardeliza Age Under 18 …" at bounding box center [649, 318] width 1299 height 555
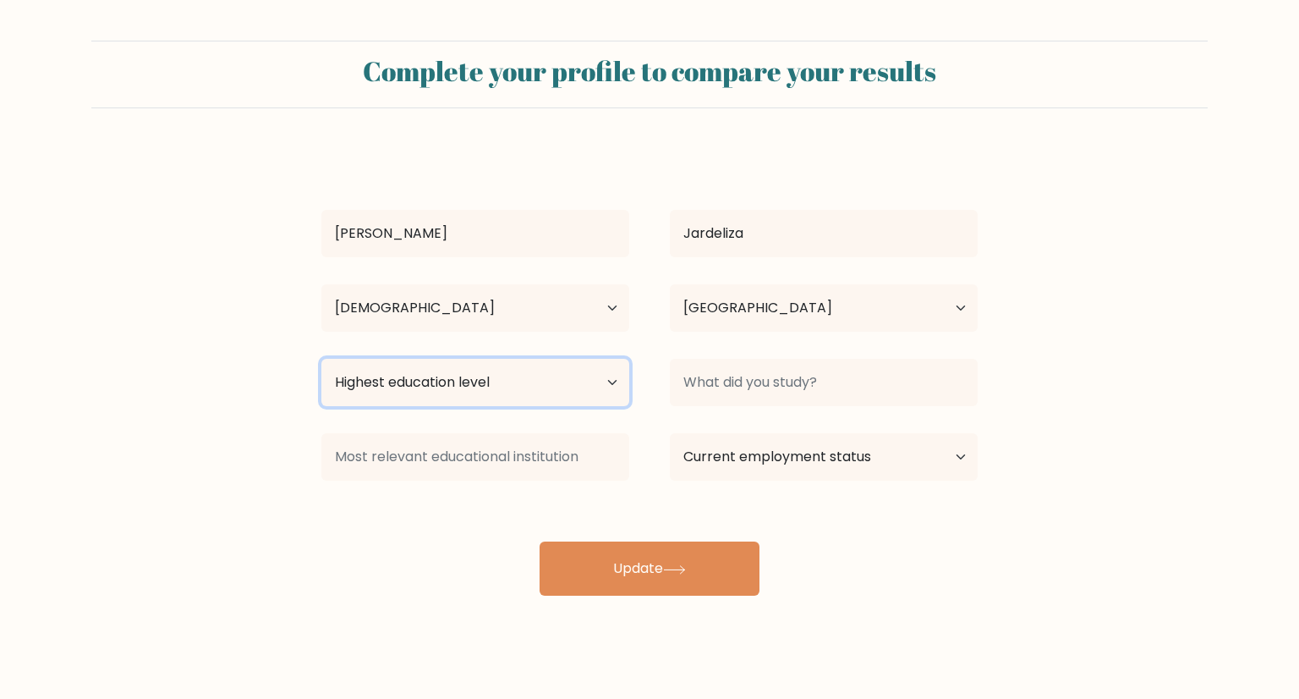
click at [526, 382] on select "Highest education level No schooling Primary Lower Secondary Upper Secondary Oc…" at bounding box center [475, 382] width 308 height 47
click at [420, 368] on select "Highest education level No schooling Primary Lower Secondary Upper Secondary Oc…" at bounding box center [475, 382] width 308 height 47
select select "no_schooling"
click at [321, 359] on select "Highest education level No schooling Primary Lower Secondary Upper Secondary Oc…" at bounding box center [475, 382] width 308 height 47
click at [568, 390] on select "Highest education level No schooling Primary Lower Secondary Upper Secondary Oc…" at bounding box center [475, 382] width 308 height 47
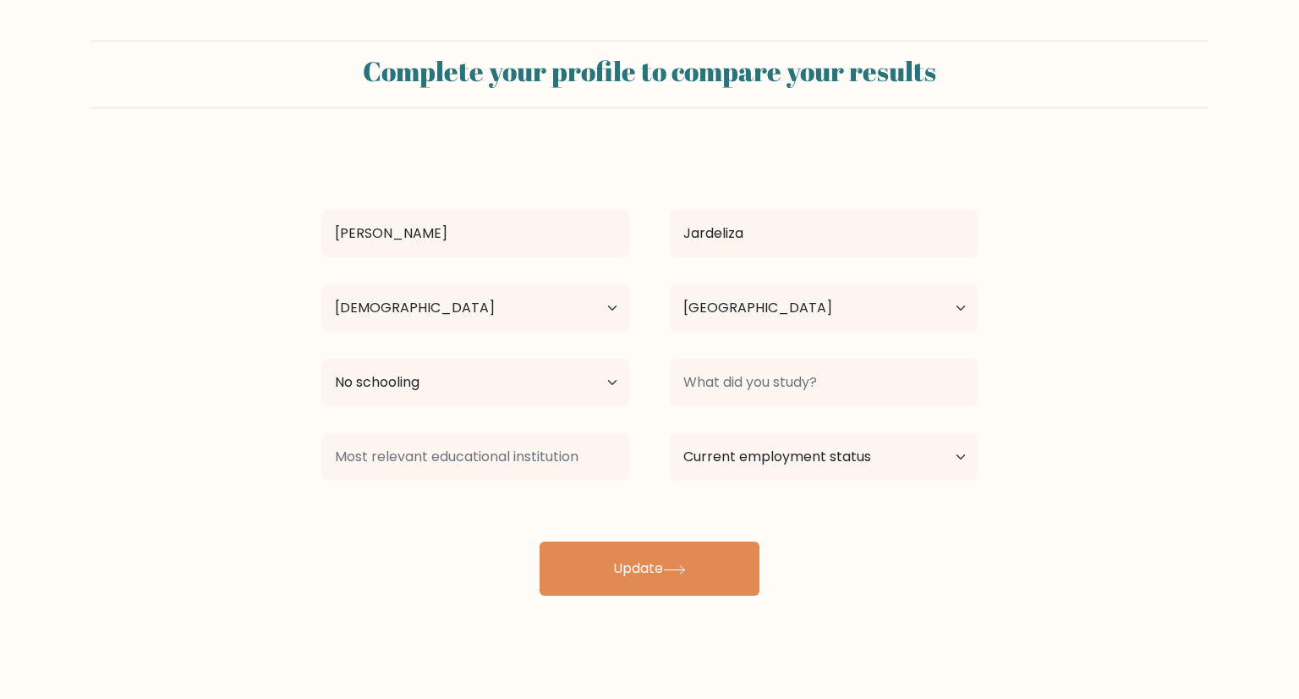
click at [869, 498] on div "Rj Gerald Jardeliza Age Under 18 years old 18-24 years old 25-34 years old 35-4…" at bounding box center [649, 372] width 677 height 447
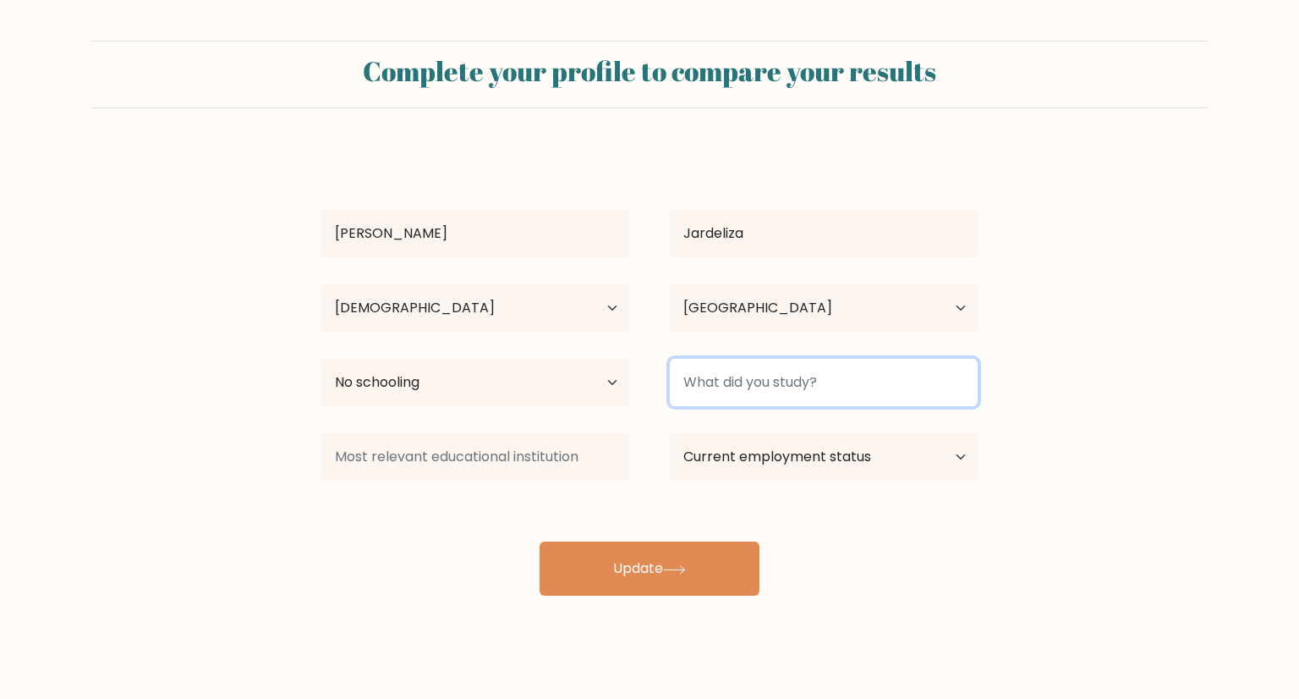
click at [823, 380] on input at bounding box center [824, 382] width 308 height 47
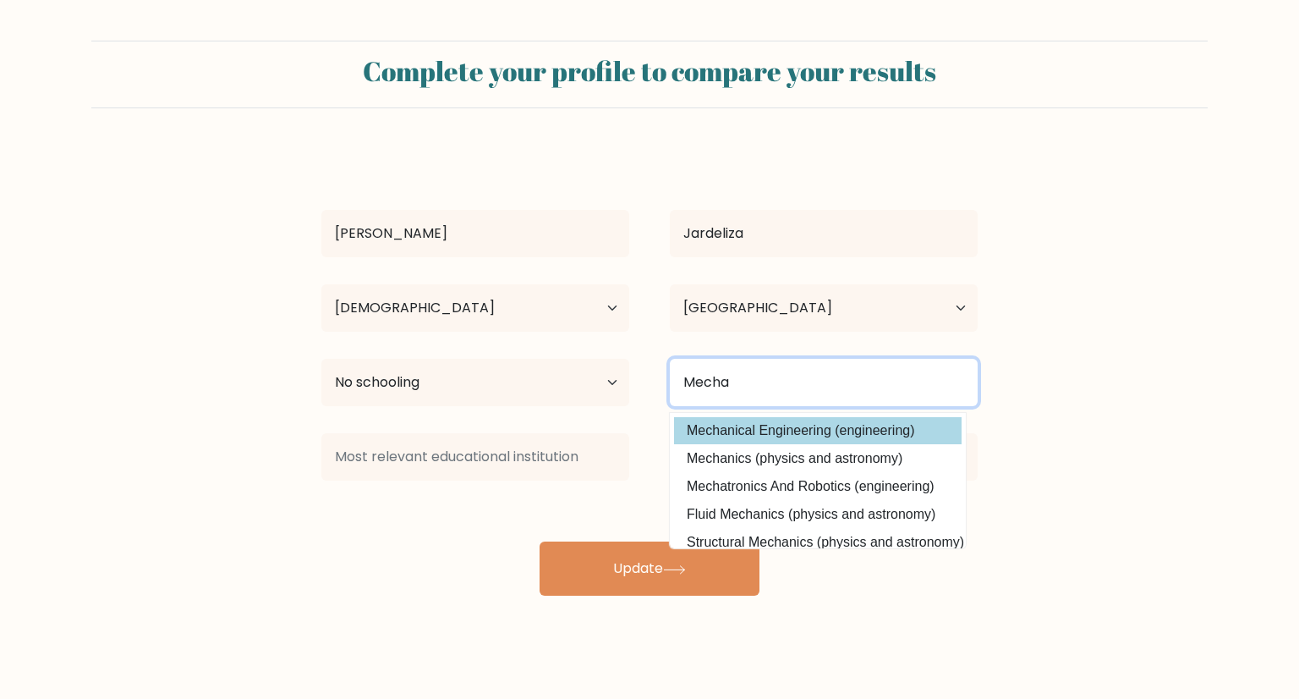
type input "Mecha"
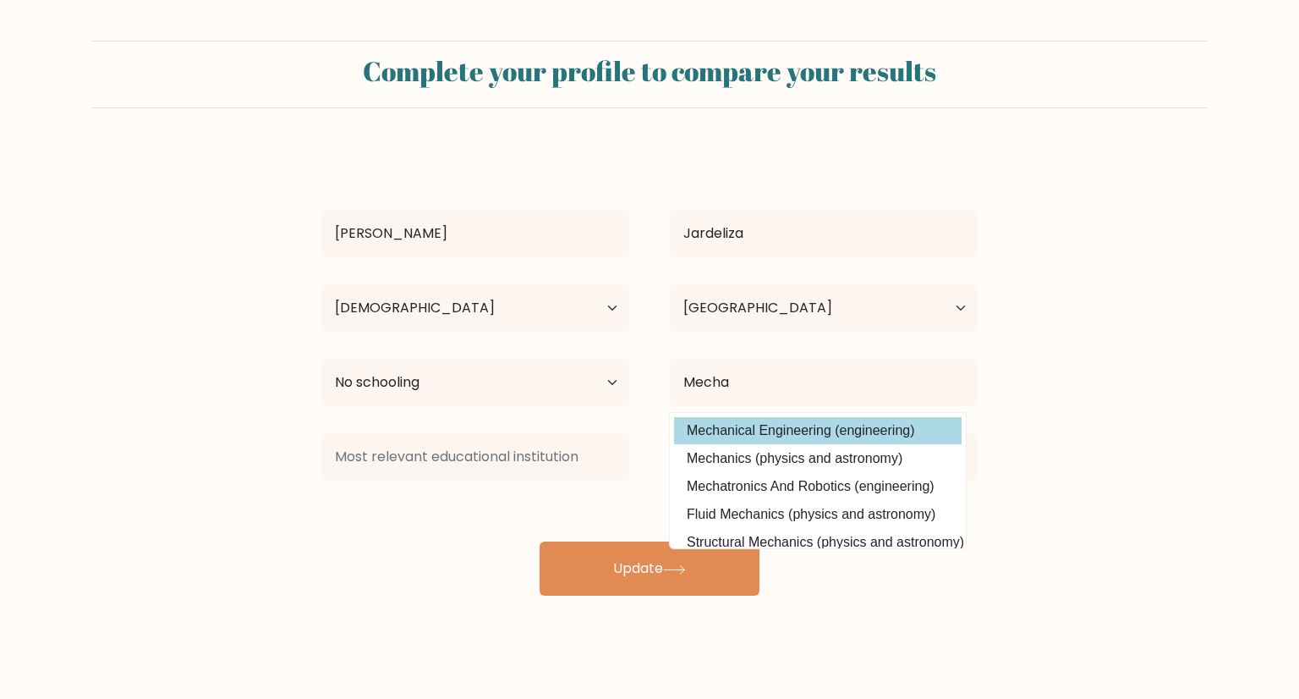
click at [849, 419] on div "Rj Gerald Jardeliza Age Under 18 years old 18-24 years old 25-34 years old 35-4…" at bounding box center [649, 372] width 677 height 447
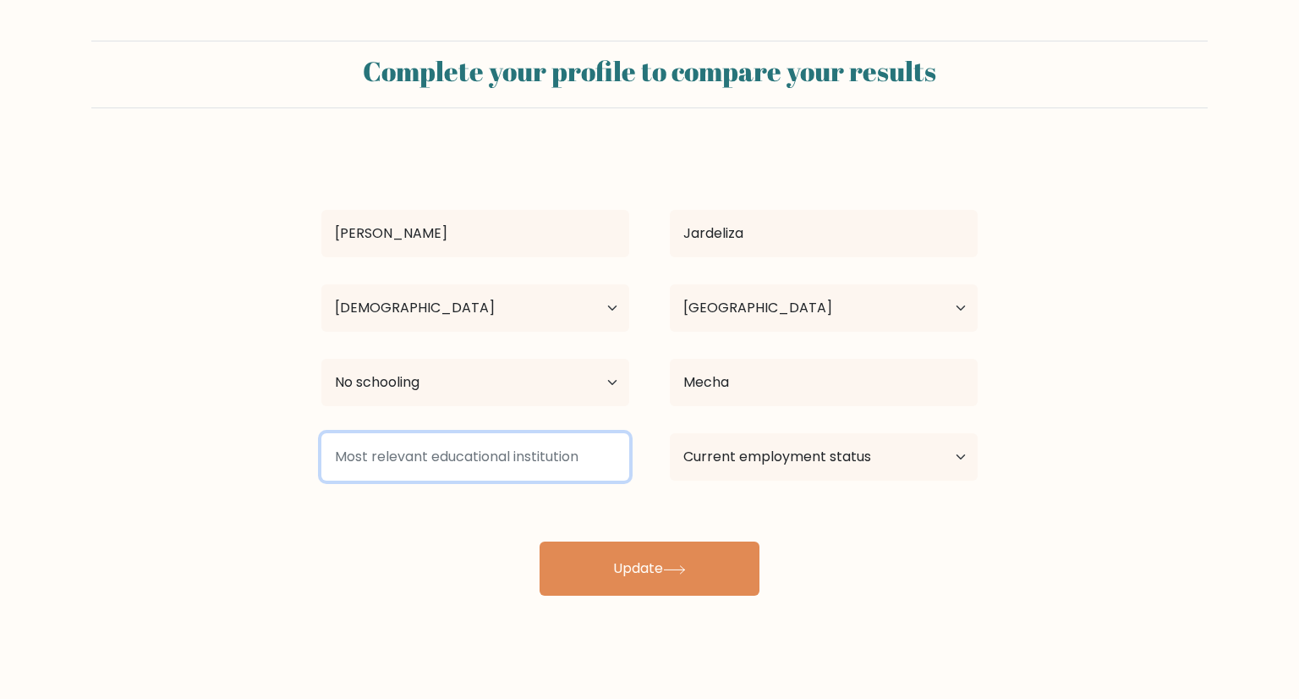
click at [503, 470] on input at bounding box center [475, 456] width 308 height 47
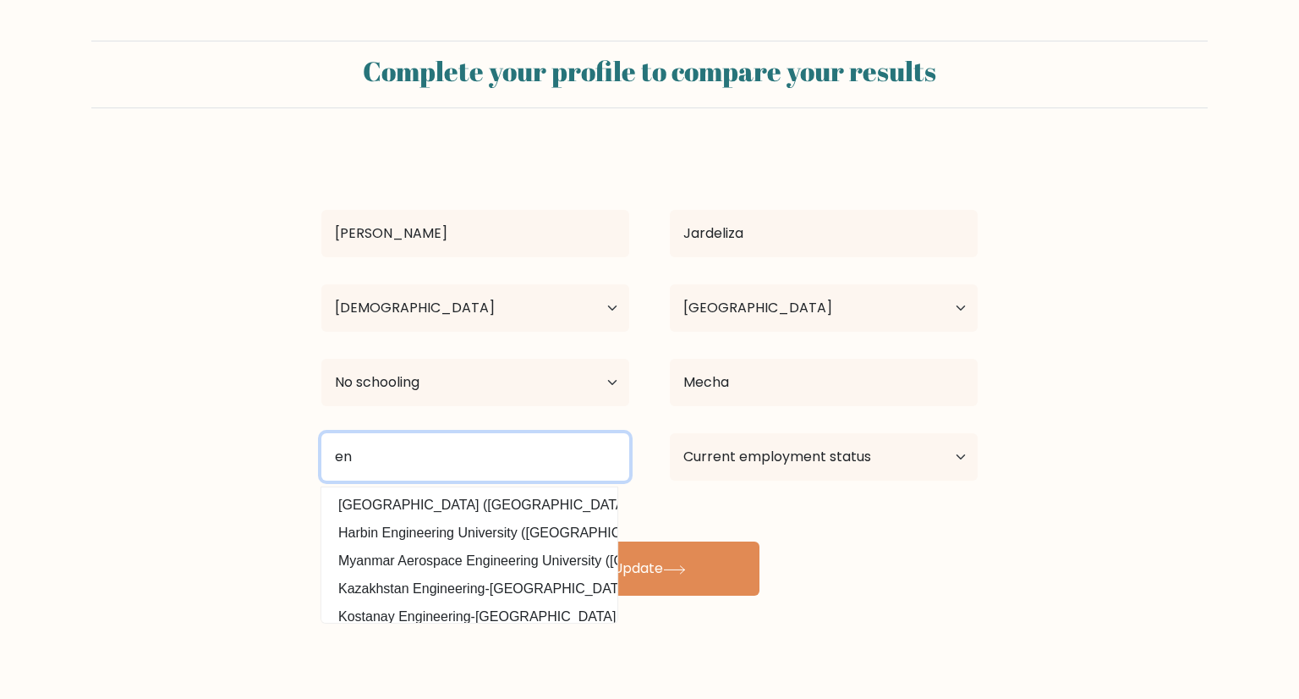
type input "e"
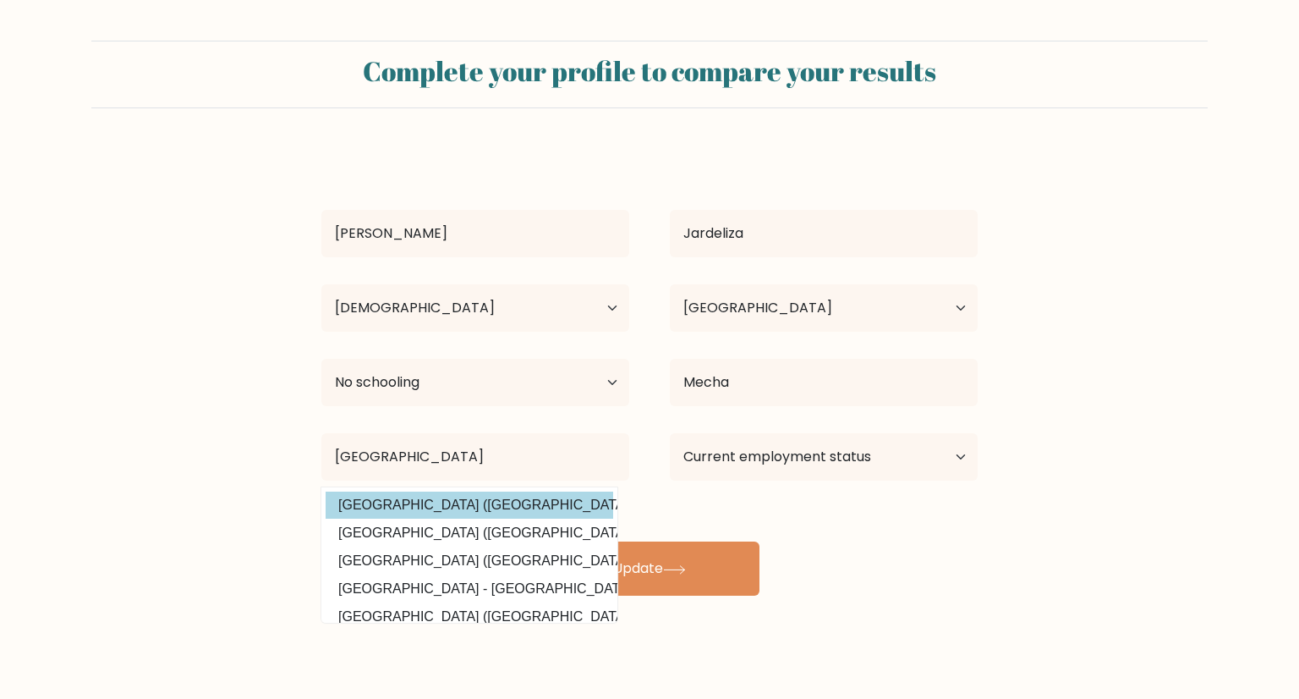
click at [522, 507] on div "Rj Gerald Jardeliza Age Under 18 years old 18-24 years old 25-34 years old 35-4…" at bounding box center [649, 372] width 677 height 447
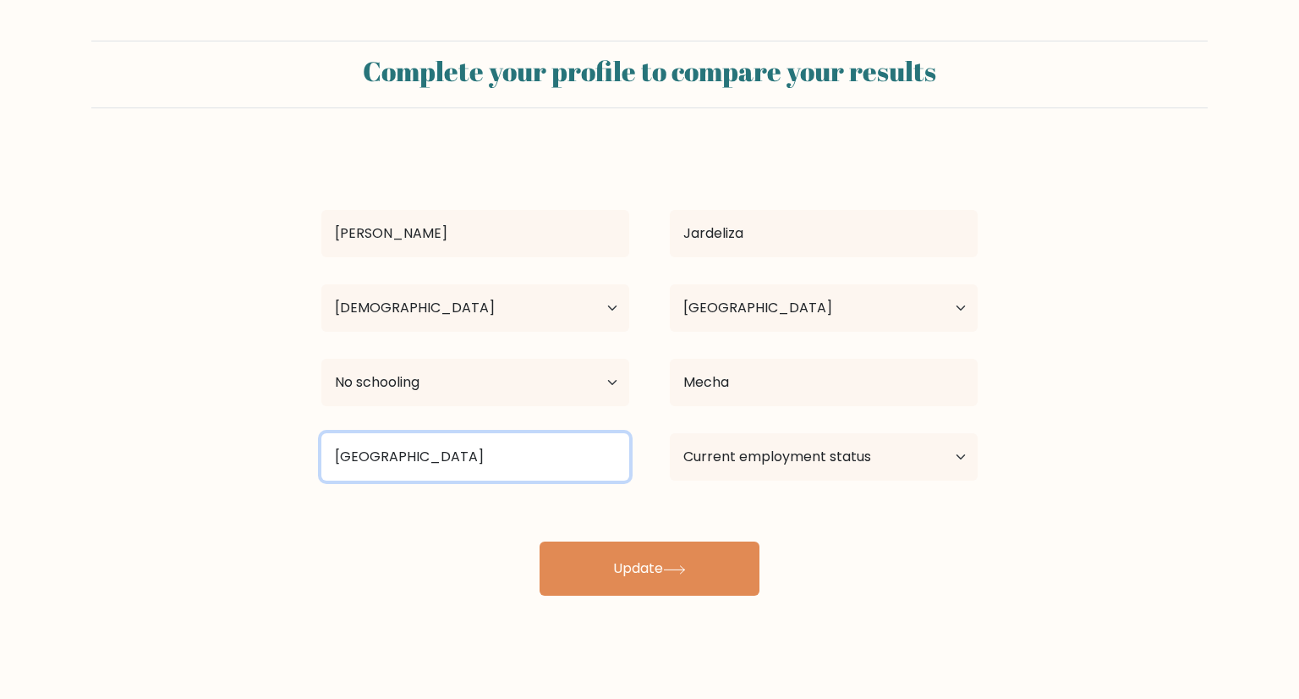
click at [504, 452] on input "university of mindana" at bounding box center [475, 456] width 308 height 47
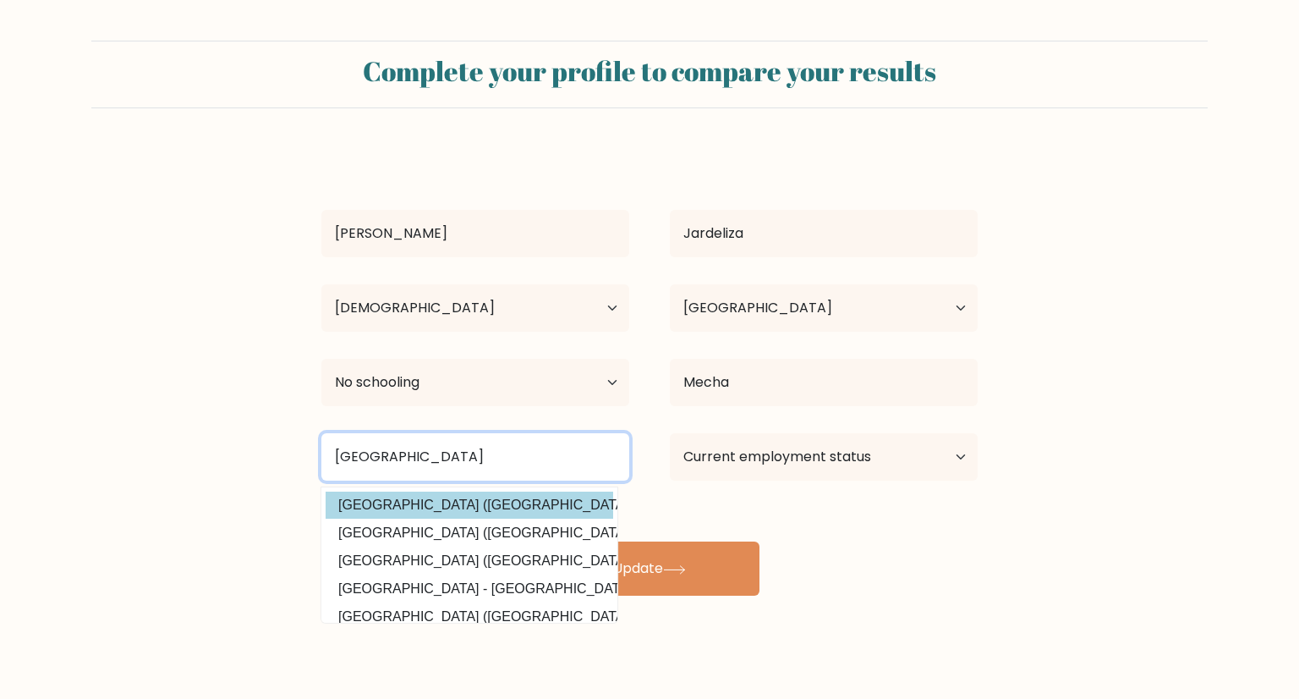
type input "university of mindanao"
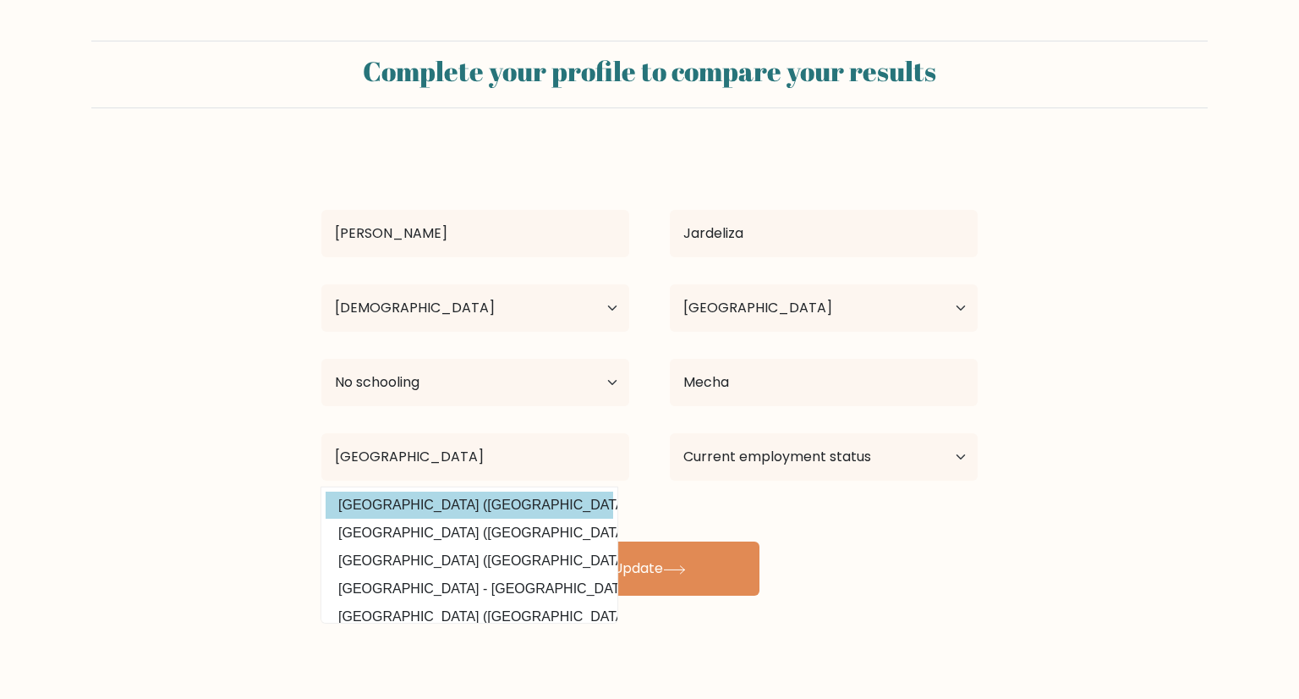
click at [550, 505] on div "Rj Gerald Jardeliza Age Under 18 years old 18-24 years old 25-34 years old 35-4…" at bounding box center [649, 372] width 677 height 447
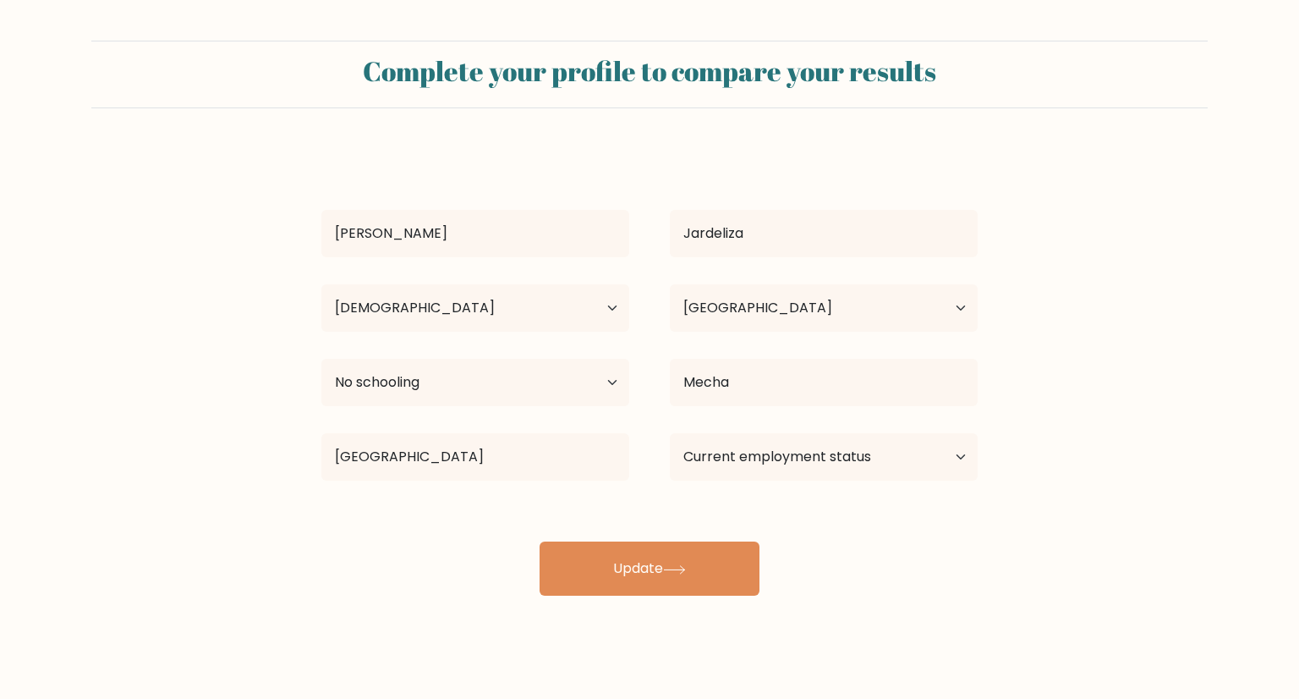
click at [732, 497] on div "Rj Gerald Jardeliza Age Under 18 years old 18-24 years old 25-34 years old 35-4…" at bounding box center [649, 372] width 677 height 447
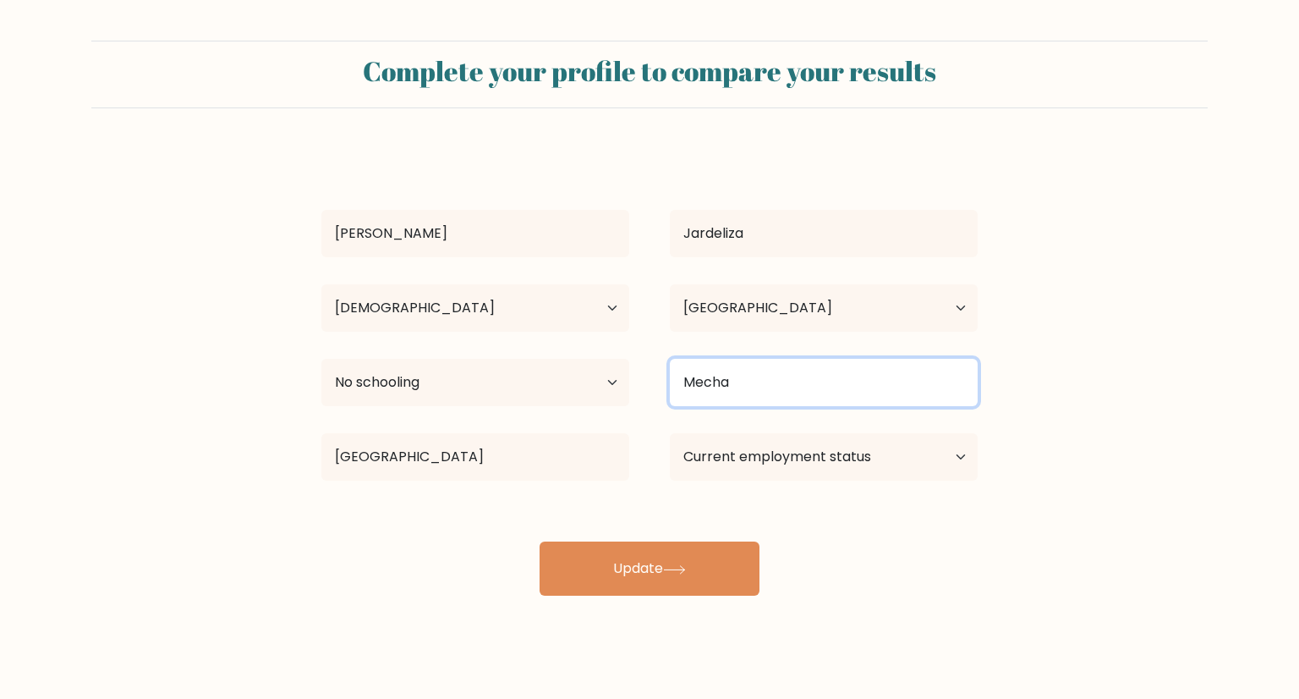
click at [812, 375] on input "Mecha" at bounding box center [824, 382] width 308 height 47
click at [805, 380] on input "Mecha" at bounding box center [824, 382] width 308 height 47
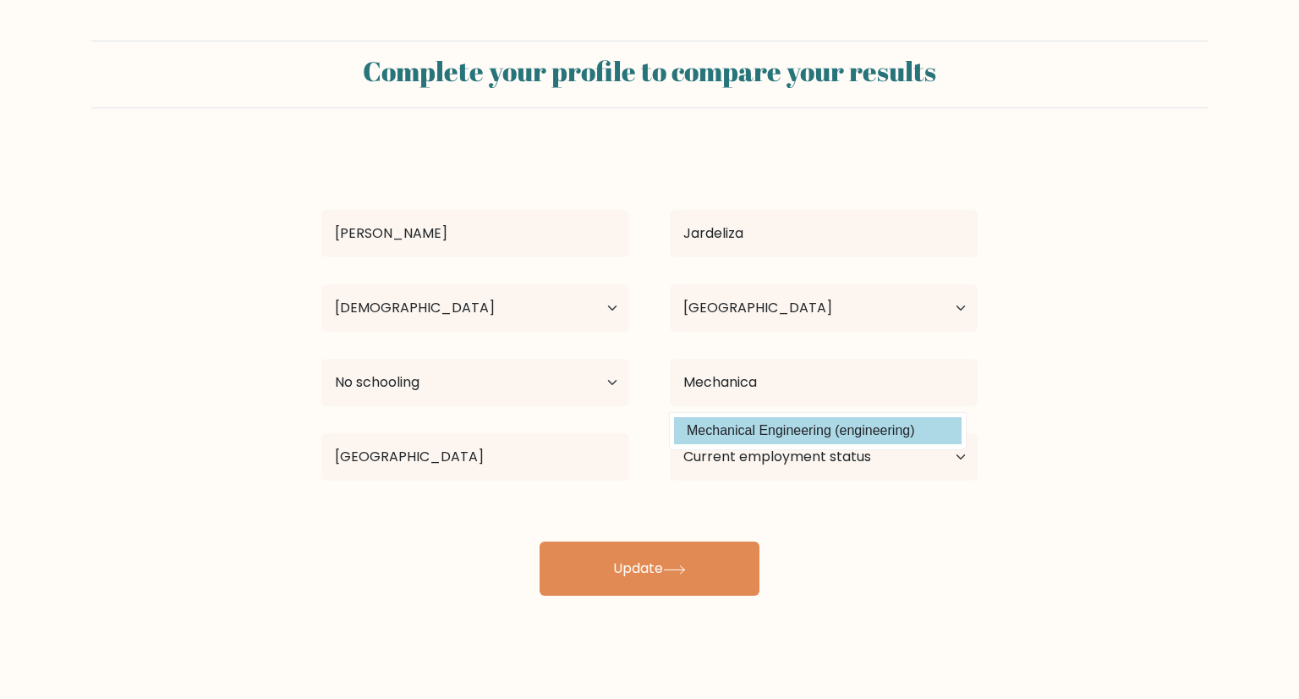
click at [817, 429] on div "Rj Gerald Jardeliza Age Under 18 years old 18-24 years old 25-34 years old 35-4…" at bounding box center [649, 372] width 677 height 447
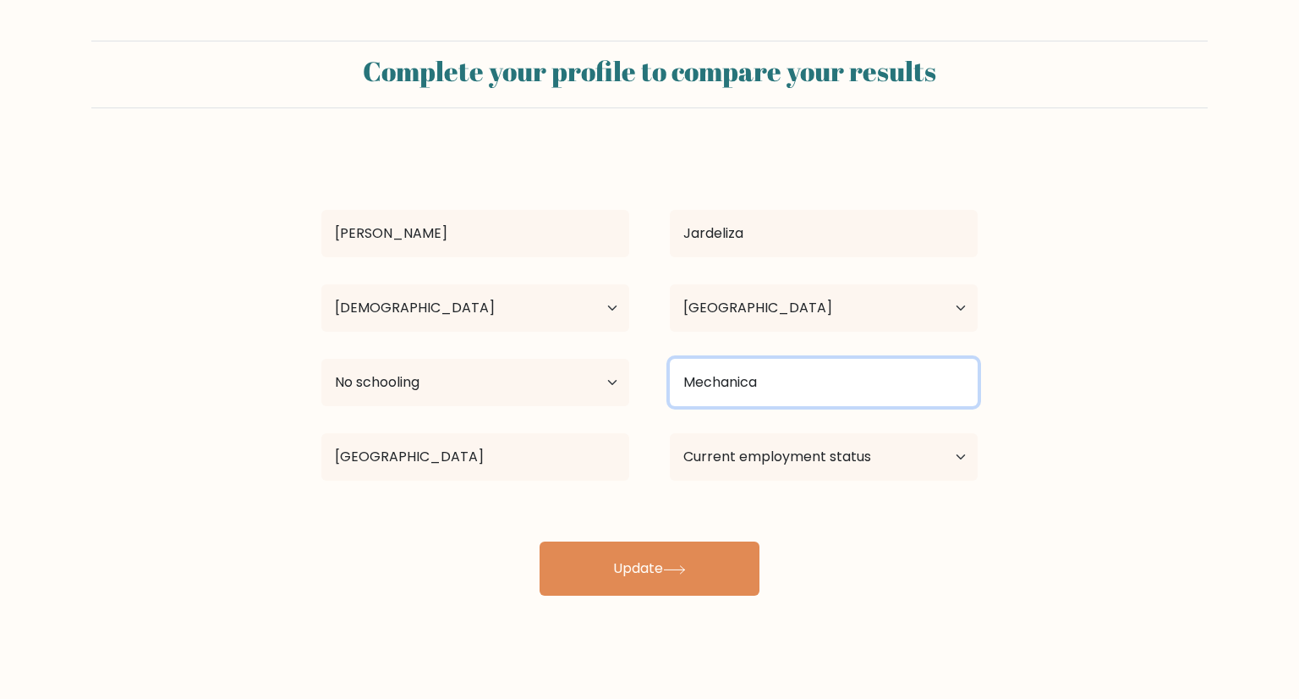
click at [804, 383] on input "Mechanica" at bounding box center [824, 382] width 308 height 47
type input "M"
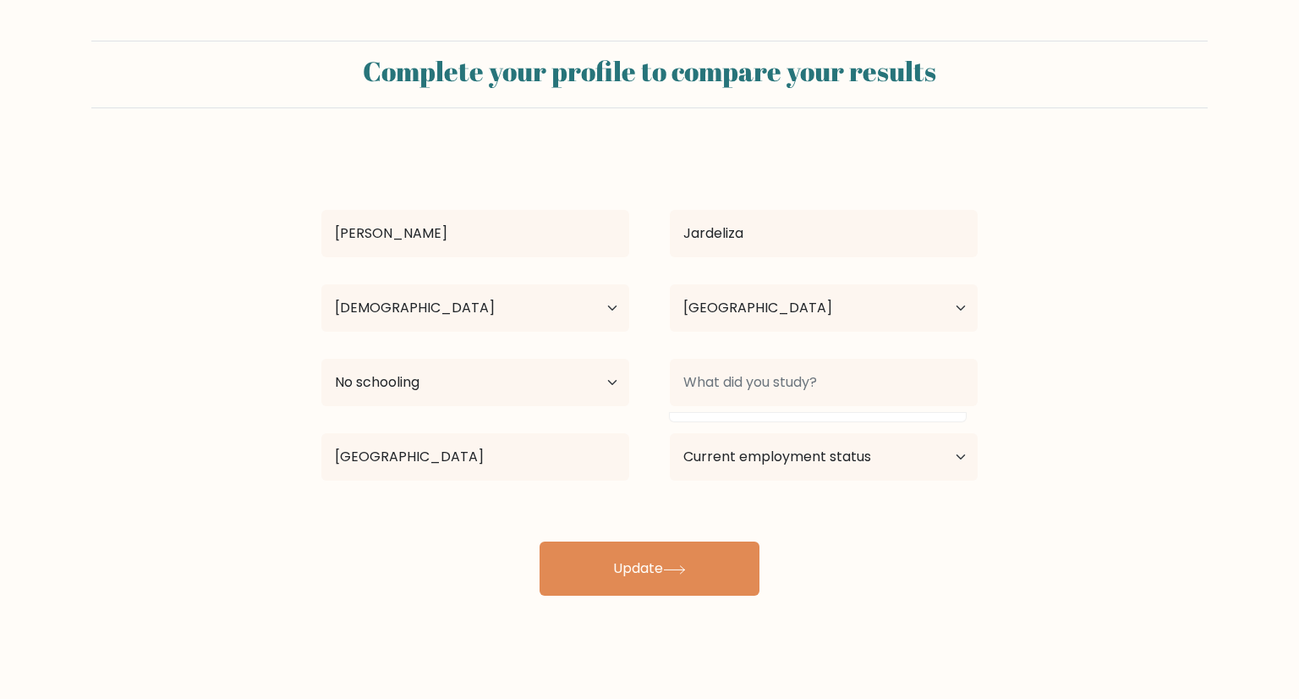
drag, startPoint x: 1143, startPoint y: 331, endPoint x: 464, endPoint y: 322, distance: 679.4
click at [1127, 327] on form "Complete your profile to compare your results Rj Gerald Jardeliza Age Under 18 …" at bounding box center [649, 318] width 1299 height 555
click at [443, 373] on select "Highest education level No schooling Primary Lower Secondary Upper Secondary Oc…" at bounding box center [475, 382] width 308 height 47
click at [521, 384] on select "Highest education level No schooling Primary Lower Secondary Upper Secondary Oc…" at bounding box center [475, 382] width 308 height 47
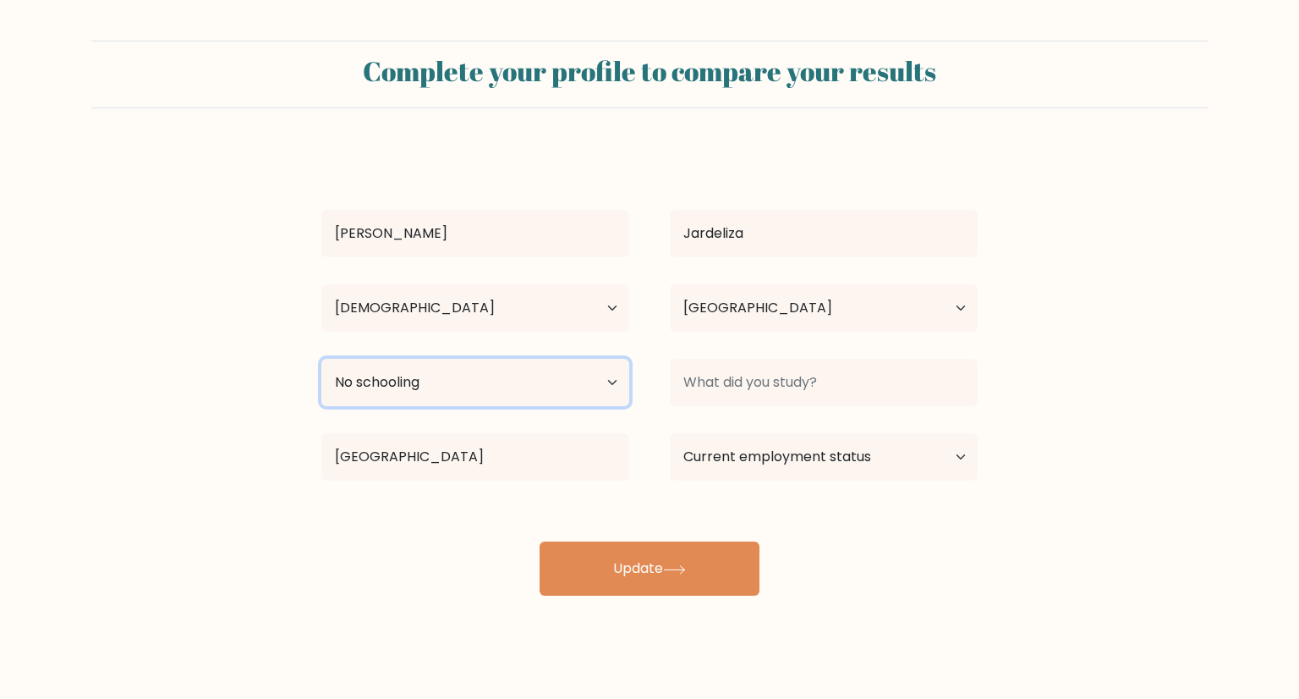
click at [521, 384] on select "Highest education level No schooling Primary Lower Secondary Upper Secondary Oc…" at bounding box center [475, 382] width 308 height 47
click at [321, 359] on select "Highest education level No schooling Primary Lower Secondary Upper Secondary Oc…" at bounding box center [475, 382] width 308 height 47
drag, startPoint x: 580, startPoint y: 370, endPoint x: 591, endPoint y: 373, distance: 12.3
click at [580, 370] on select "Highest education level No schooling Primary Lower Secondary Upper Secondary Oc…" at bounding box center [475, 382] width 308 height 47
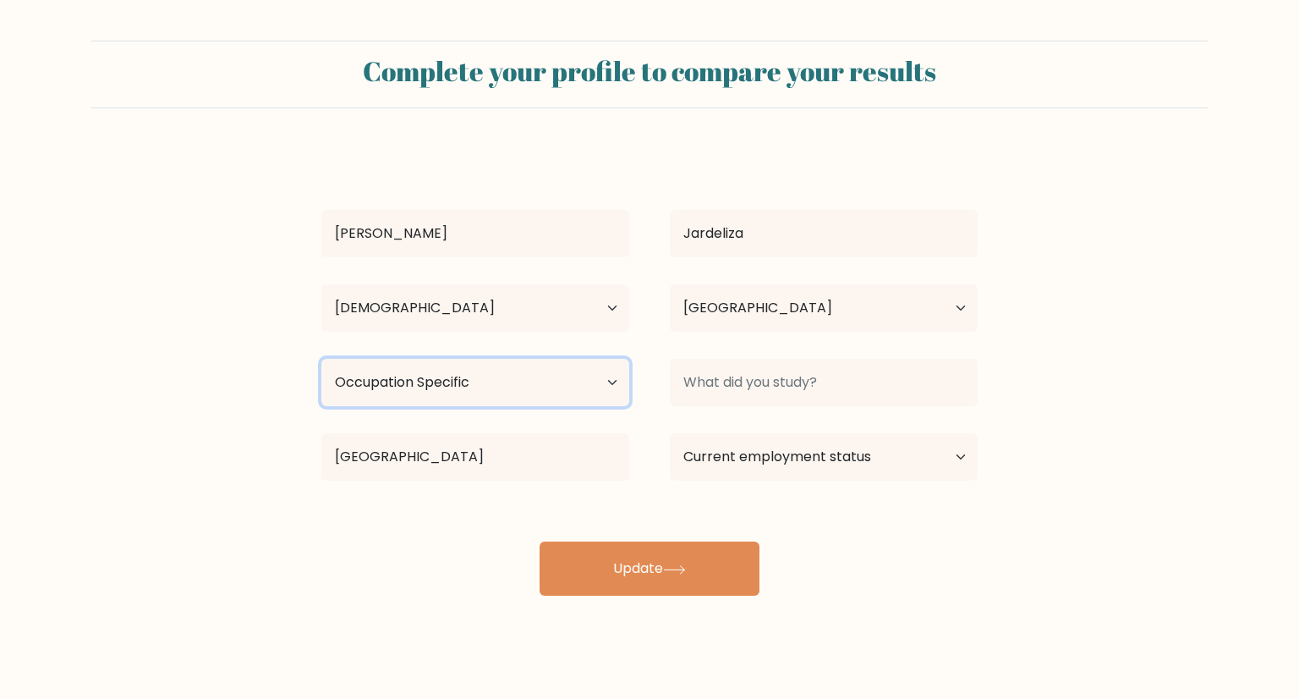
click at [534, 384] on select "Highest education level No schooling Primary Lower Secondary Upper Secondary Oc…" at bounding box center [475, 382] width 308 height 47
click at [531, 382] on select "Highest education level No schooling Primary Lower Secondary Upper Secondary Oc…" at bounding box center [475, 382] width 308 height 47
click at [564, 386] on select "Highest education level No schooling Primary Lower Secondary Upper Secondary Oc…" at bounding box center [475, 382] width 308 height 47
click at [567, 386] on select "Highest education level No schooling Primary Lower Secondary Upper Secondary Oc…" at bounding box center [475, 382] width 308 height 47
select select "no_schooling"
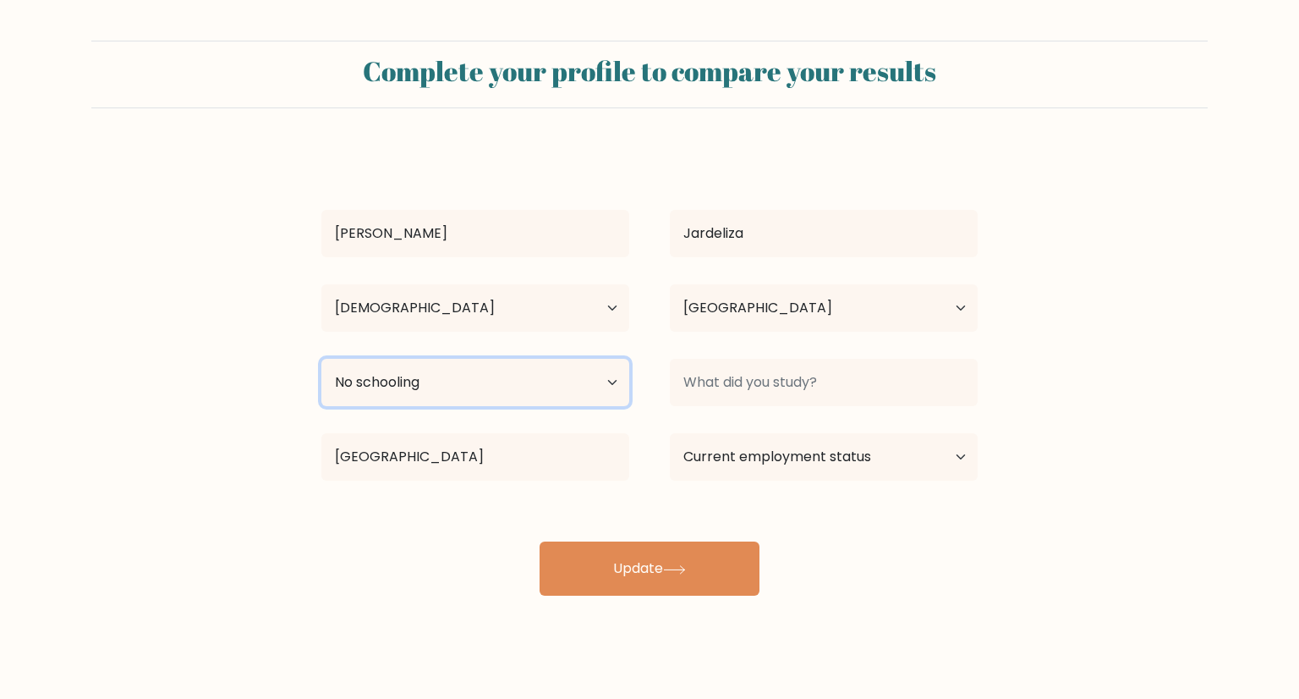
click at [321, 359] on select "Highest education level No schooling Primary Lower Secondary Upper Secondary Oc…" at bounding box center [475, 382] width 308 height 47
click at [569, 389] on select "Highest education level No schooling Primary Lower Secondary Upper Secondary Oc…" at bounding box center [475, 382] width 308 height 47
click at [153, 336] on form "Complete your profile to compare your results Rj Gerald Jardeliza Age Under 18 …" at bounding box center [649, 318] width 1299 height 555
click at [580, 390] on select "Highest education level No schooling Primary Lower Secondary Upper Secondary Oc…" at bounding box center [475, 382] width 308 height 47
click at [572, 397] on select "Highest education level No schooling Primary Lower Secondary Upper Secondary Oc…" at bounding box center [475, 382] width 308 height 47
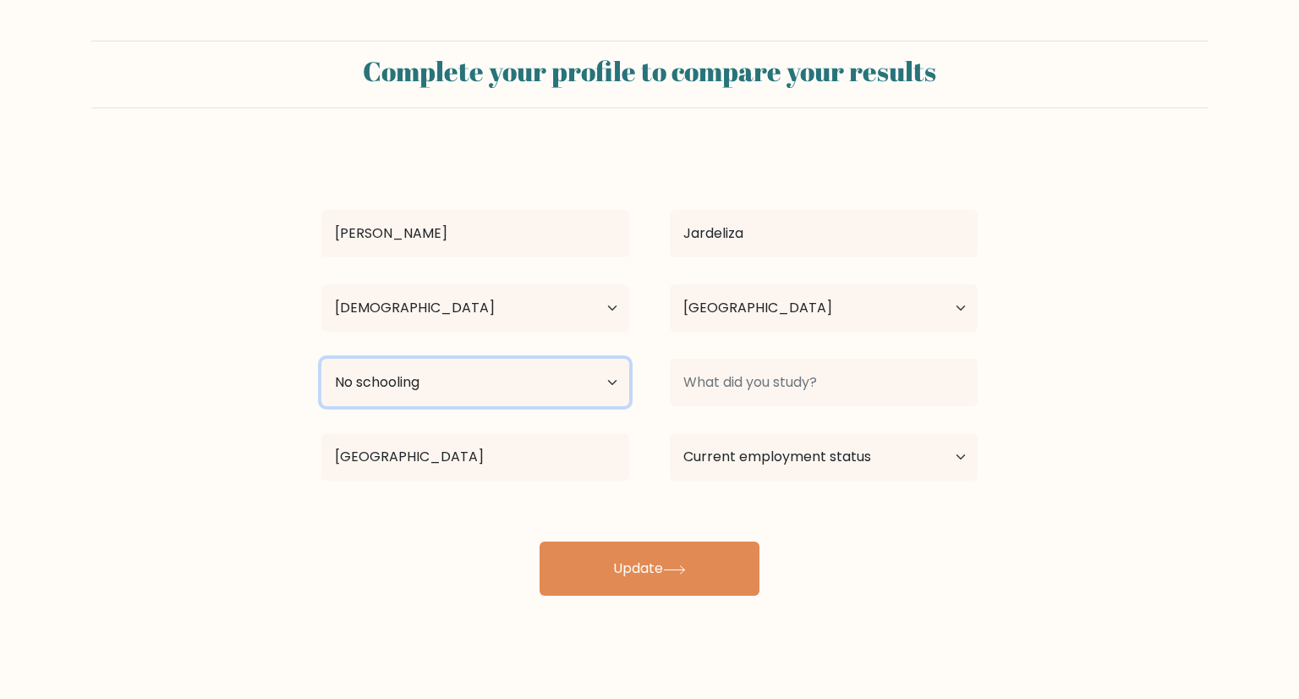
click at [321, 359] on select "Highest education level No schooling Primary Lower Secondary Upper Secondary Oc…" at bounding box center [475, 382] width 308 height 47
click at [621, 386] on select "Highest education level No schooling Primary Lower Secondary Upper Secondary Oc…" at bounding box center [475, 382] width 308 height 47
click at [1184, 370] on form "Complete your profile to compare your results Rj Gerald Jardeliza Age Under 18 …" at bounding box center [649, 318] width 1299 height 555
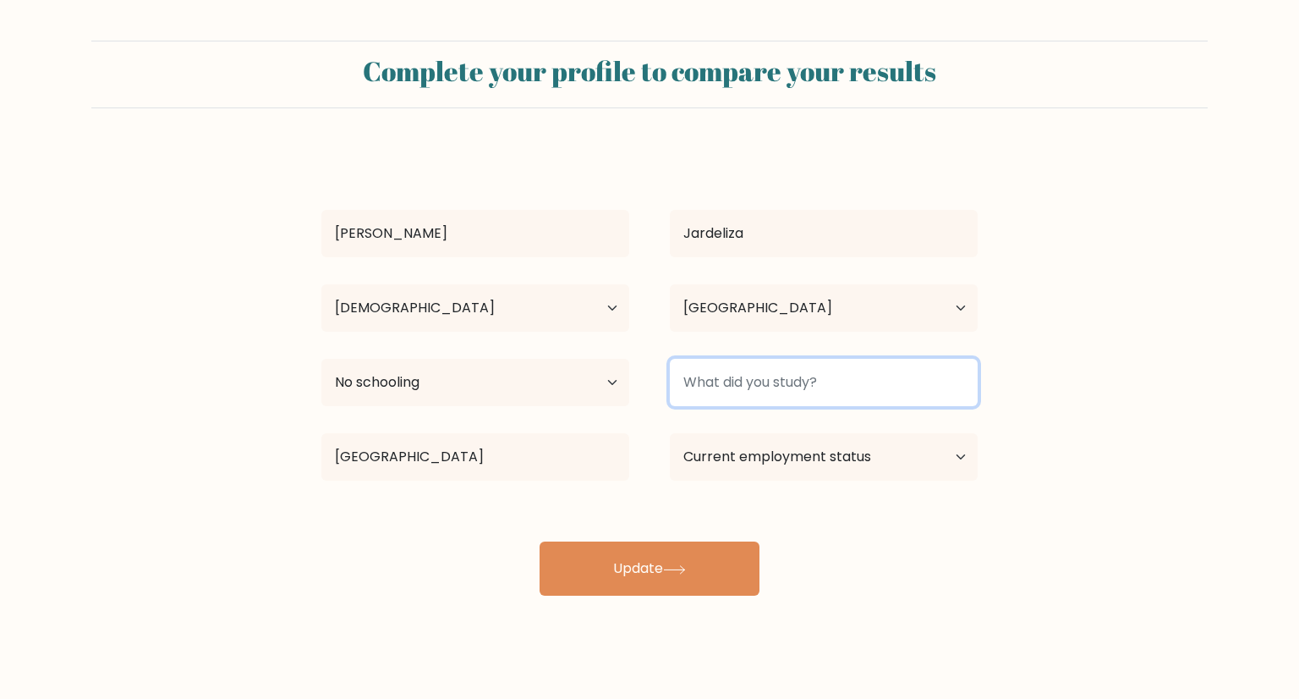
click at [948, 376] on input at bounding box center [824, 382] width 308 height 47
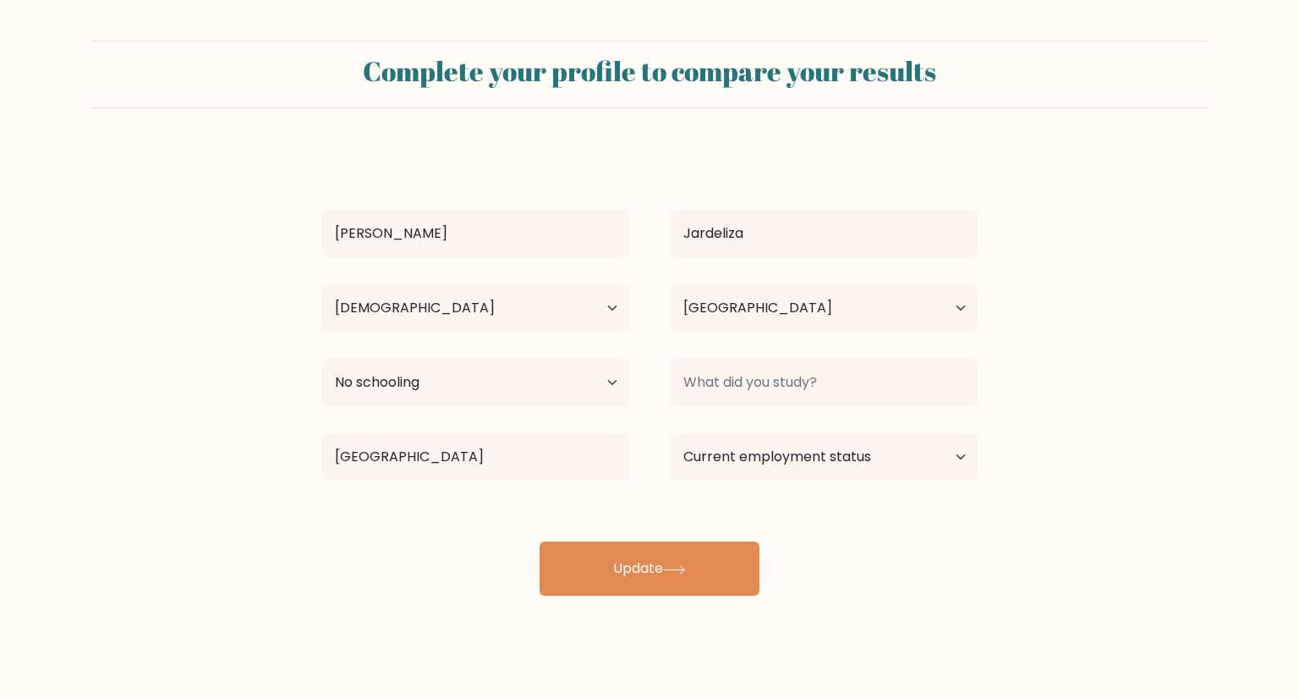
click at [1174, 364] on form "Complete your profile to compare your results Rj Gerald Jardeliza Age Under 18 …" at bounding box center [649, 318] width 1299 height 555
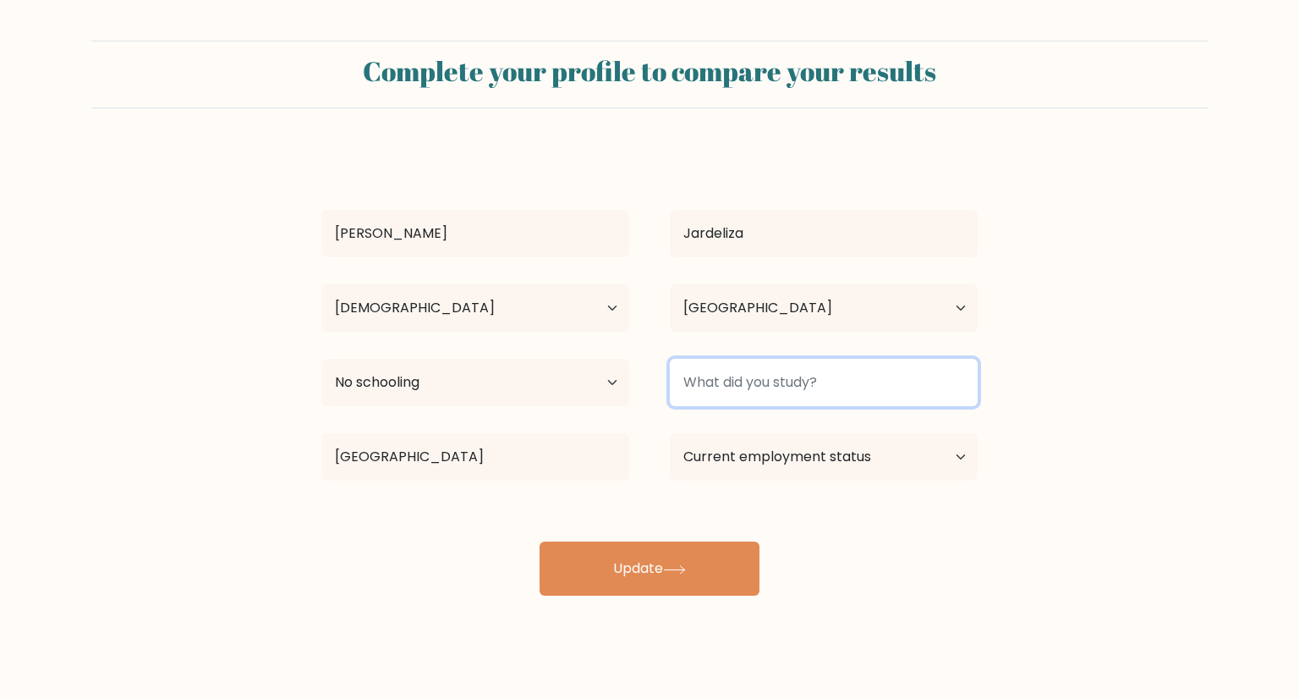
click at [937, 388] on input at bounding box center [824, 382] width 308 height 47
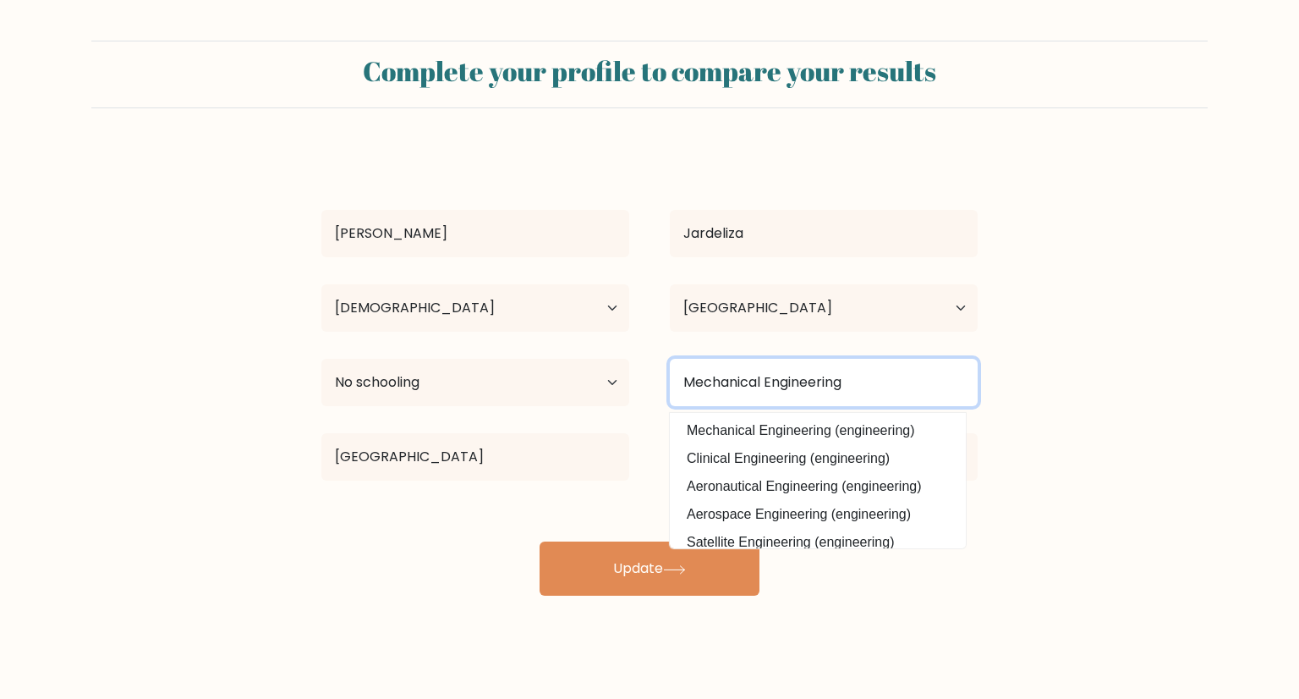
type input "Mechanical Engineering"
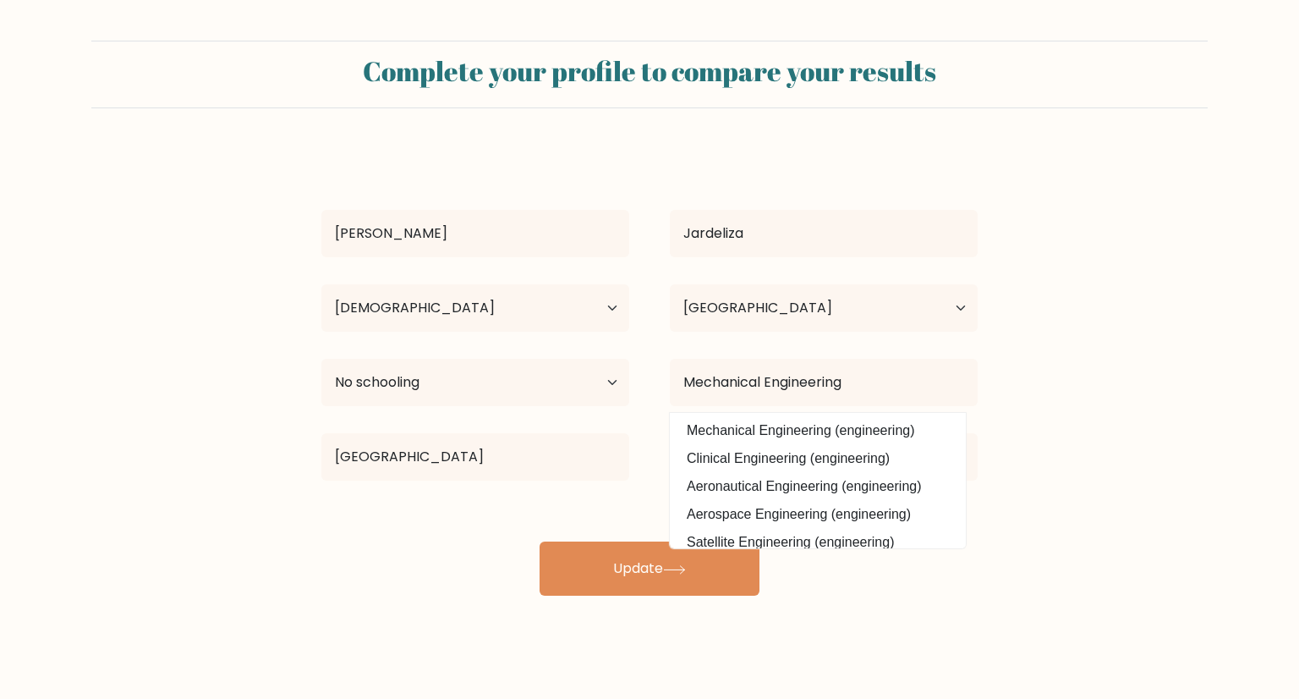
click at [1117, 316] on form "Complete your profile to compare your results Rj Gerald Jardeliza Age Under 18 …" at bounding box center [649, 318] width 1299 height 555
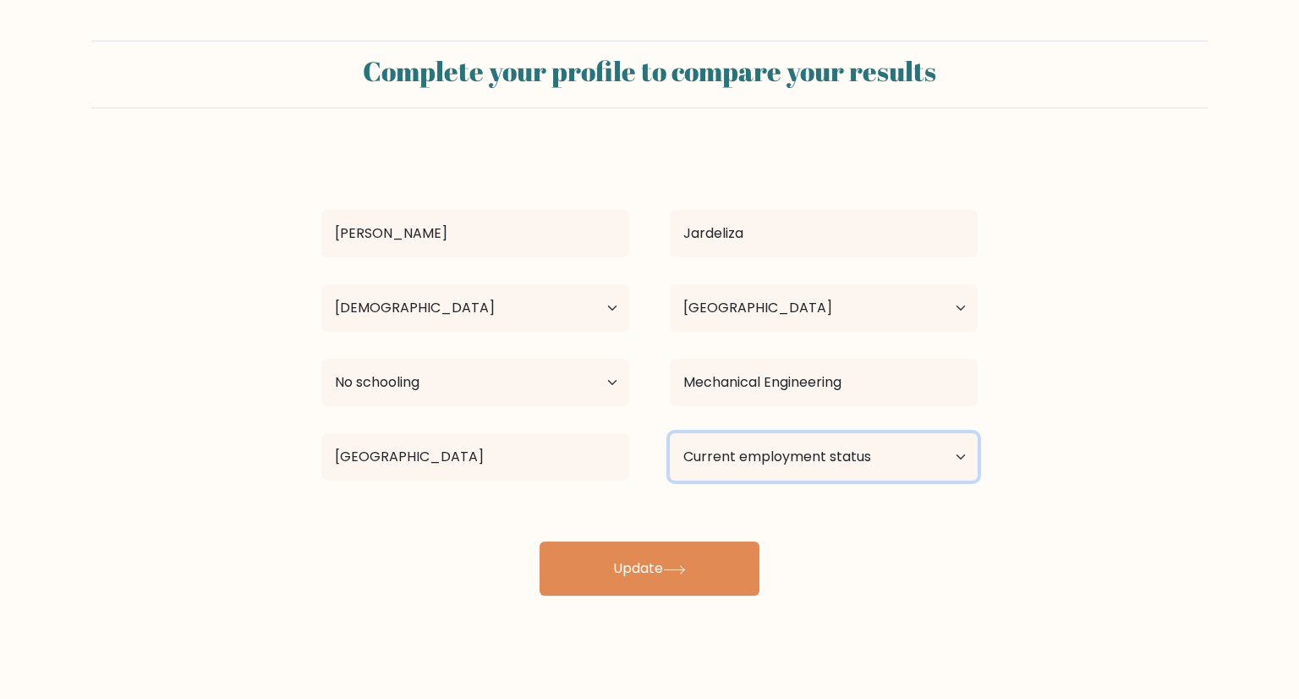
click at [853, 471] on select "Current employment status Employed Student Retired Other / prefer not to answer" at bounding box center [824, 456] width 308 height 47
select select "other"
click at [670, 433] on select "Current employment status Employed Student Retired Other / prefer not to answer" at bounding box center [824, 456] width 308 height 47
click at [1063, 464] on form "Complete your profile to compare your results Rj Gerald Jardeliza Age Under 18 …" at bounding box center [649, 318] width 1299 height 555
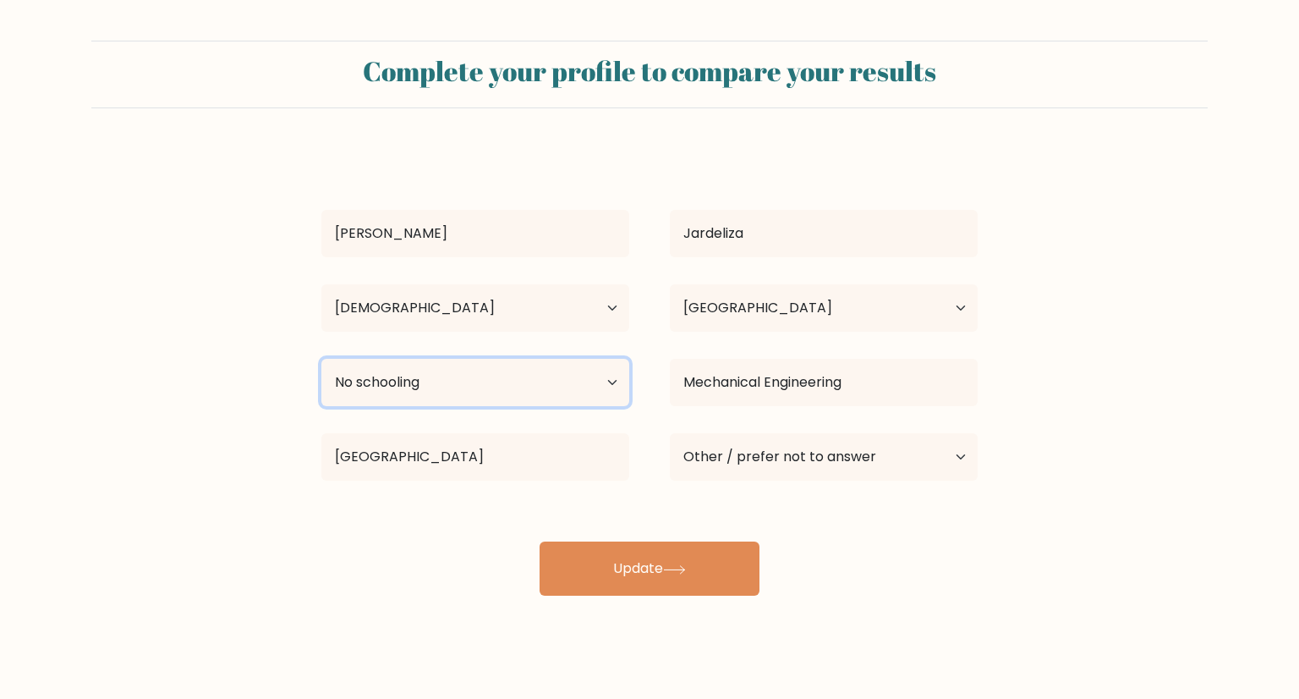
click at [563, 363] on select "Highest education level No schooling Primary Lower Secondary Upper Secondary Oc…" at bounding box center [475, 382] width 308 height 47
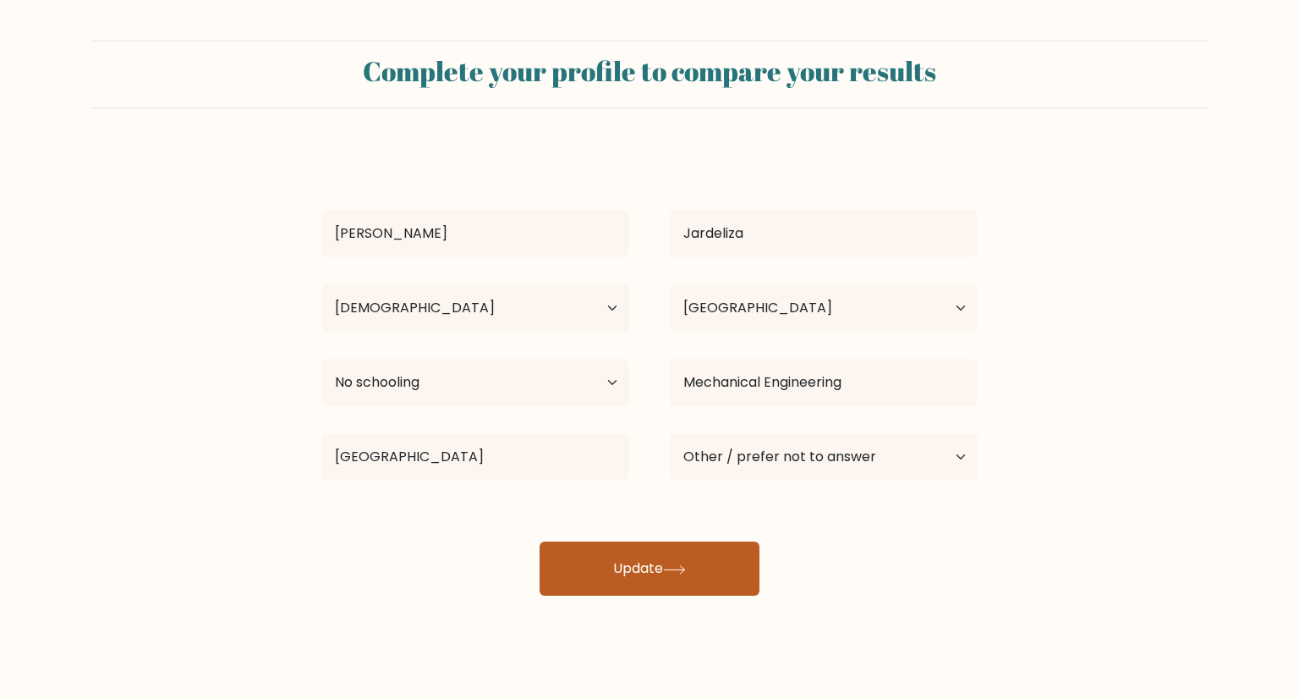
click at [689, 554] on button "Update" at bounding box center [650, 568] width 220 height 54
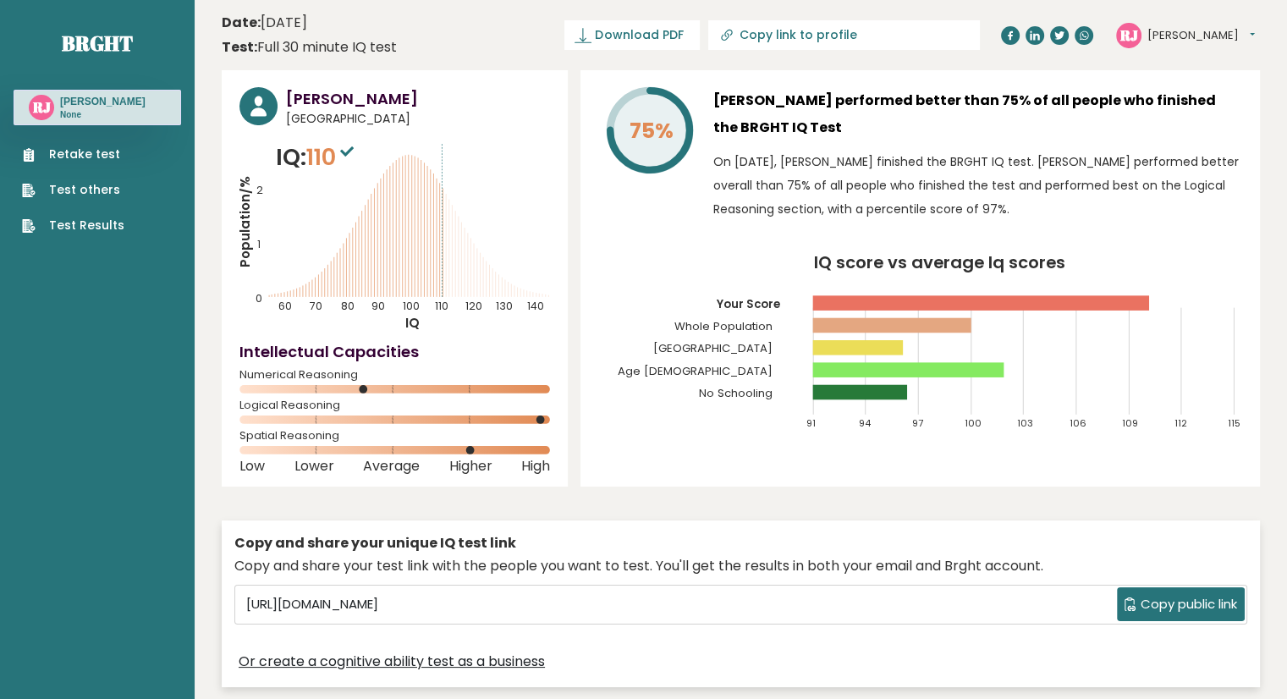
click at [1198, 29] on button "[PERSON_NAME]" at bounding box center [1200, 35] width 107 height 17
click at [1192, 85] on link "Profile" at bounding box center [1191, 86] width 86 height 24
